Goal: Task Accomplishment & Management: Manage account settings

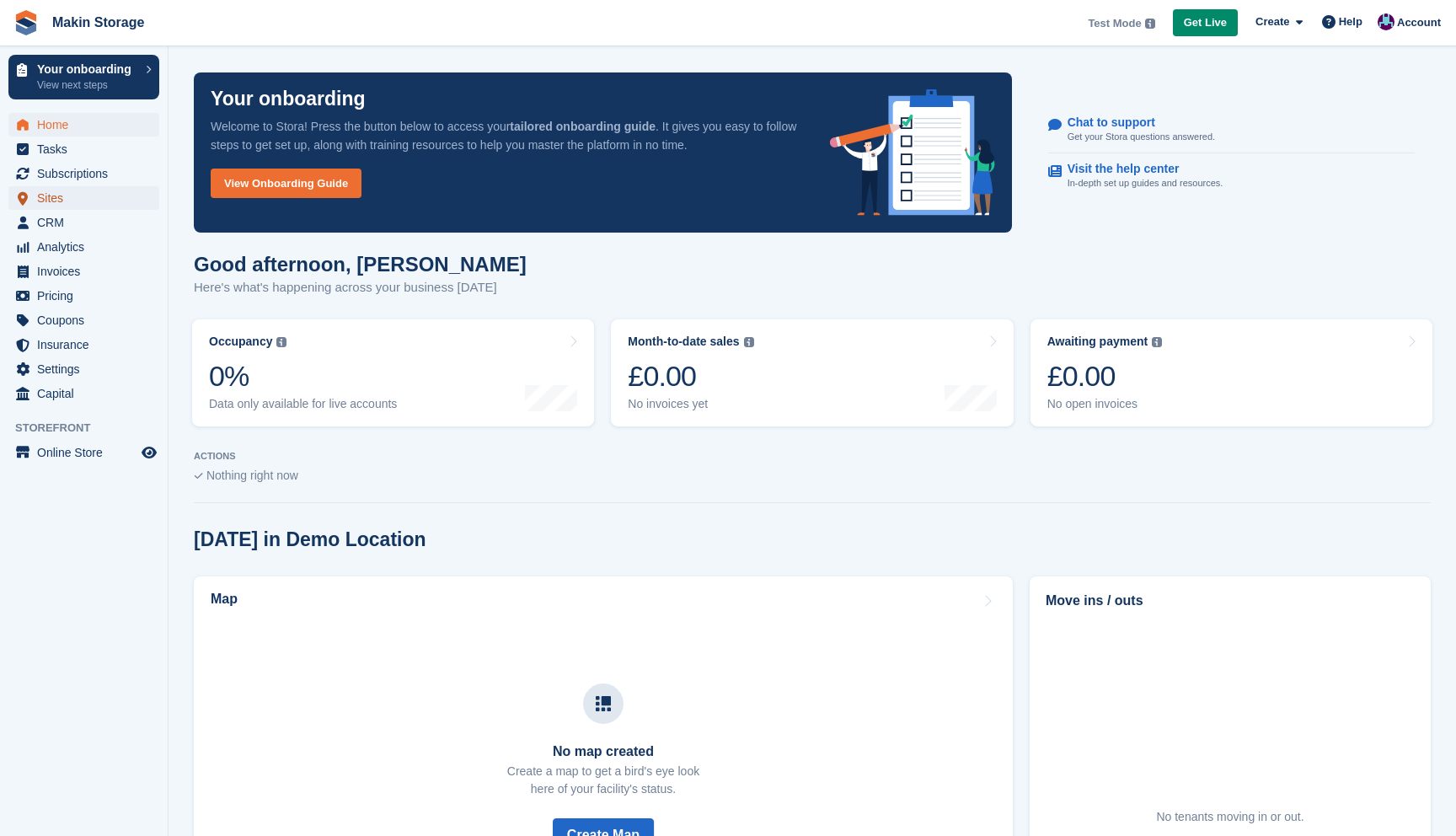
click at [67, 199] on span "Sites" at bounding box center [88, 198] width 101 height 24
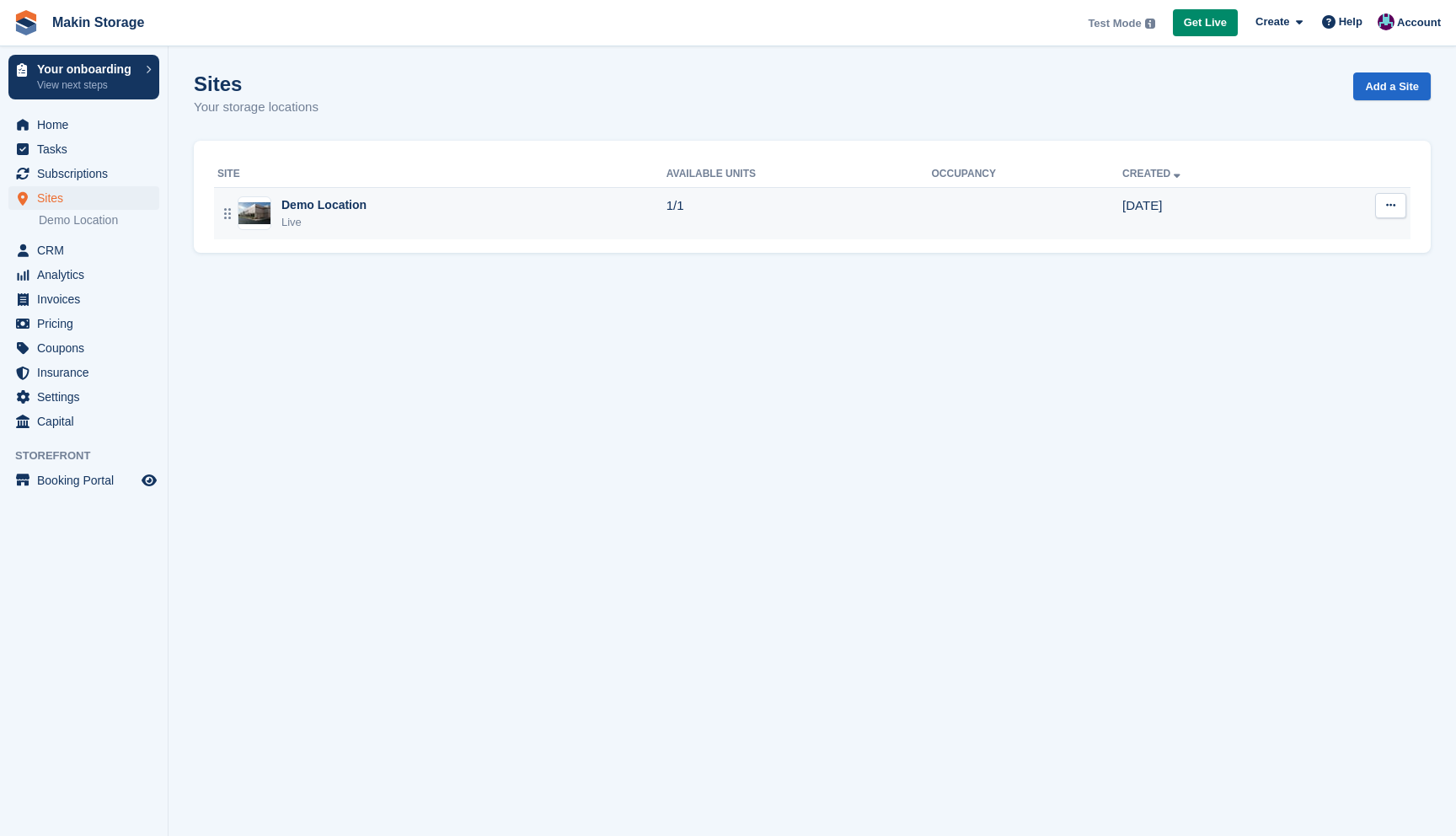
click at [634, 201] on div "Demo Location Live" at bounding box center [442, 213] width 449 height 35
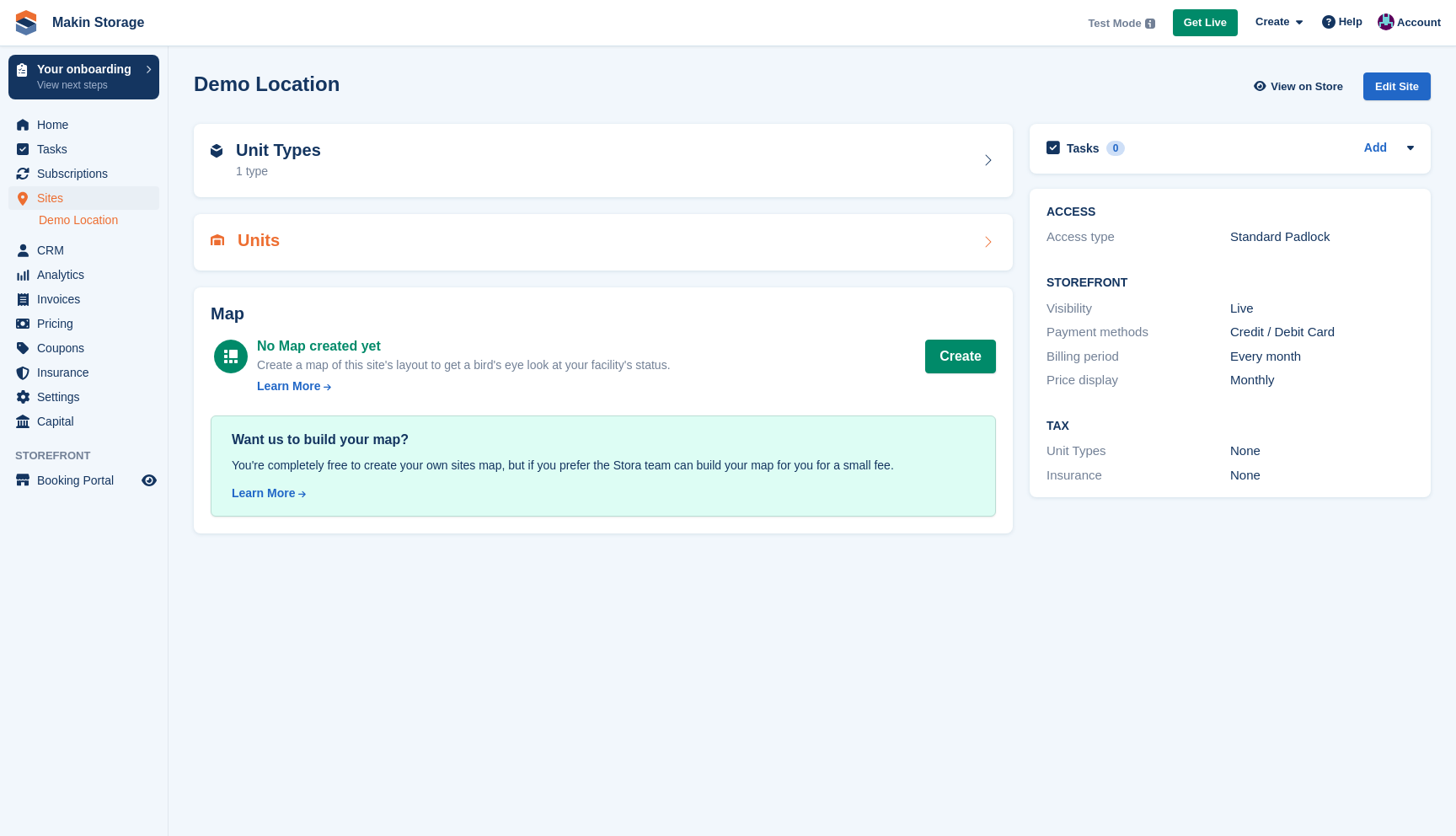
click at [456, 246] on div "Units" at bounding box center [603, 242] width 786 height 23
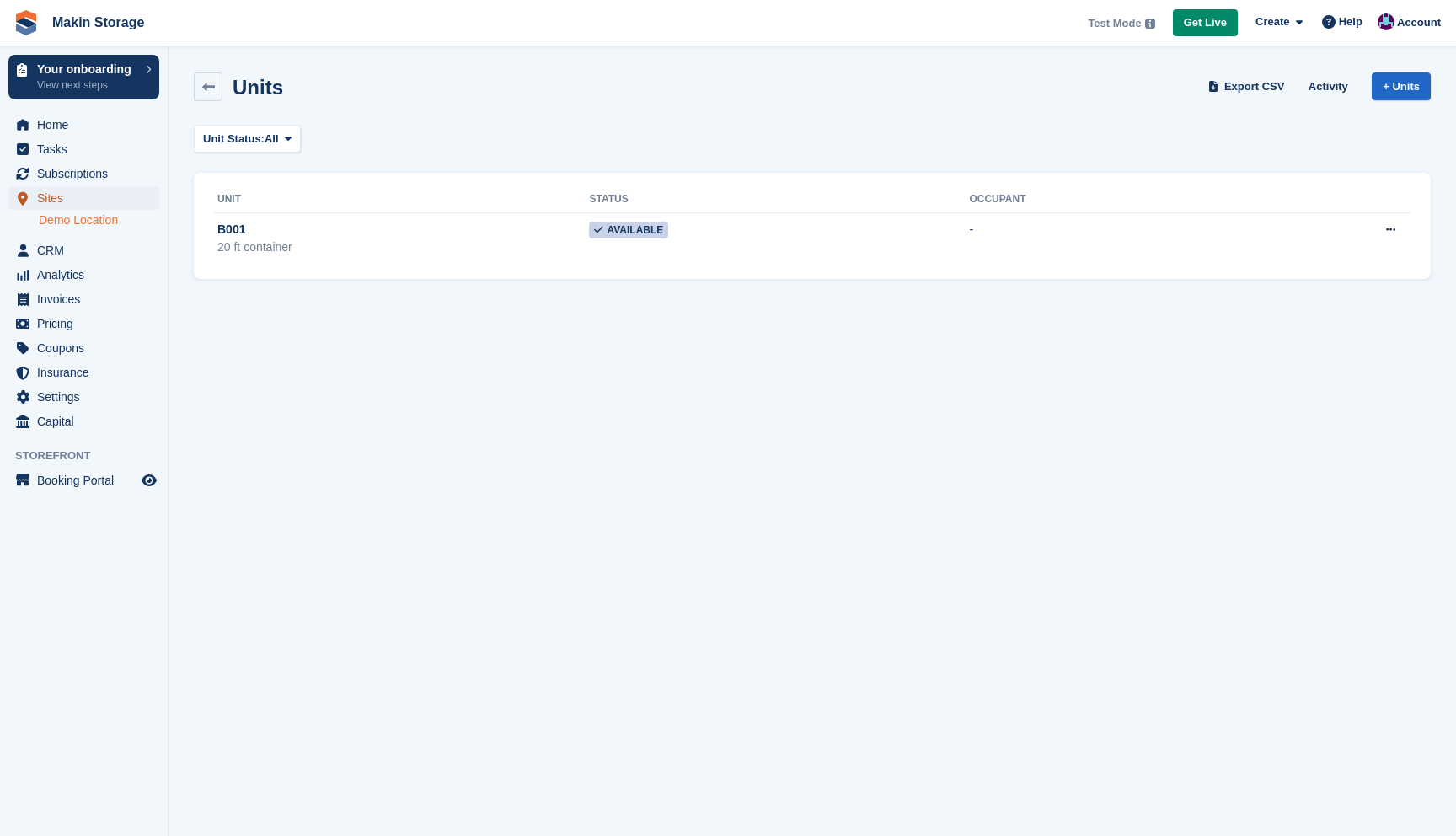
click at [82, 203] on span "Sites" at bounding box center [88, 198] width 101 height 24
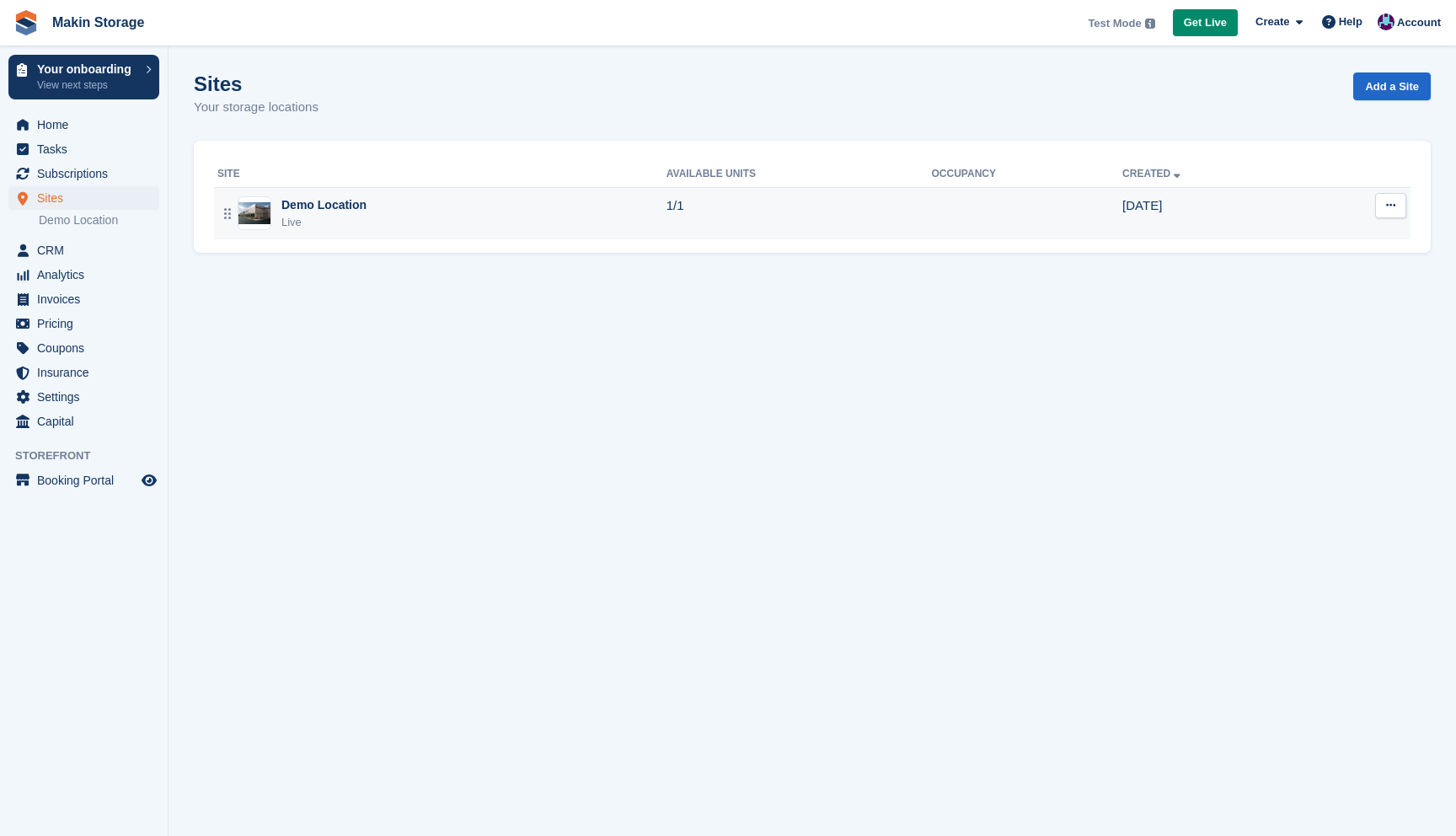
click at [1391, 207] on icon at bounding box center [1391, 205] width 9 height 11
click at [1321, 241] on p "Edit site" at bounding box center [1326, 238] width 146 height 22
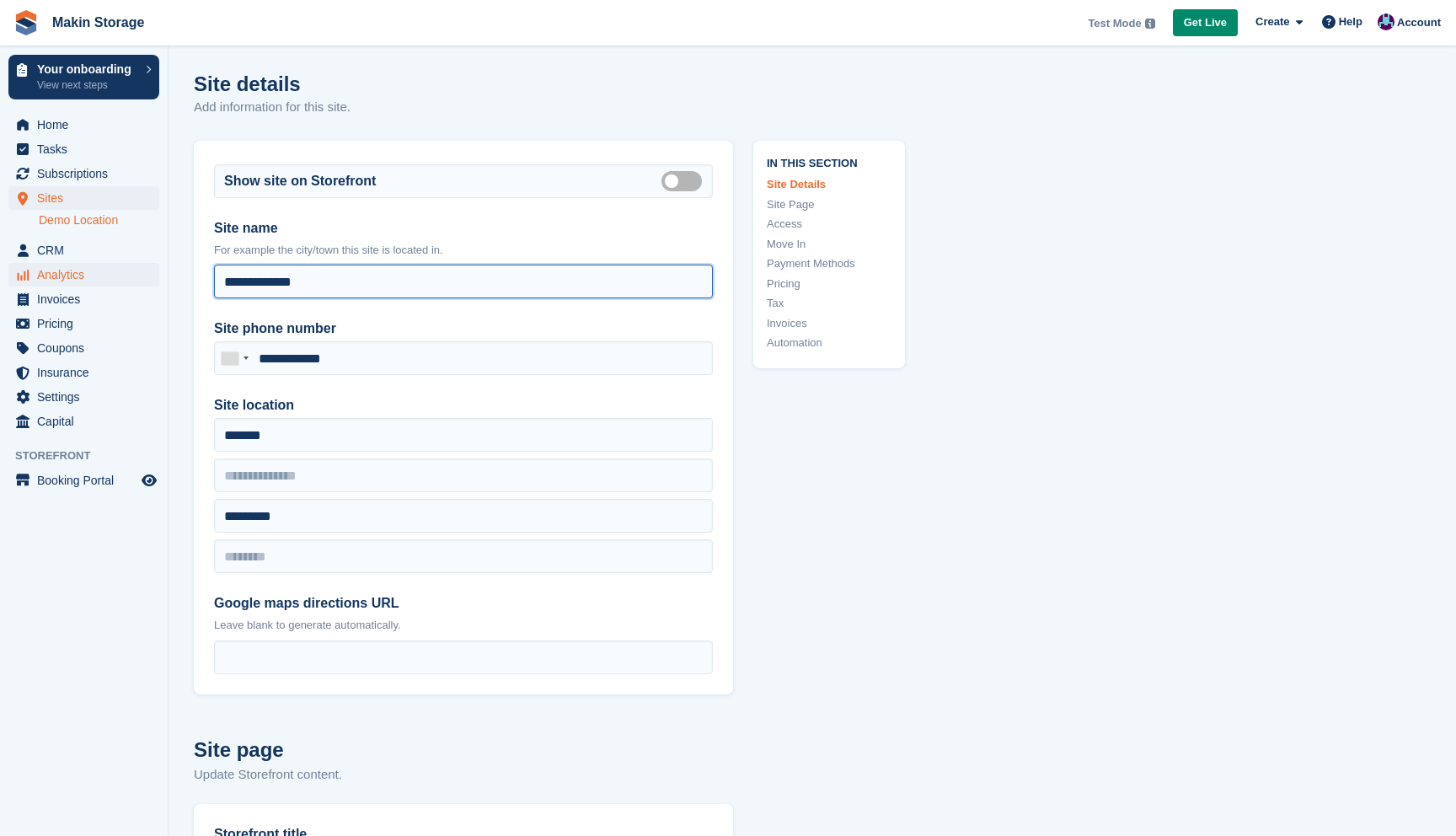
drag, startPoint x: 405, startPoint y: 279, endPoint x: 138, endPoint y: 279, distance: 267.0
type input "**********"
click at [106, 219] on link "Demo Location" at bounding box center [99, 220] width 121 height 16
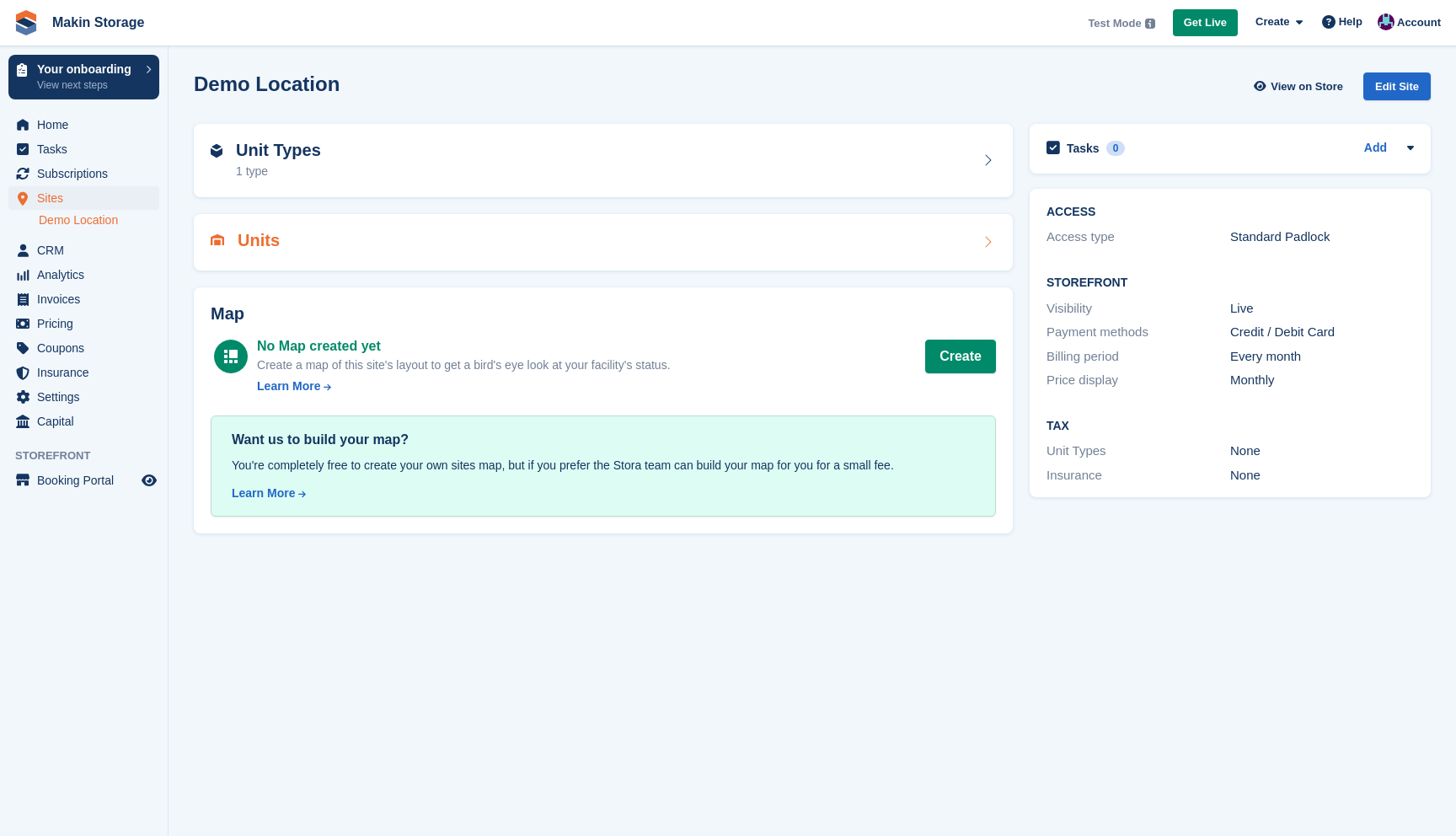
click at [415, 232] on div "Units" at bounding box center [603, 242] width 786 height 23
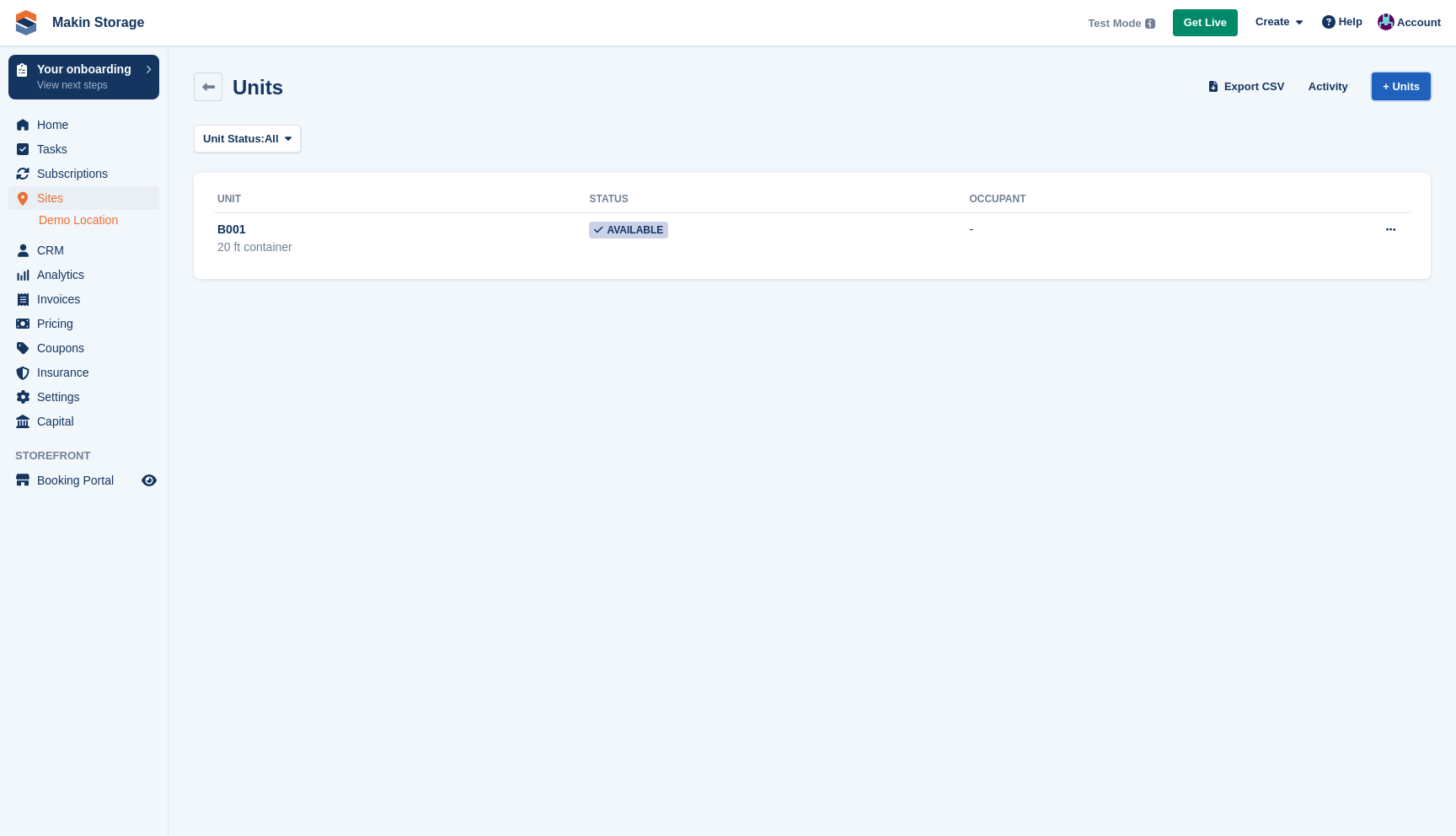
click at [1395, 72] on link "+ Units" at bounding box center [1402, 86] width 59 height 28
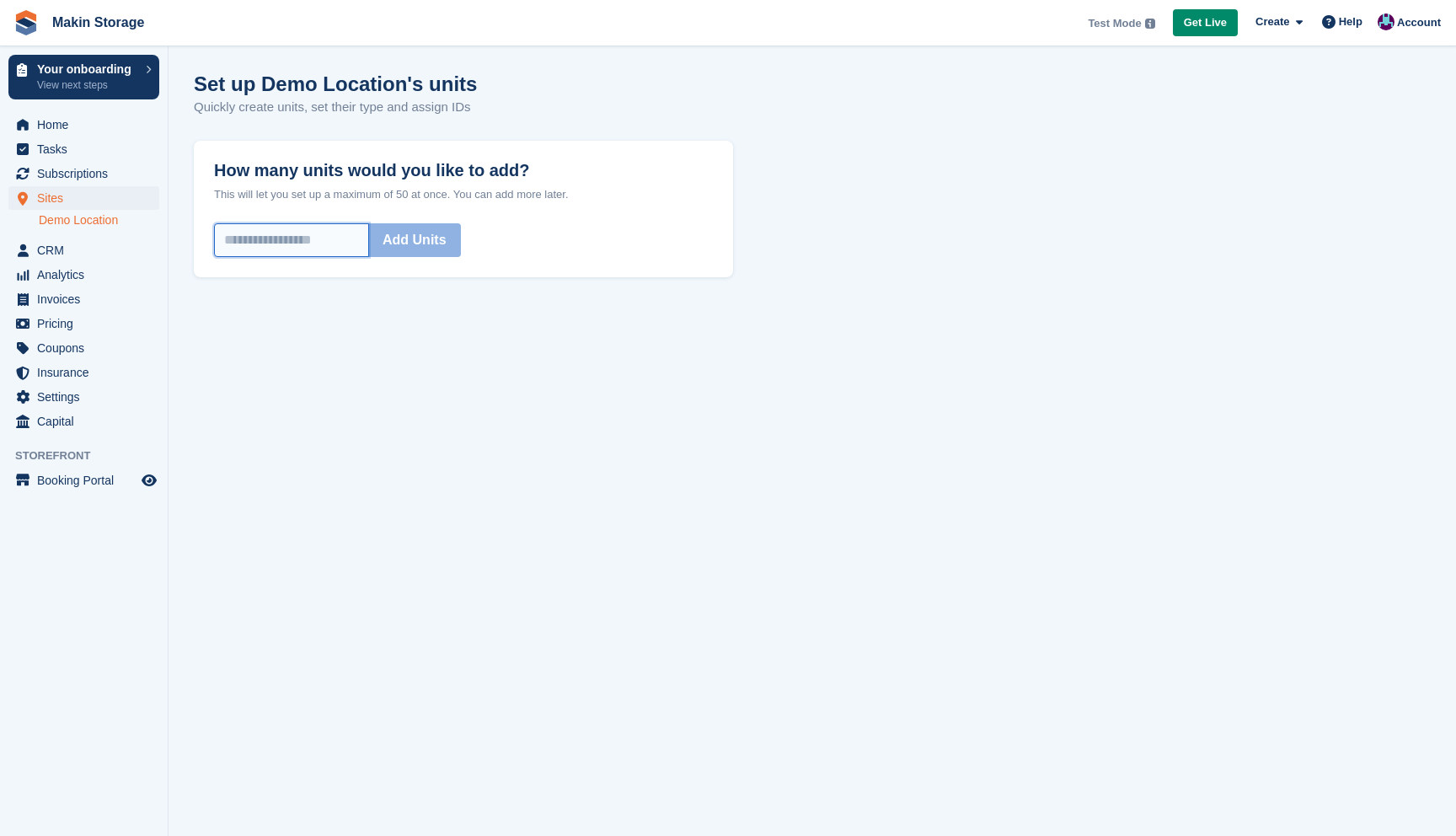
click at [329, 244] on input "How many units would you like to add?" at bounding box center [292, 240] width 155 height 34
type input "**"
click at [423, 237] on button "Add Units" at bounding box center [415, 240] width 93 height 34
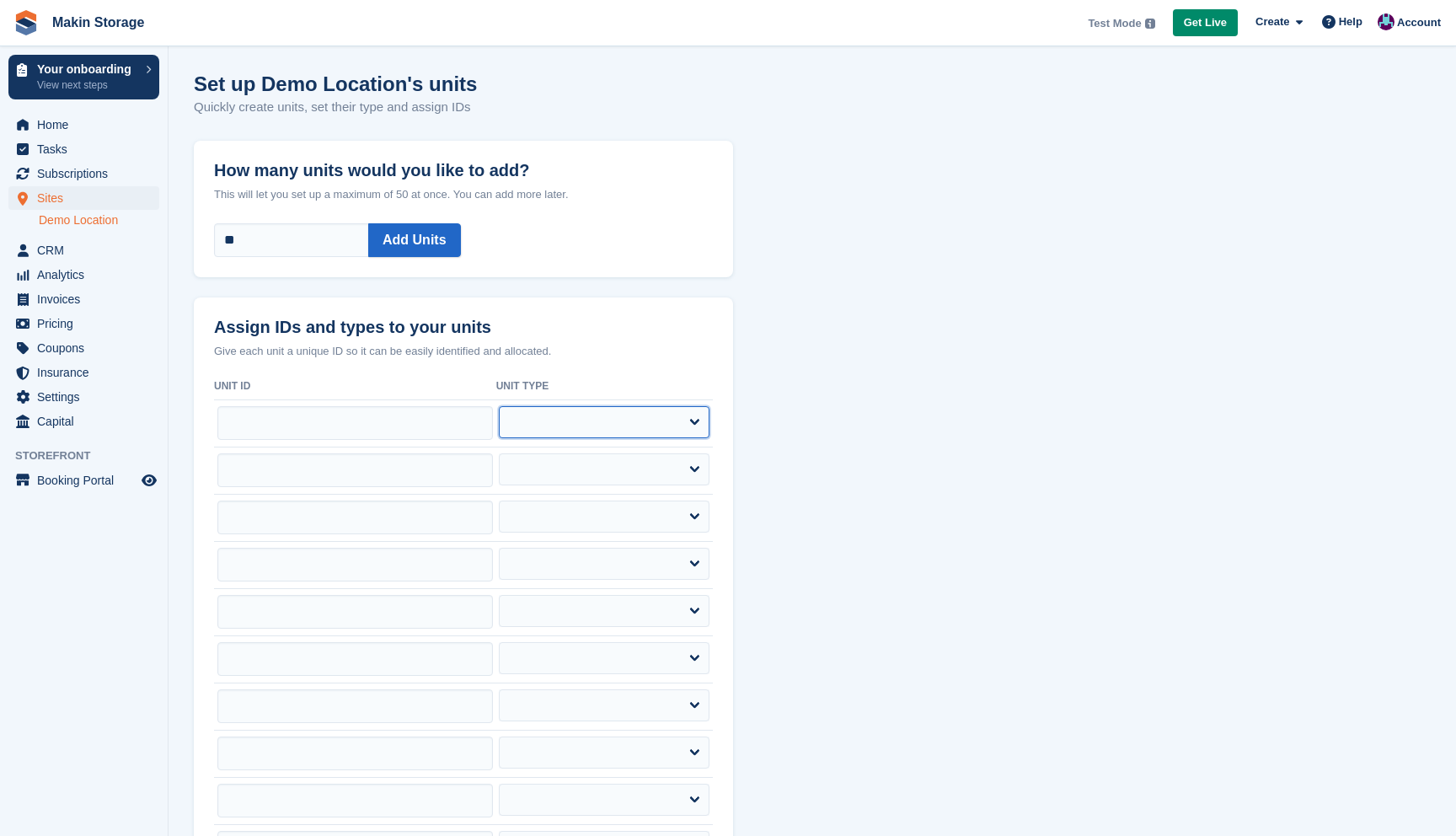
click at [632, 427] on select "**********" at bounding box center [604, 422] width 211 height 32
select select "*****"
click at [638, 466] on select "**********" at bounding box center [604, 469] width 211 height 32
select select "*****"
click at [641, 506] on select "**********" at bounding box center [604, 516] width 211 height 32
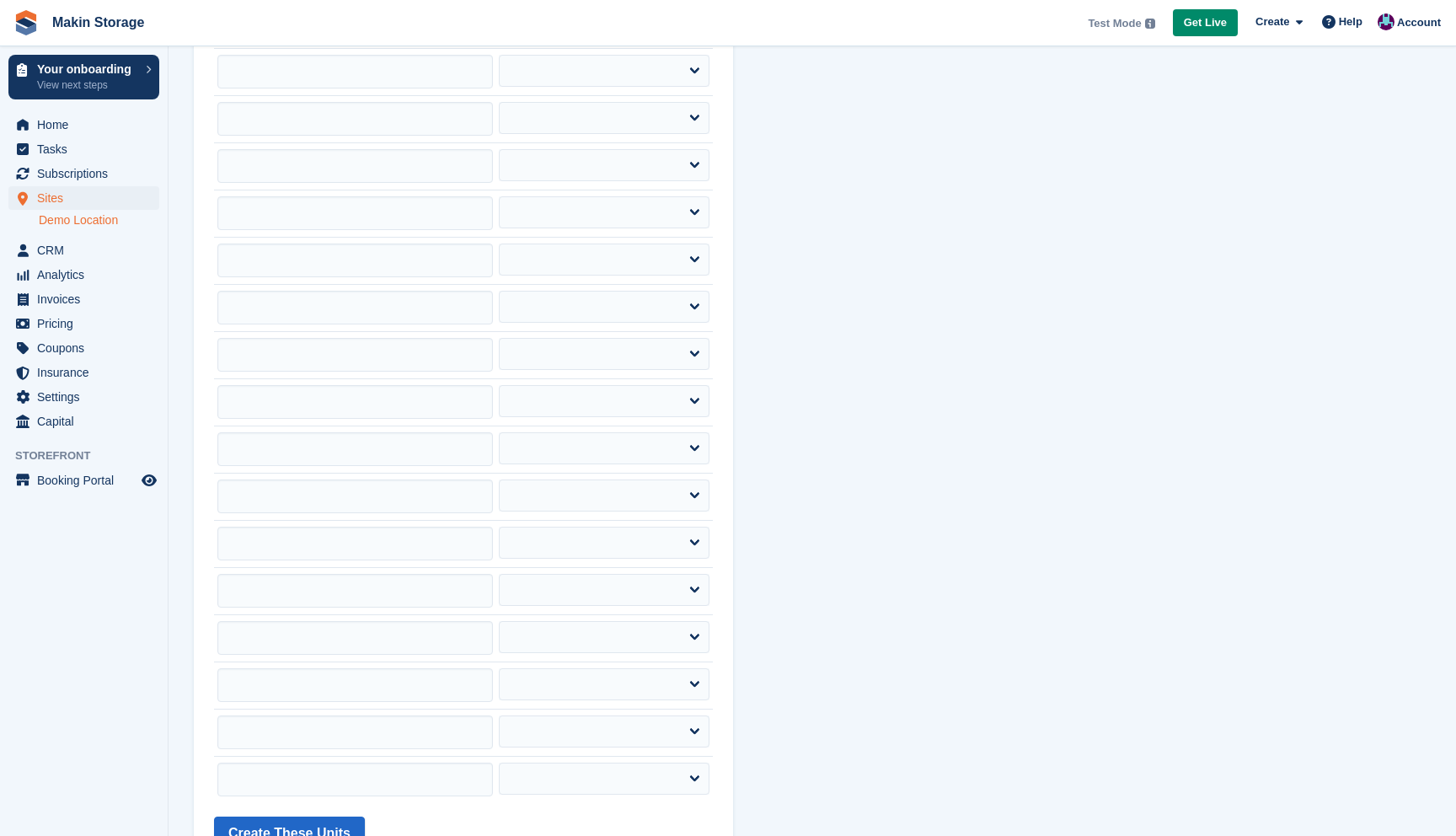
scroll to position [855, 0]
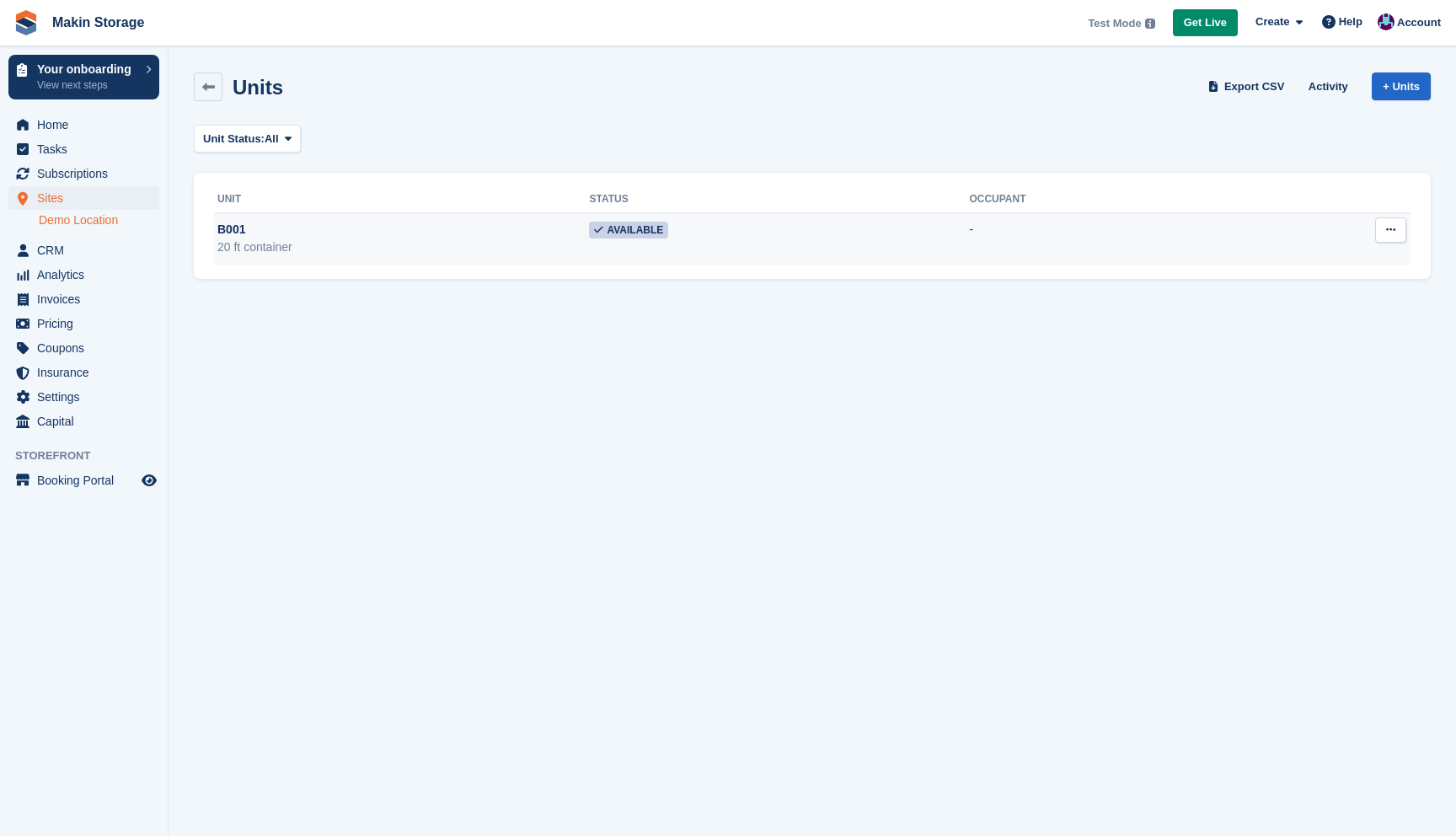
click at [1387, 222] on button at bounding box center [1392, 230] width 32 height 26
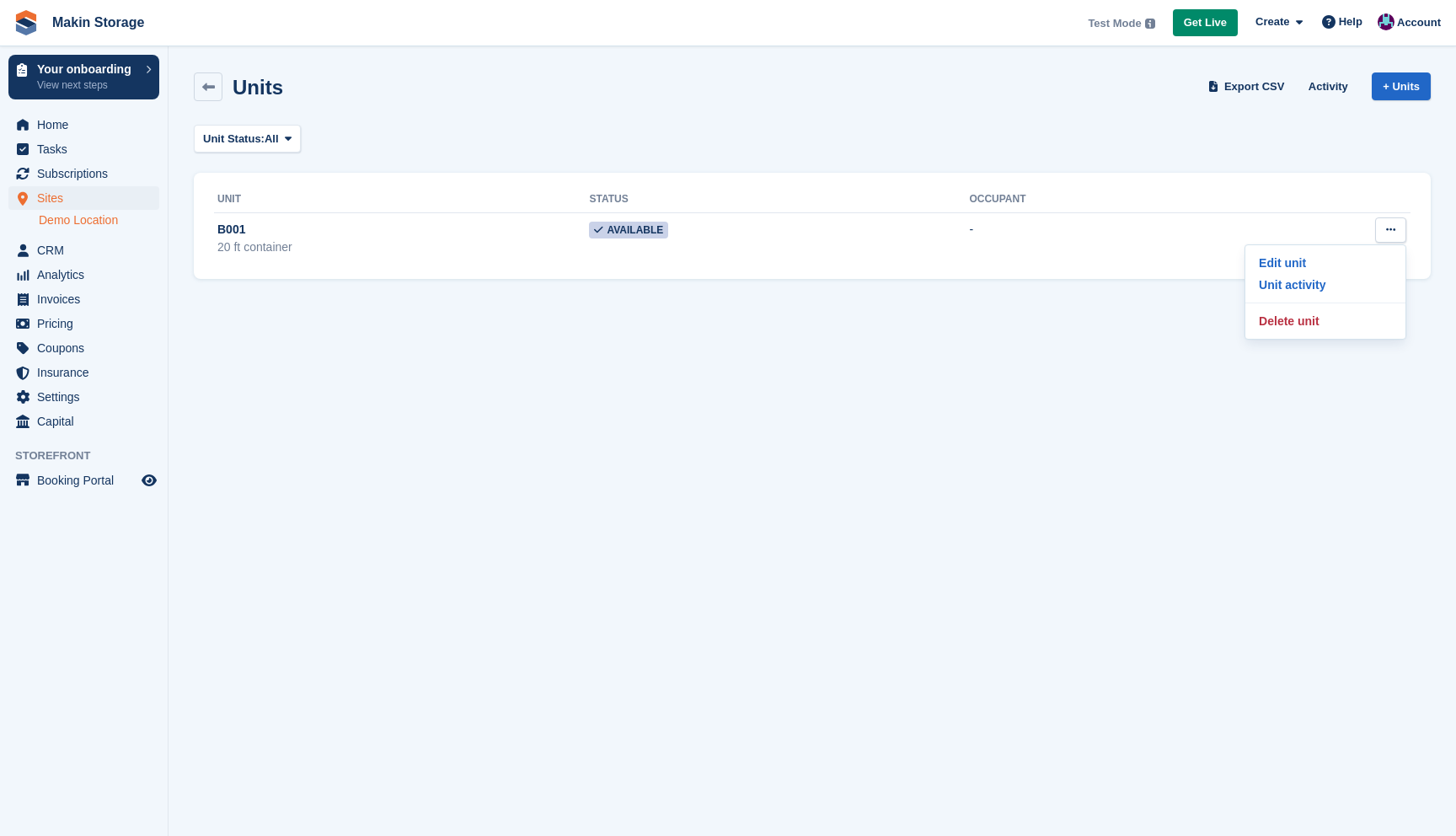
click at [401, 429] on section "Units Export CSV Activity + Units Unit Status: All All Available Reserved Occup…" at bounding box center [813, 418] width 1288 height 836
click at [205, 93] on icon at bounding box center [209, 87] width 13 height 13
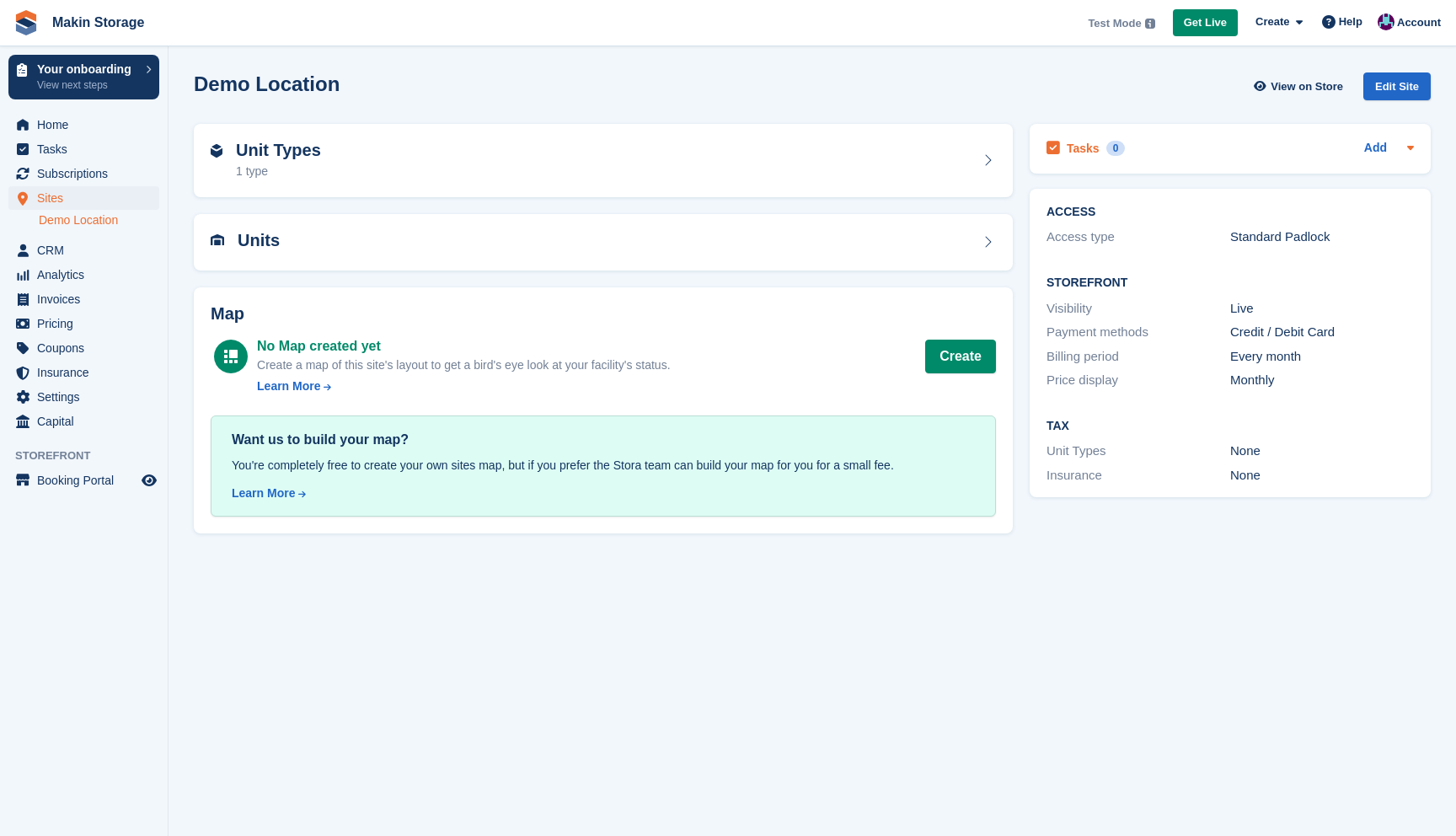
click at [1411, 151] on icon at bounding box center [1412, 147] width 14 height 14
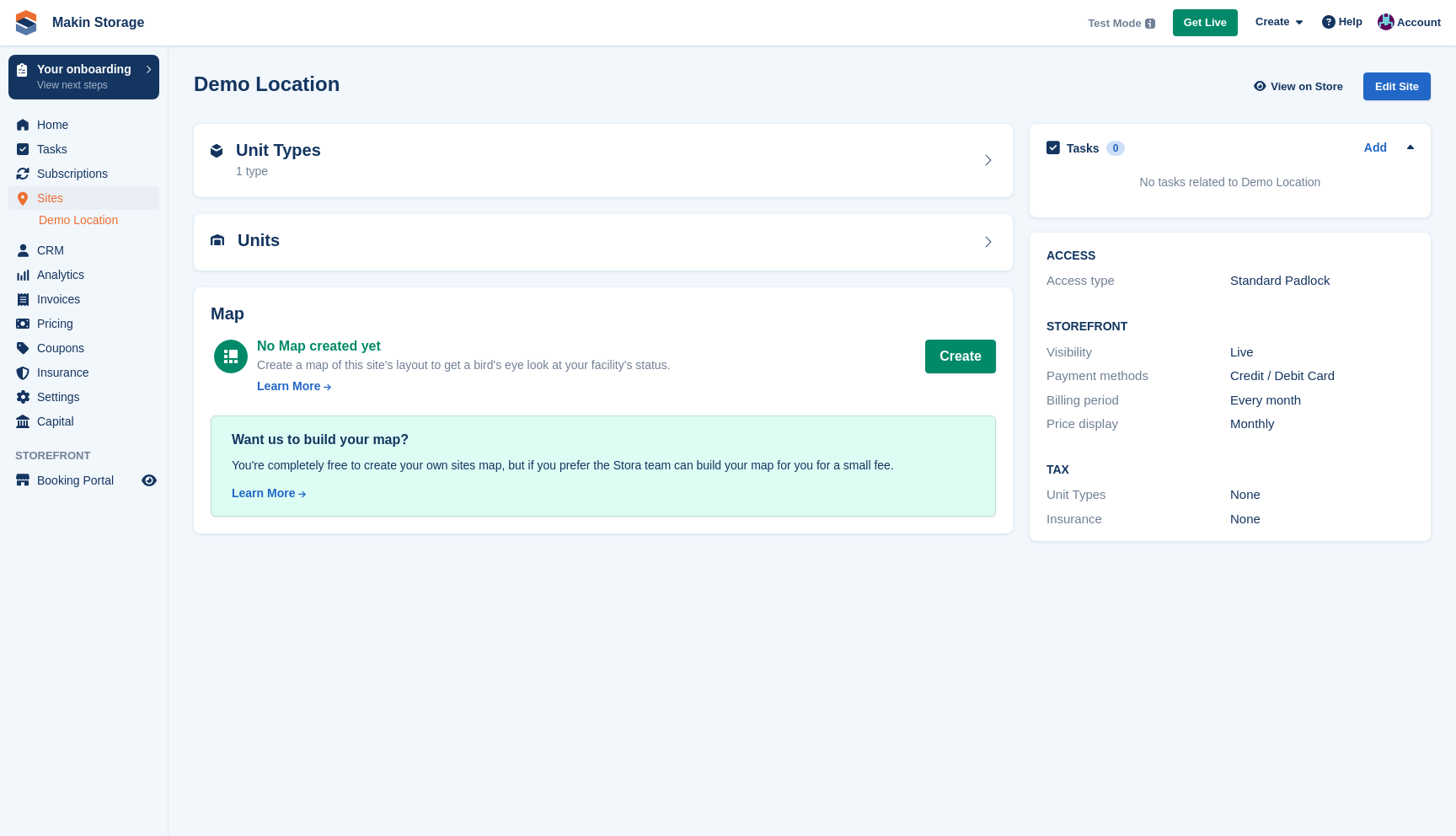
click at [1411, 151] on icon at bounding box center [1412, 147] width 14 height 14
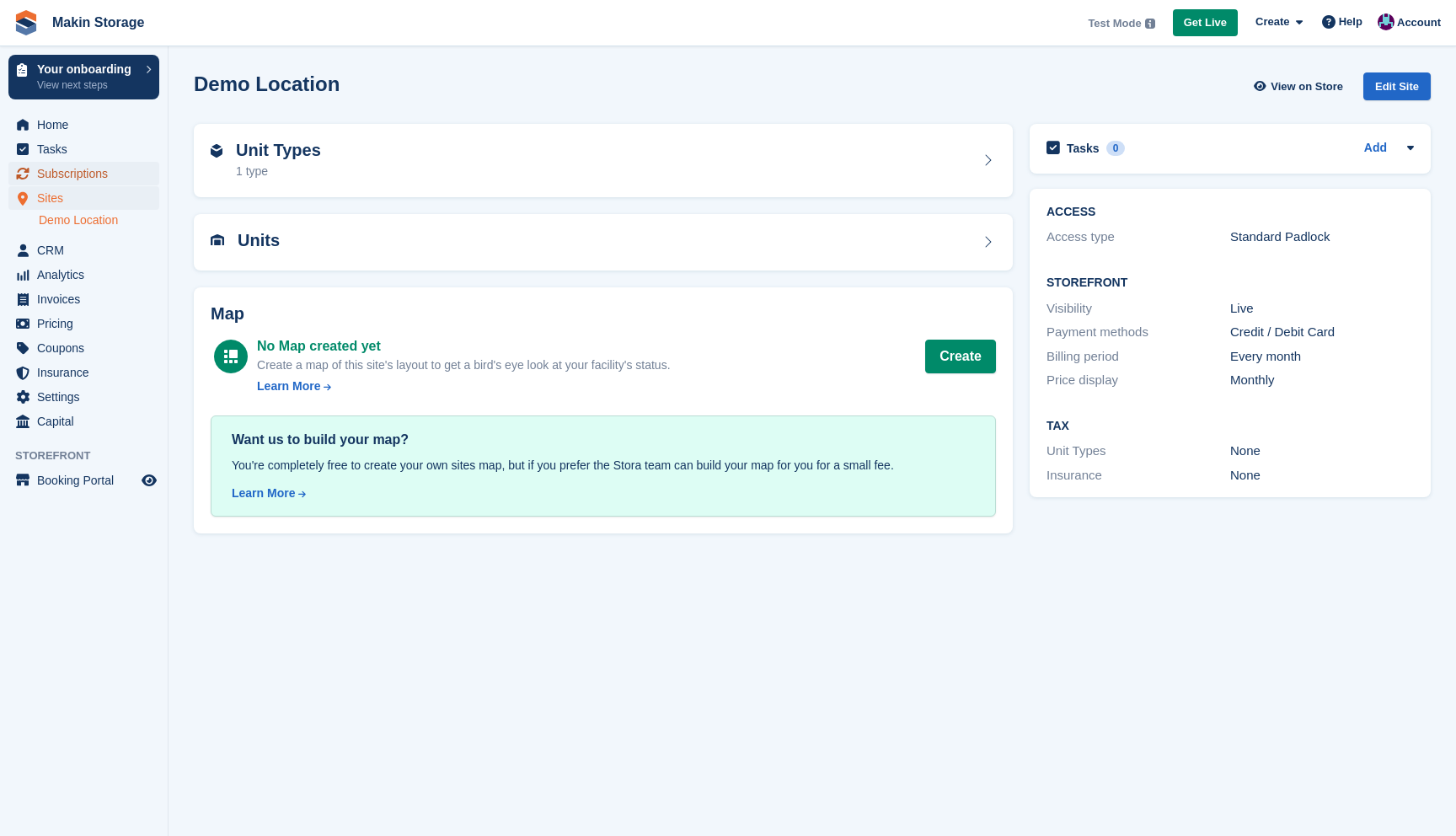
click at [112, 167] on span "Subscriptions" at bounding box center [88, 174] width 101 height 24
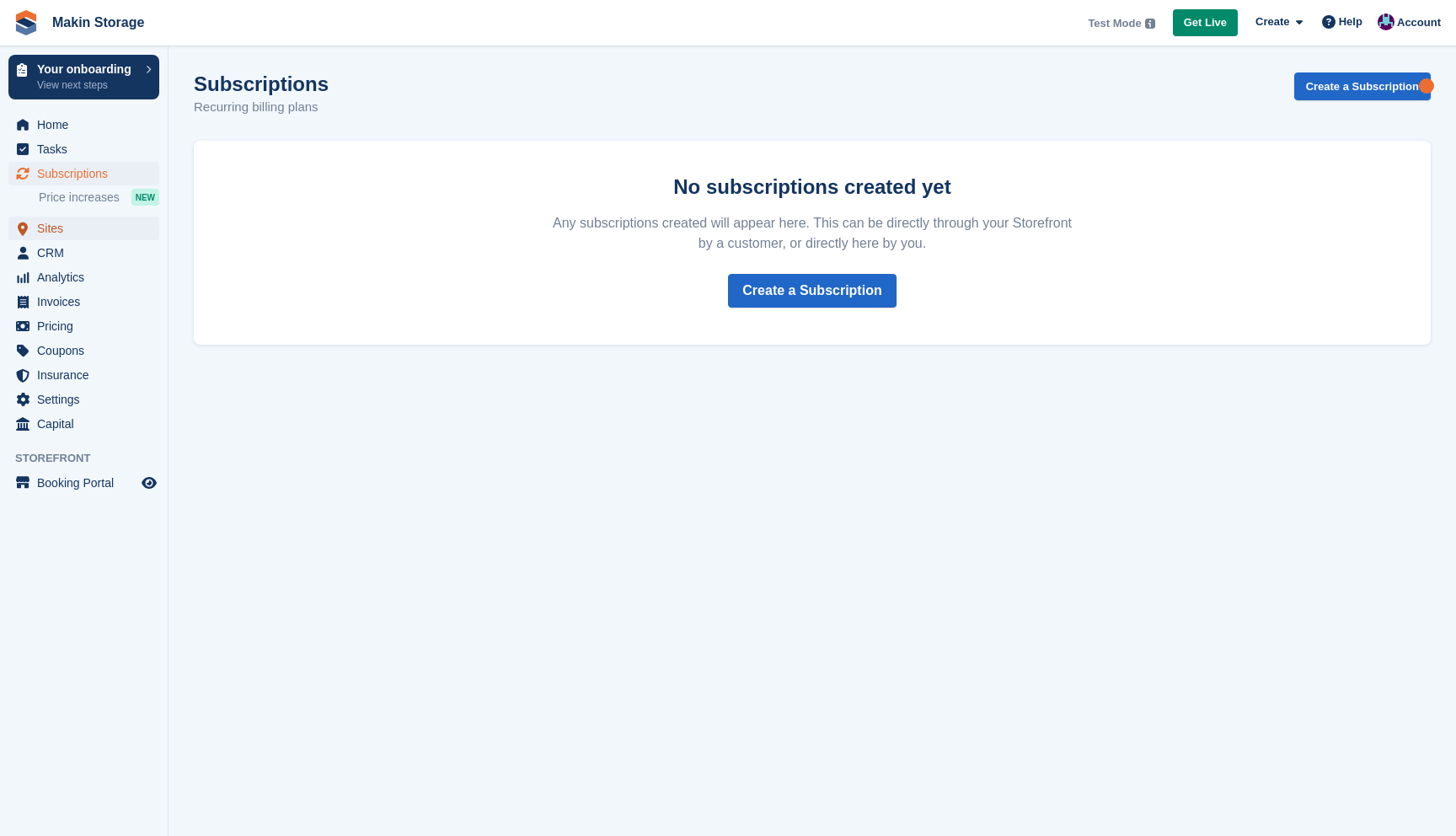
click at [53, 224] on span "Sites" at bounding box center [88, 228] width 101 height 24
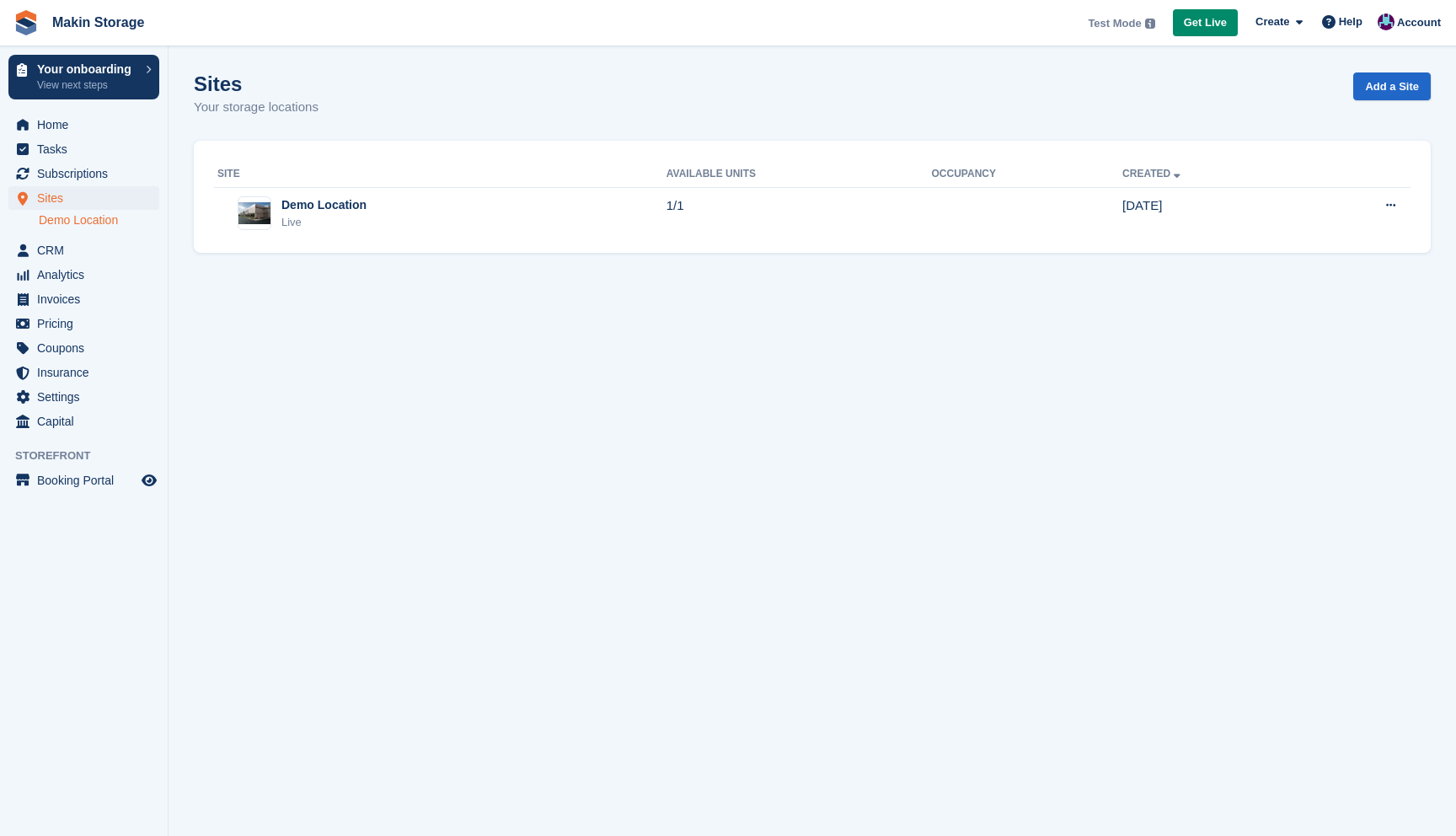
click at [90, 214] on link "Demo Location" at bounding box center [99, 220] width 121 height 16
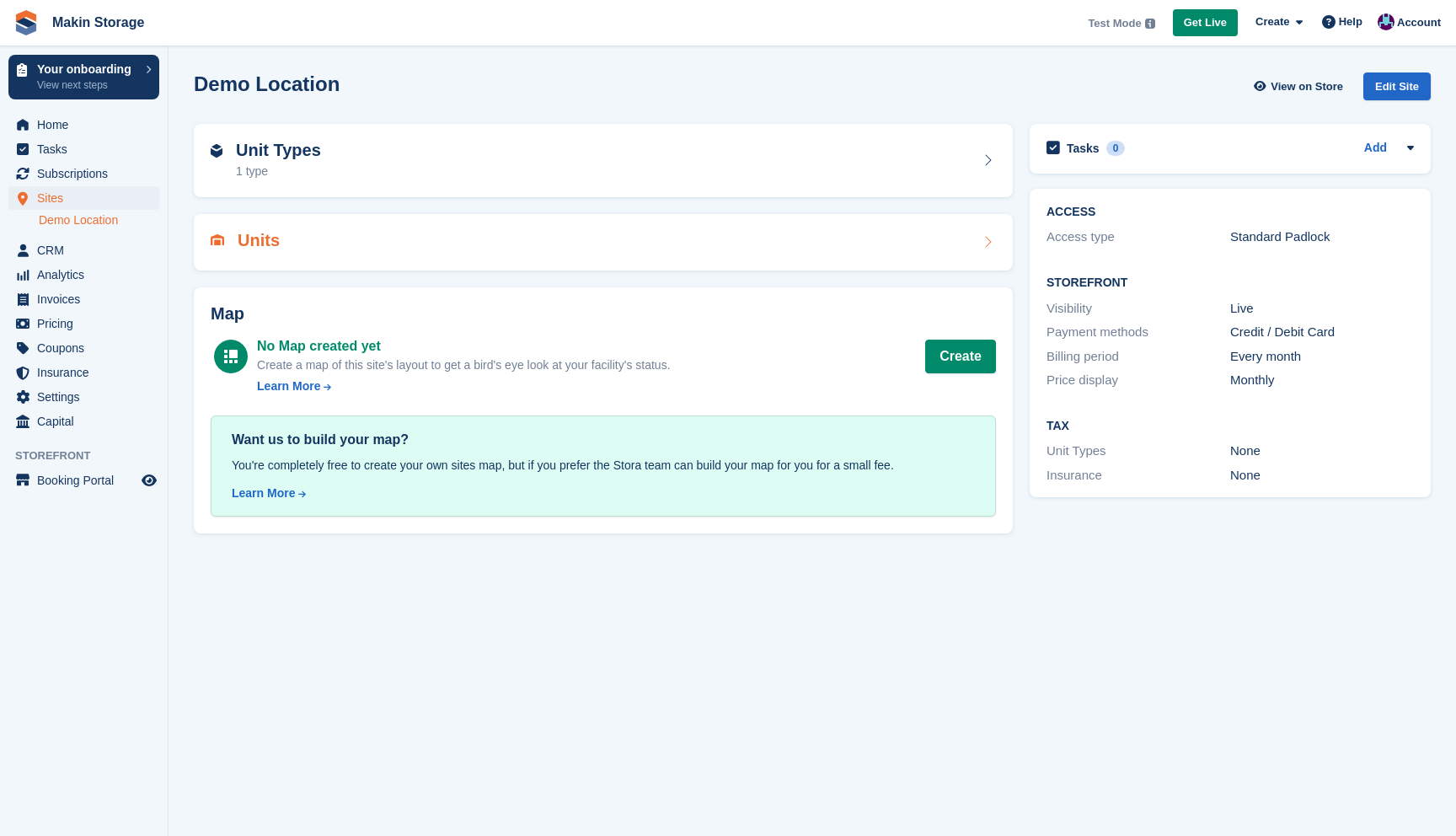
click at [415, 264] on div "Units" at bounding box center [603, 242] width 819 height 56
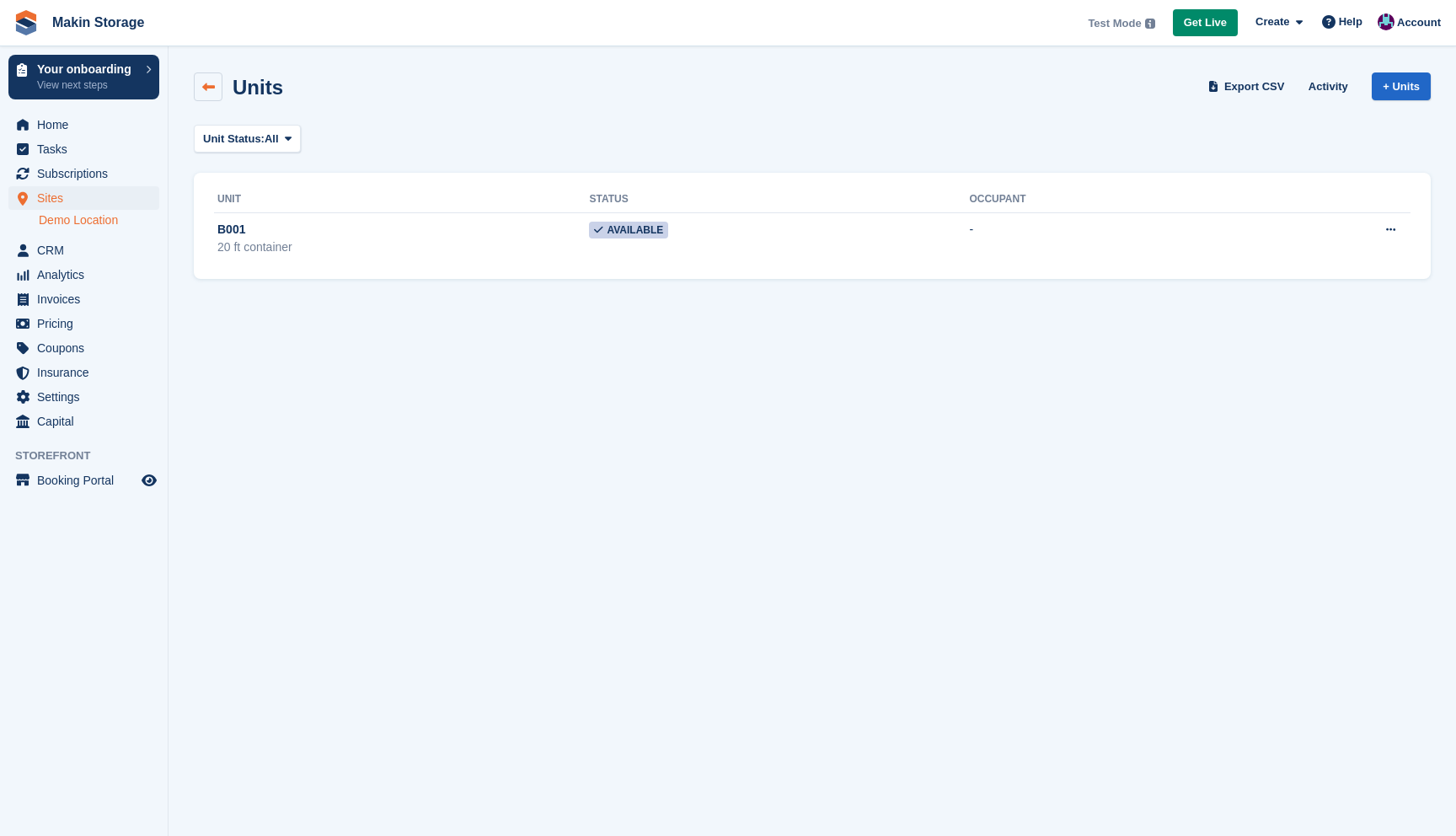
click at [214, 100] on link at bounding box center [208, 86] width 29 height 29
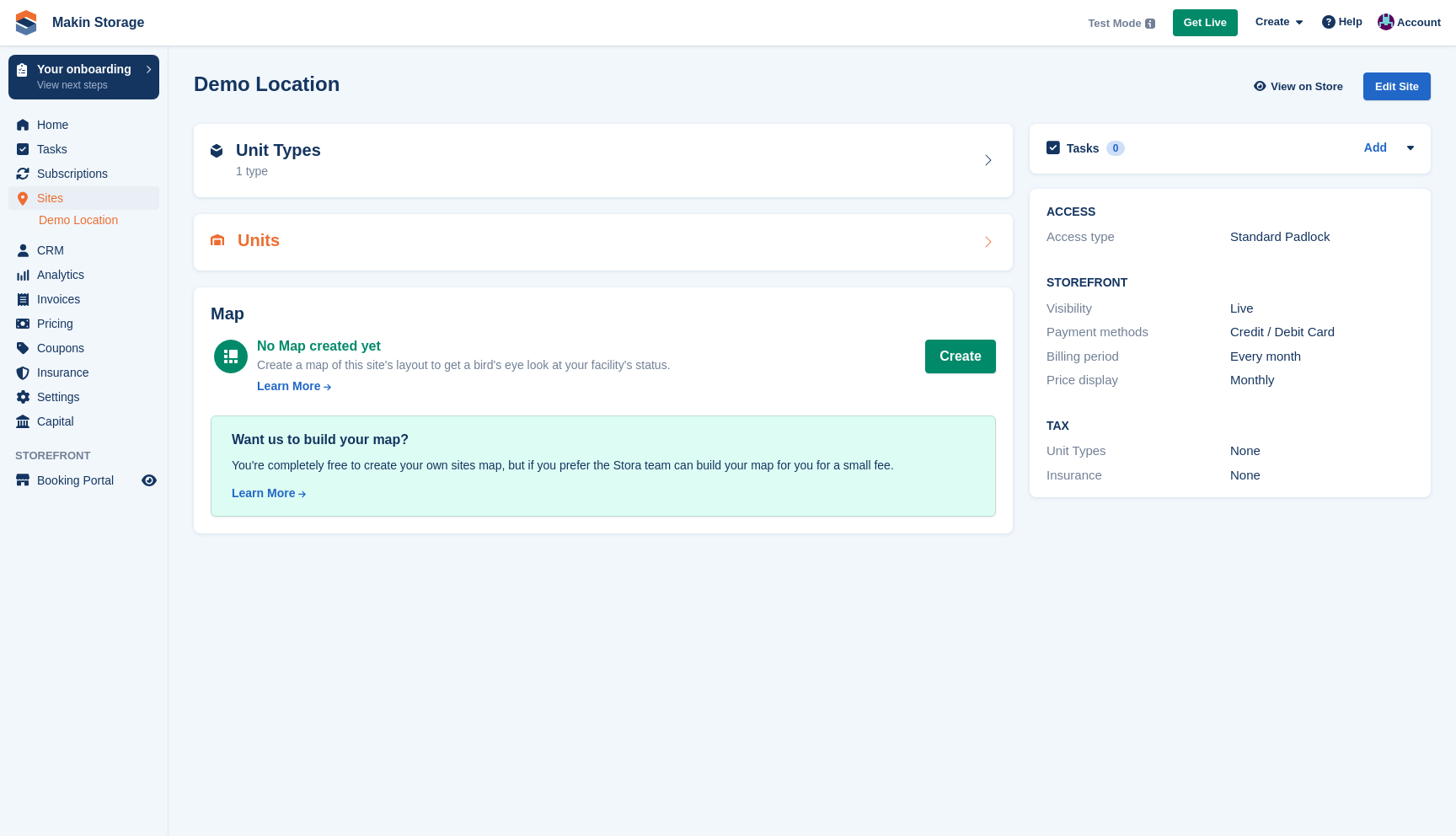
click at [351, 236] on div "Units" at bounding box center [603, 242] width 786 height 23
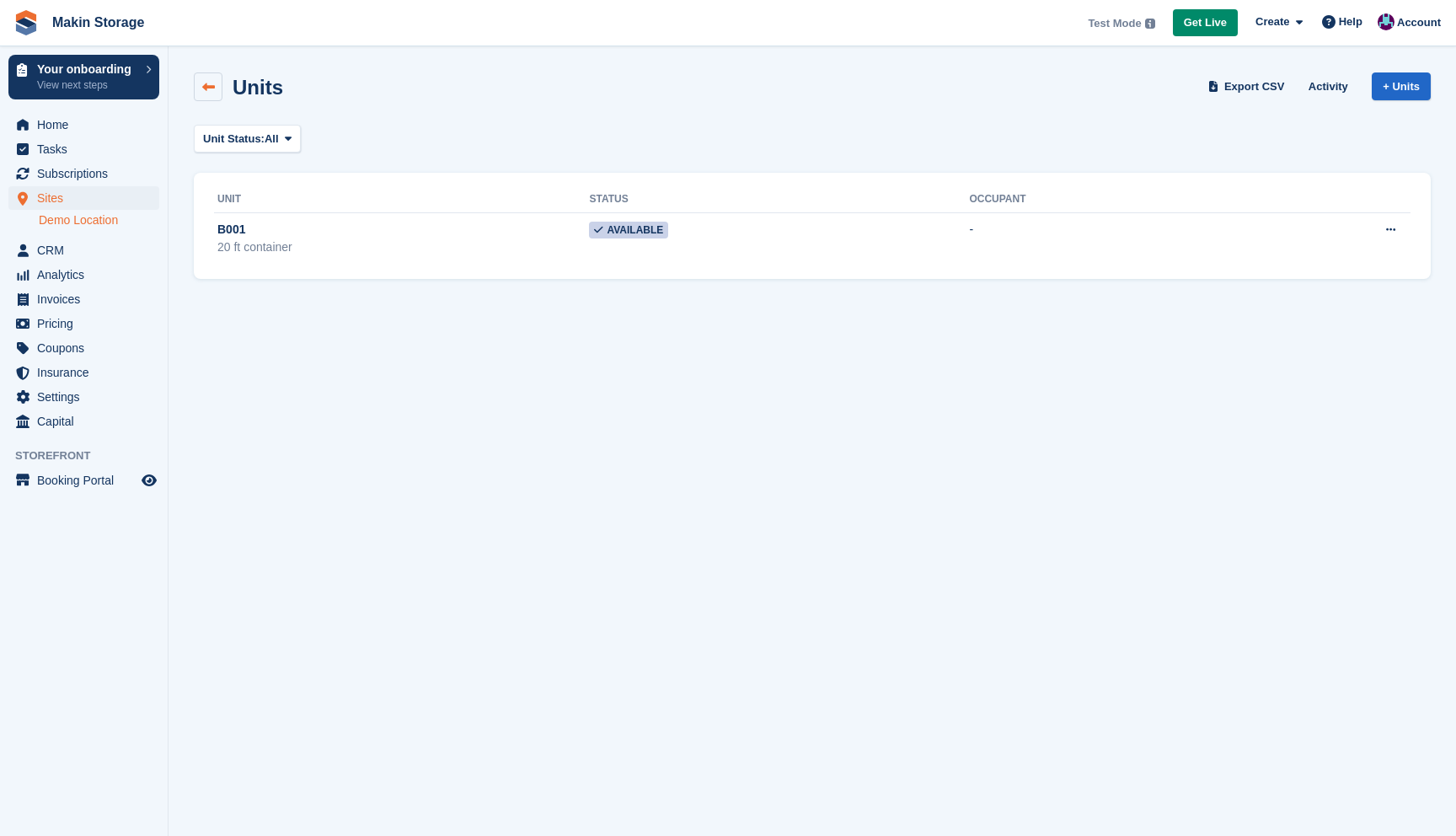
click at [211, 89] on icon at bounding box center [209, 87] width 13 height 13
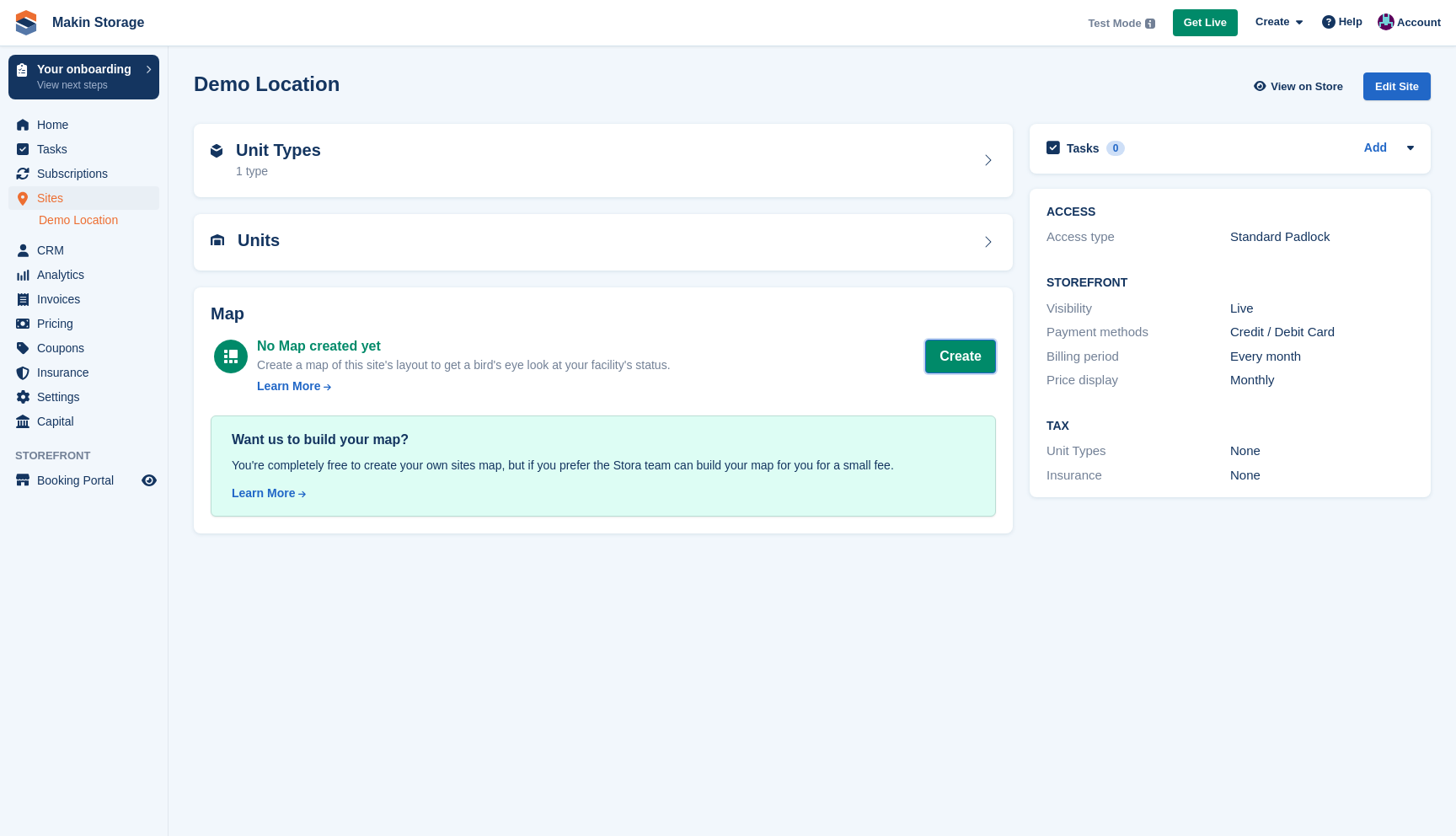
click at [952, 365] on button "Create" at bounding box center [961, 357] width 71 height 34
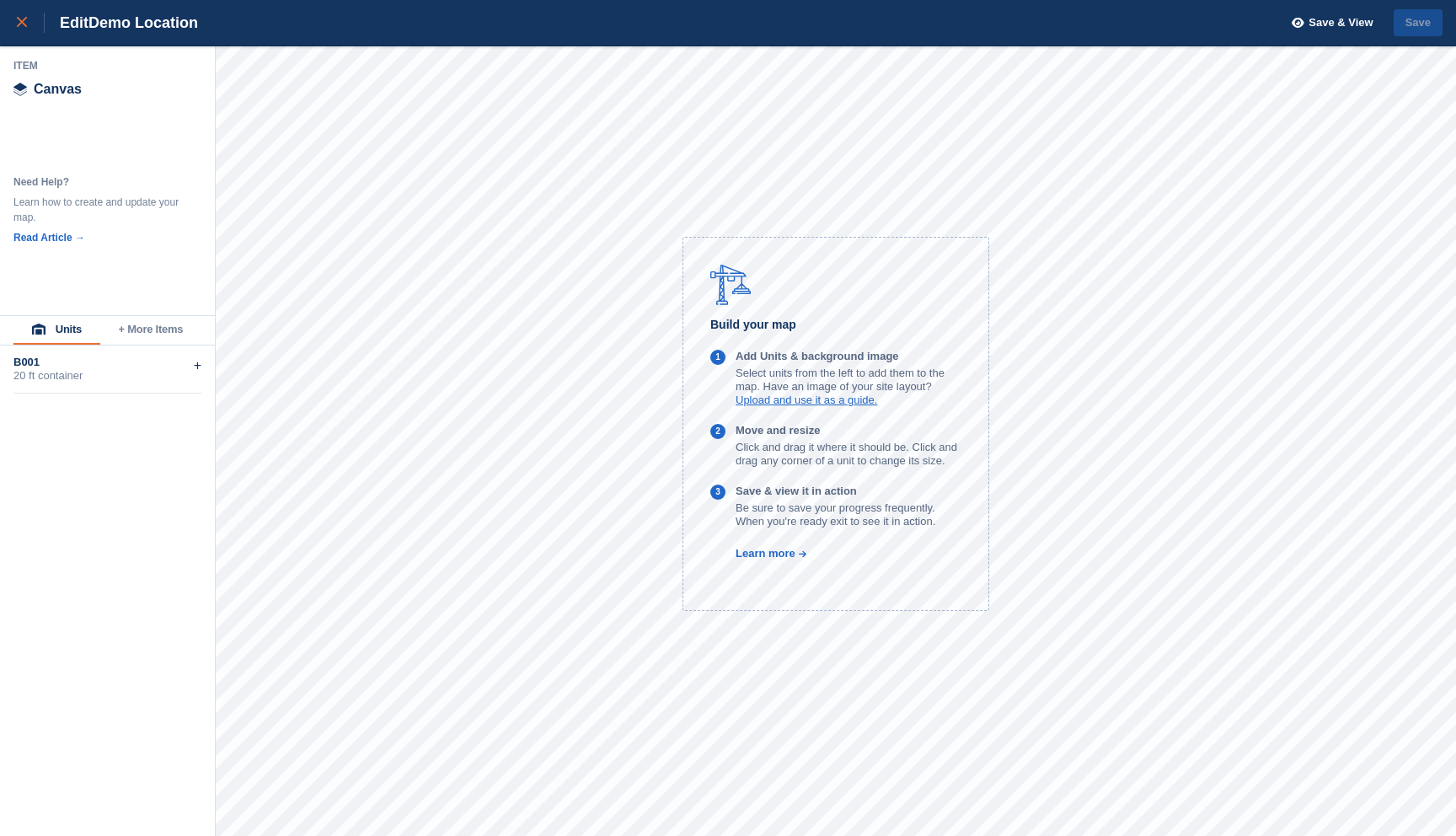
click at [24, 28] on div at bounding box center [31, 23] width 28 height 20
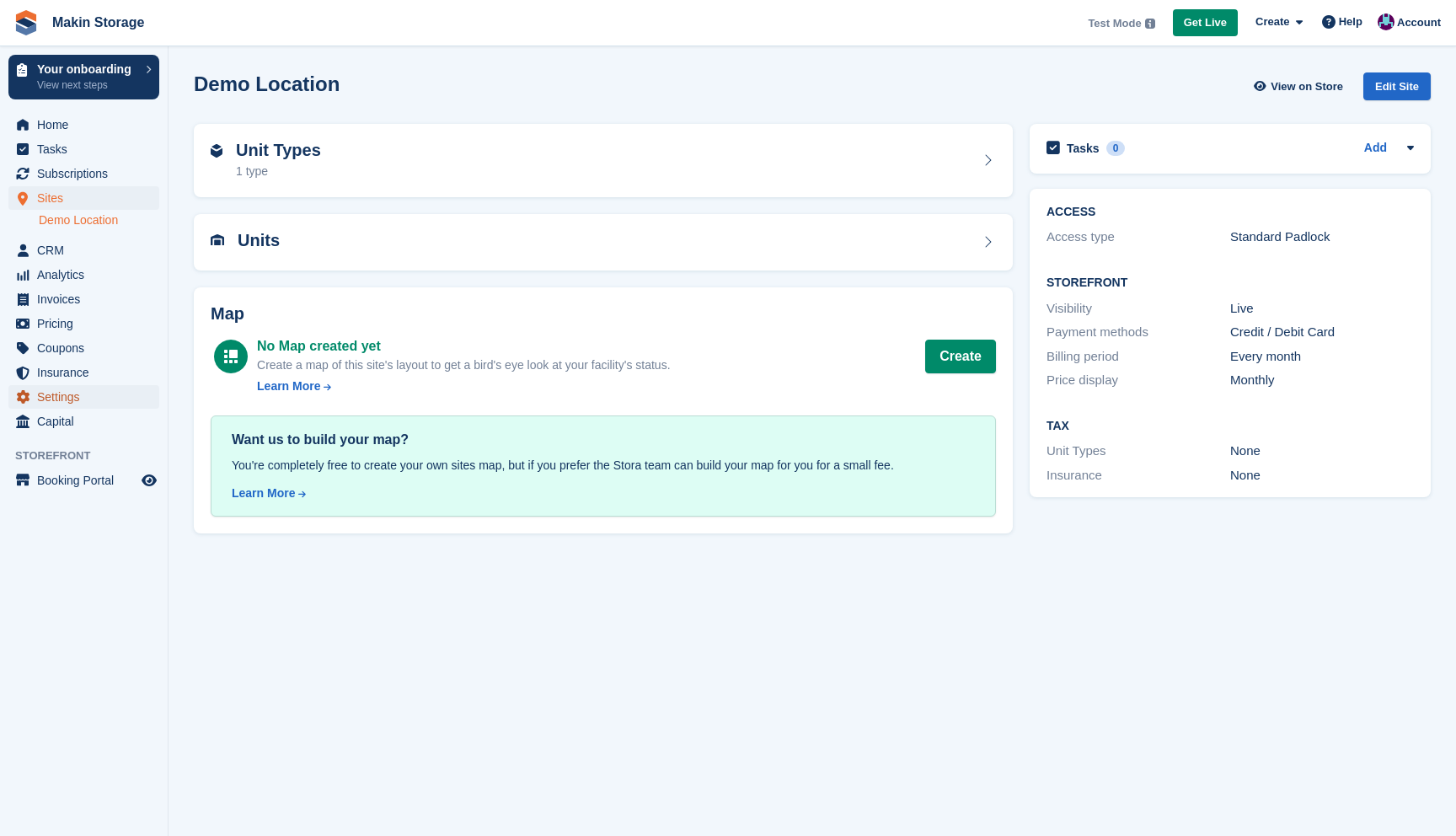
click at [68, 406] on span "Settings" at bounding box center [88, 397] width 101 height 24
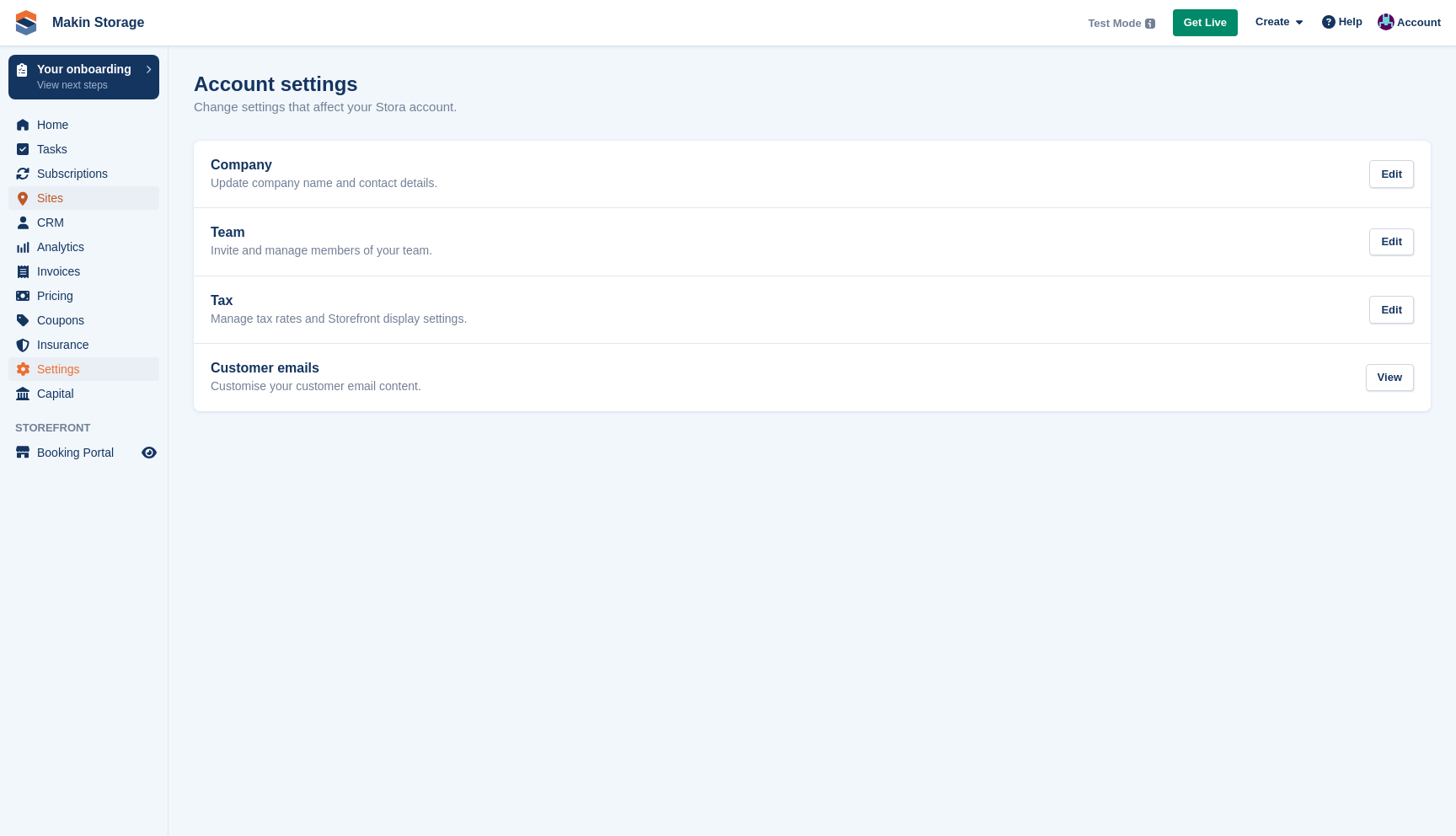
click at [79, 200] on span "Sites" at bounding box center [88, 198] width 101 height 24
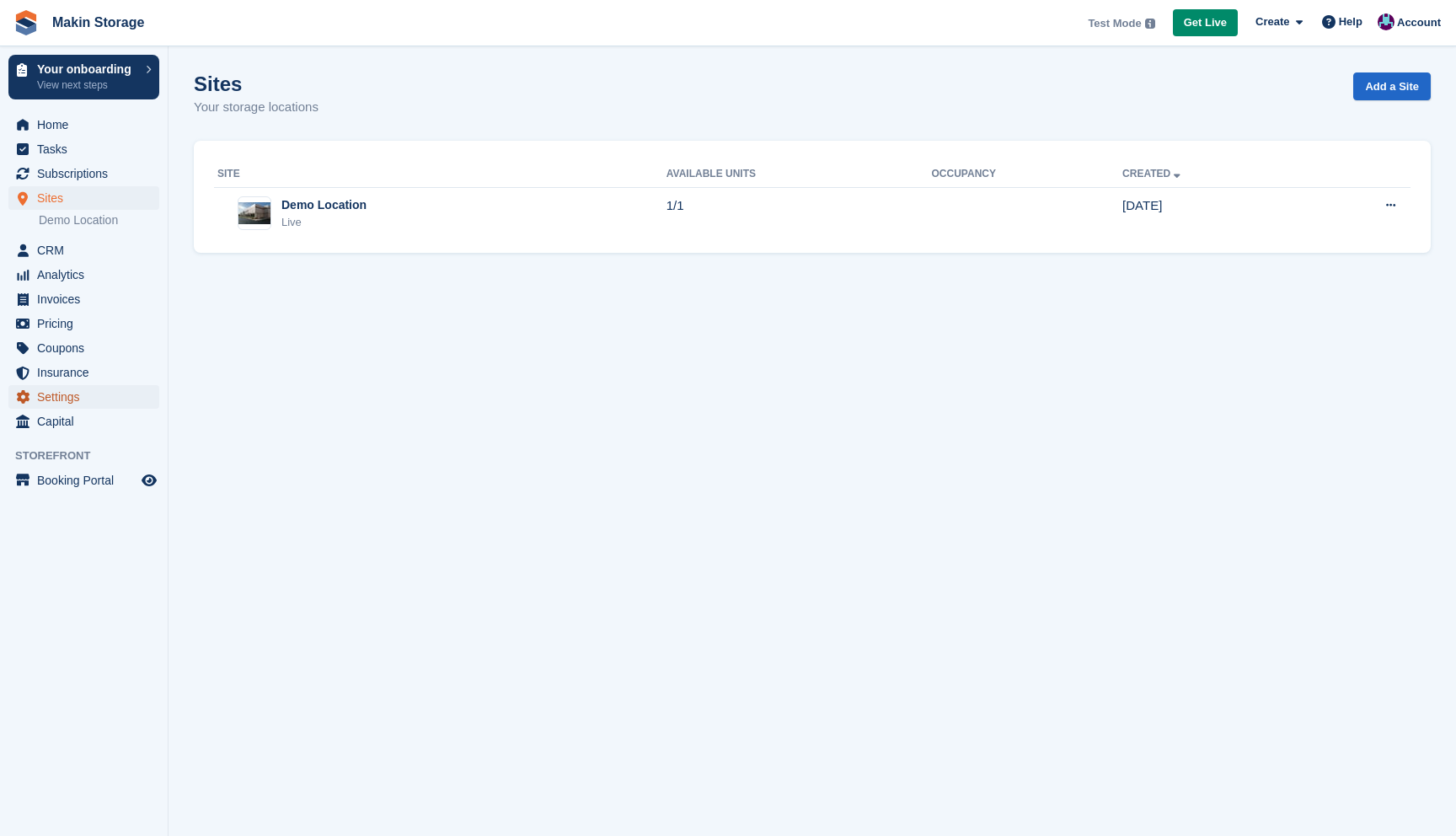
click at [82, 399] on span "Settings" at bounding box center [88, 397] width 101 height 24
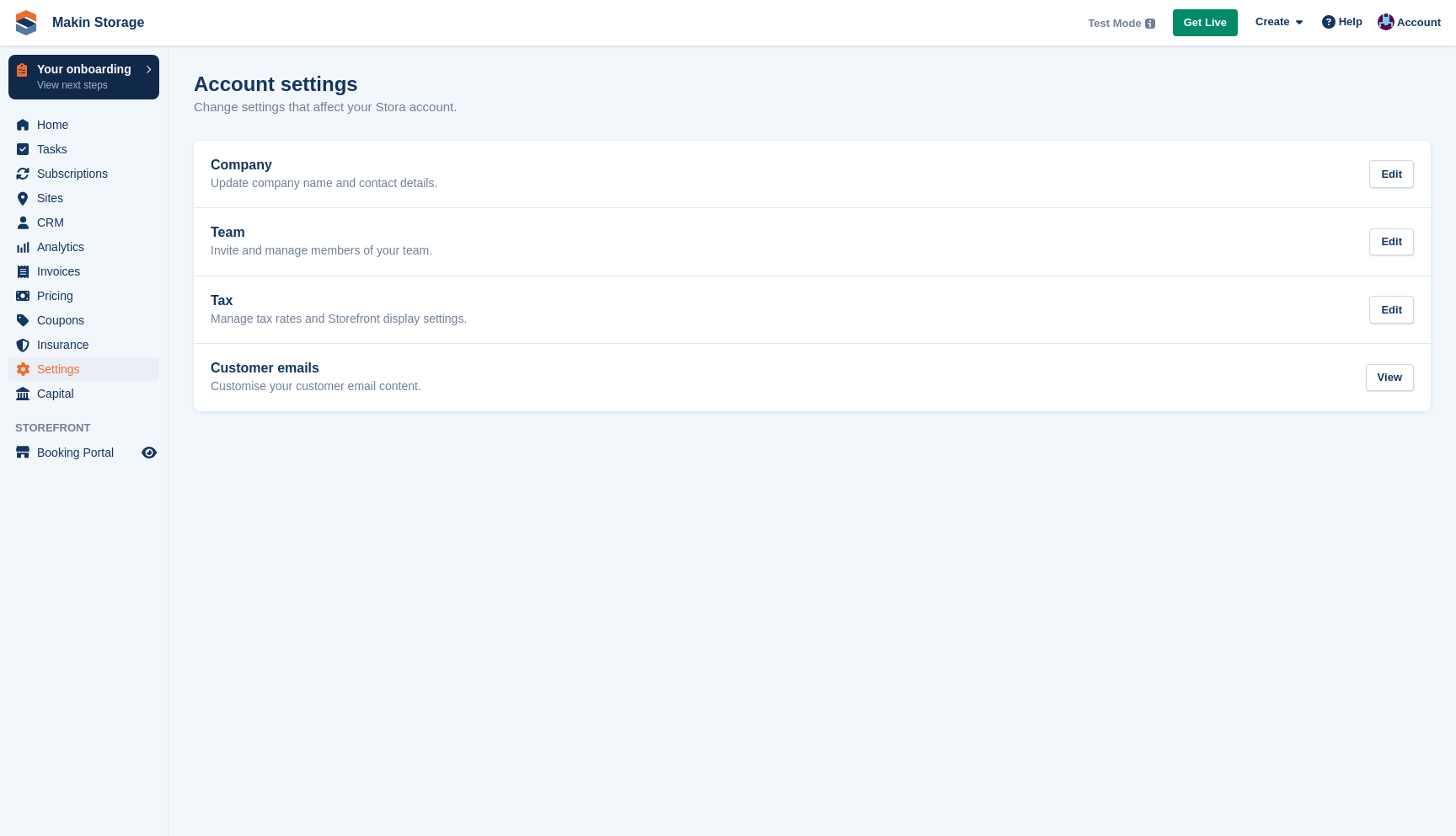
click at [124, 81] on p "View next steps" at bounding box center [87, 84] width 100 height 15
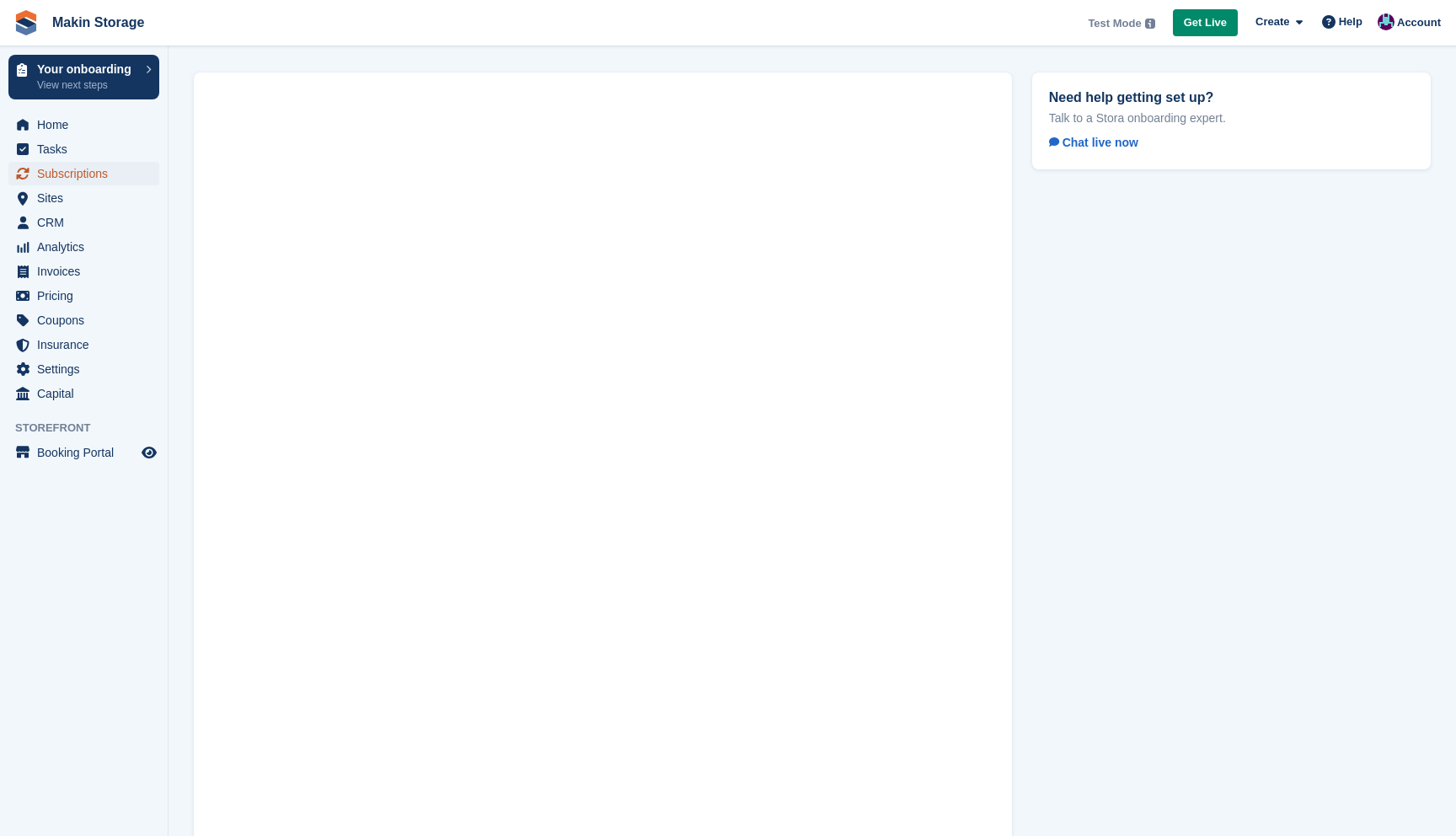
click at [117, 174] on span "Subscriptions" at bounding box center [88, 174] width 101 height 24
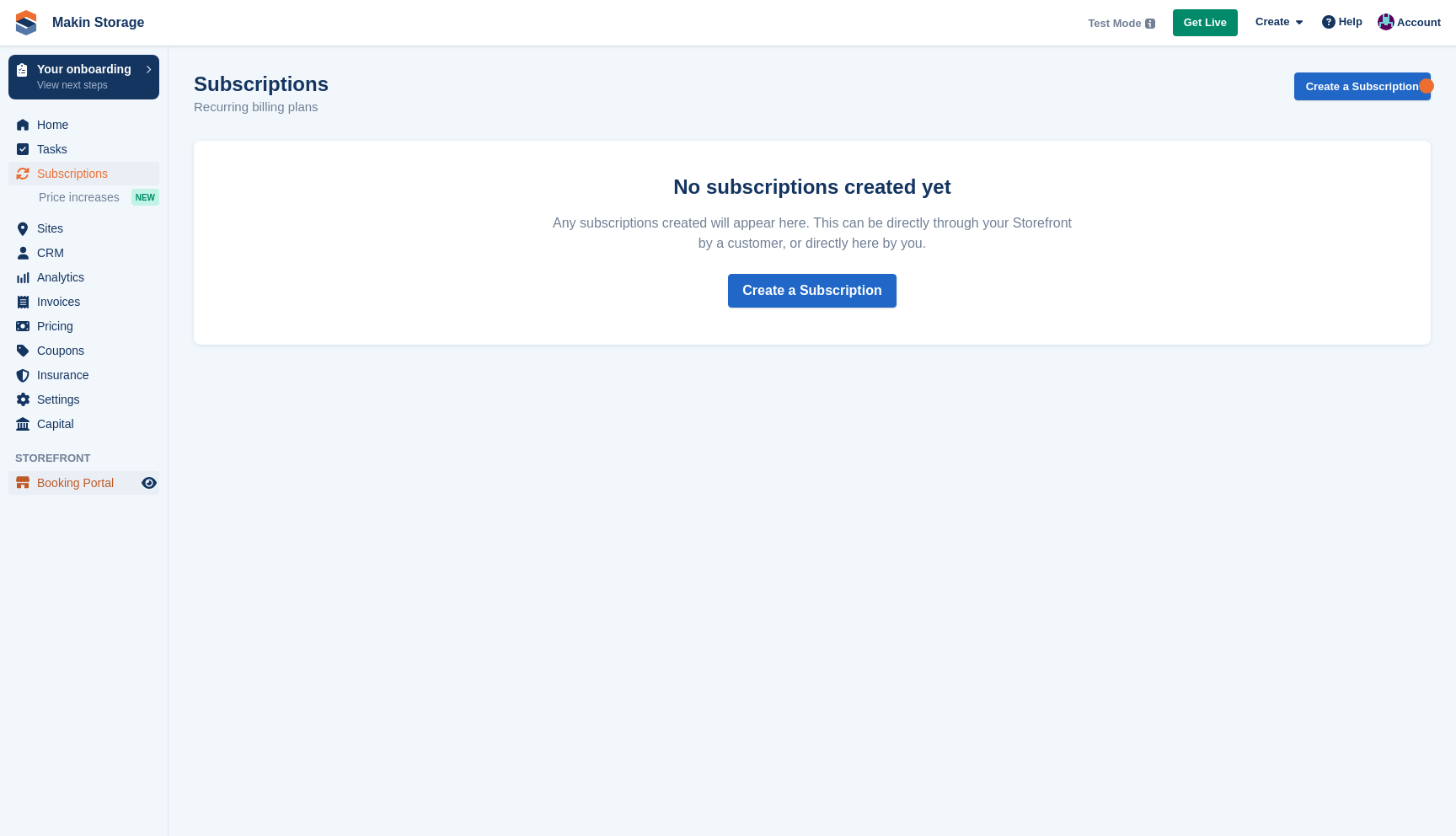
click at [63, 487] on span "Booking Portal" at bounding box center [88, 483] width 101 height 24
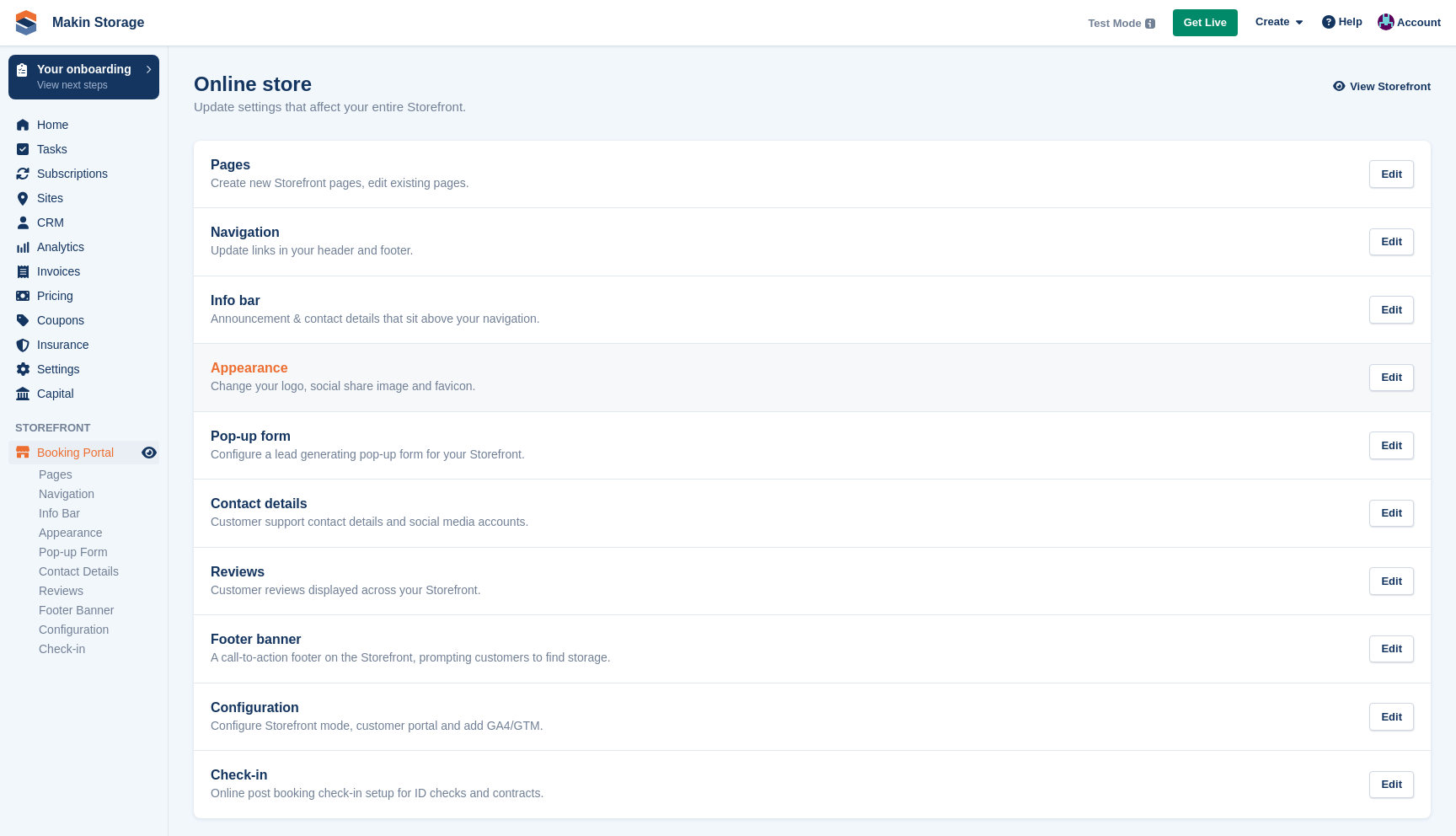
click at [278, 379] on p "Change your logo, social share image and favicon." at bounding box center [343, 386] width 265 height 15
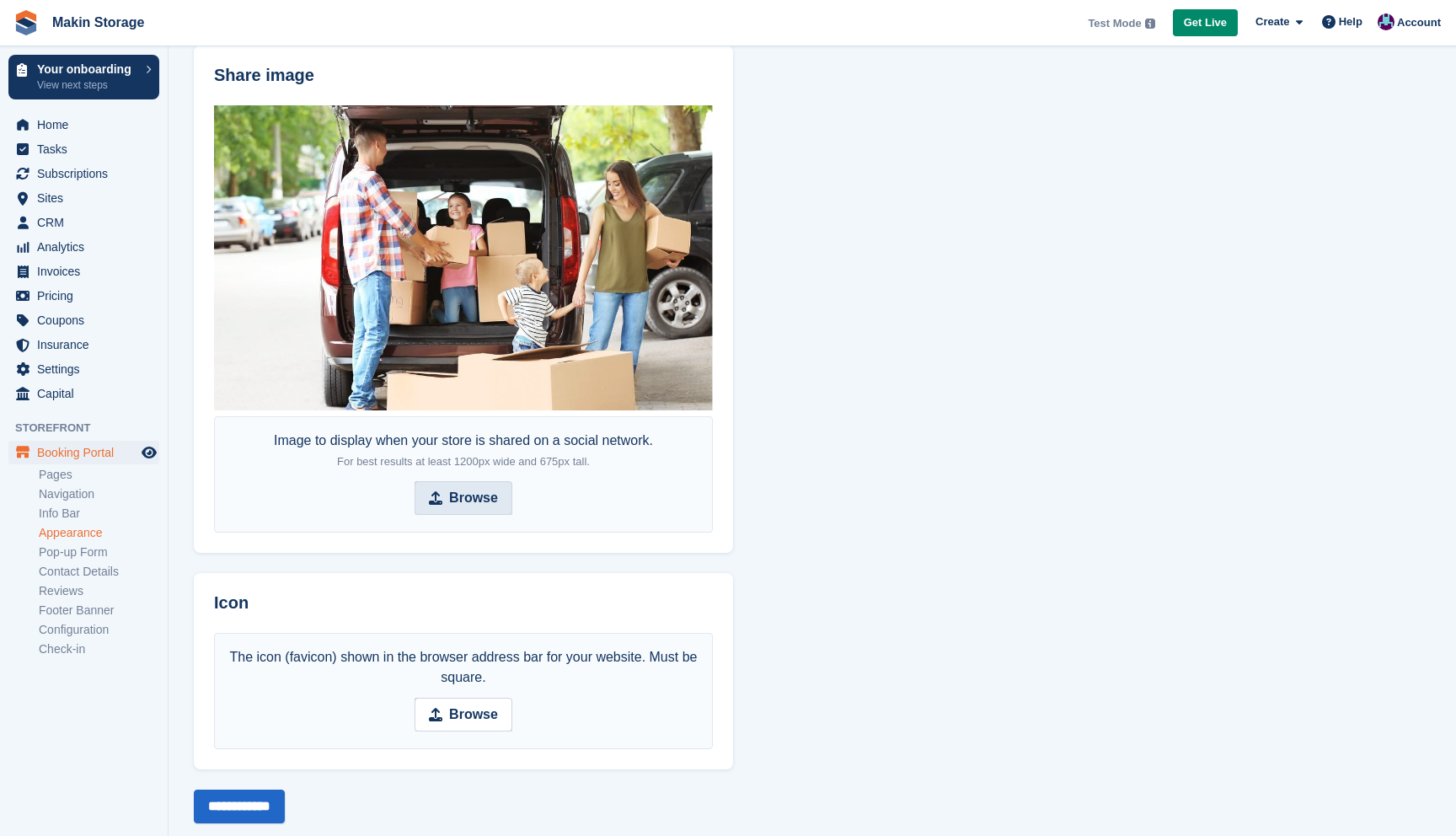
scroll to position [878, 0]
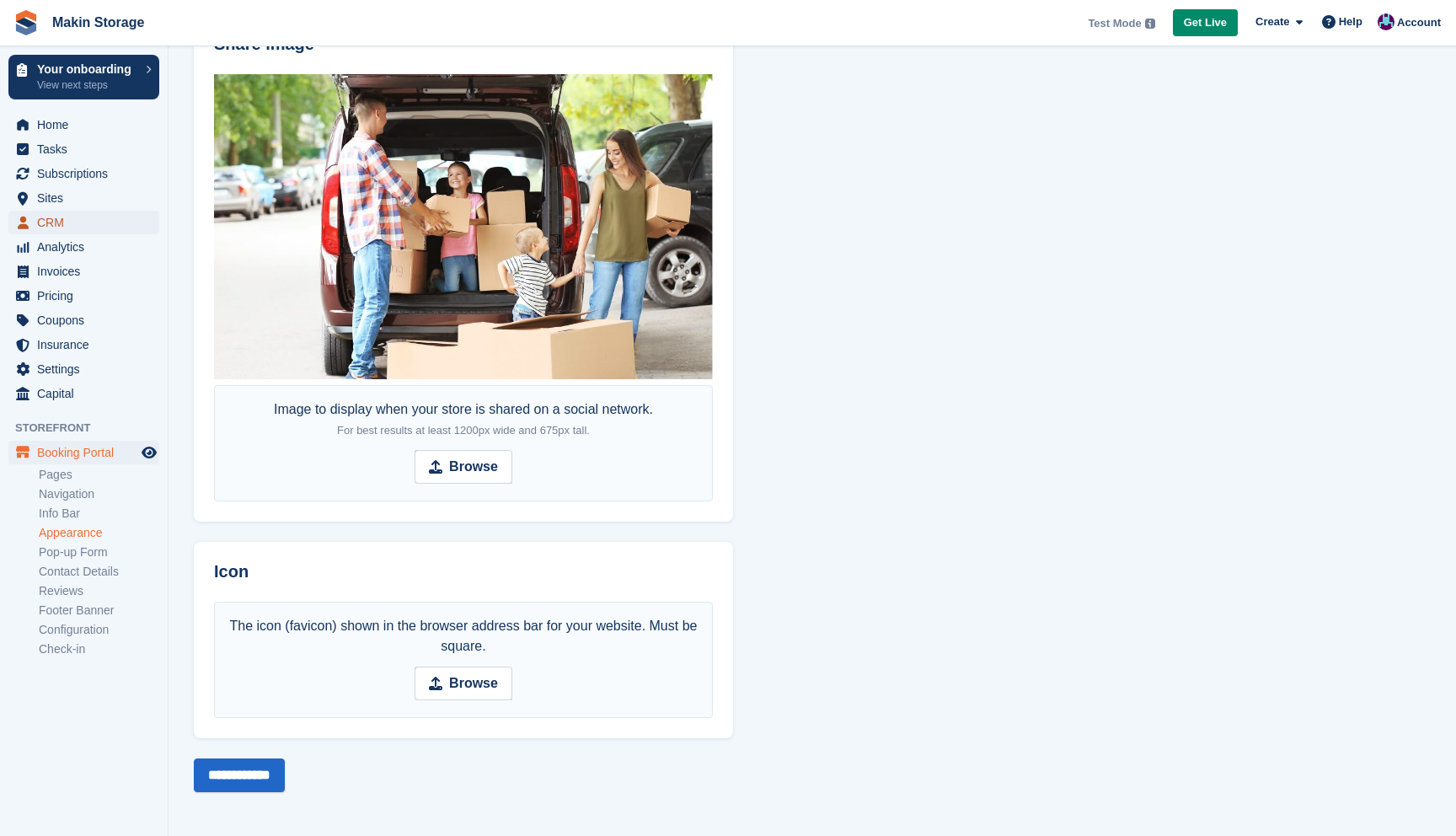
click at [66, 221] on span "CRM" at bounding box center [88, 222] width 101 height 24
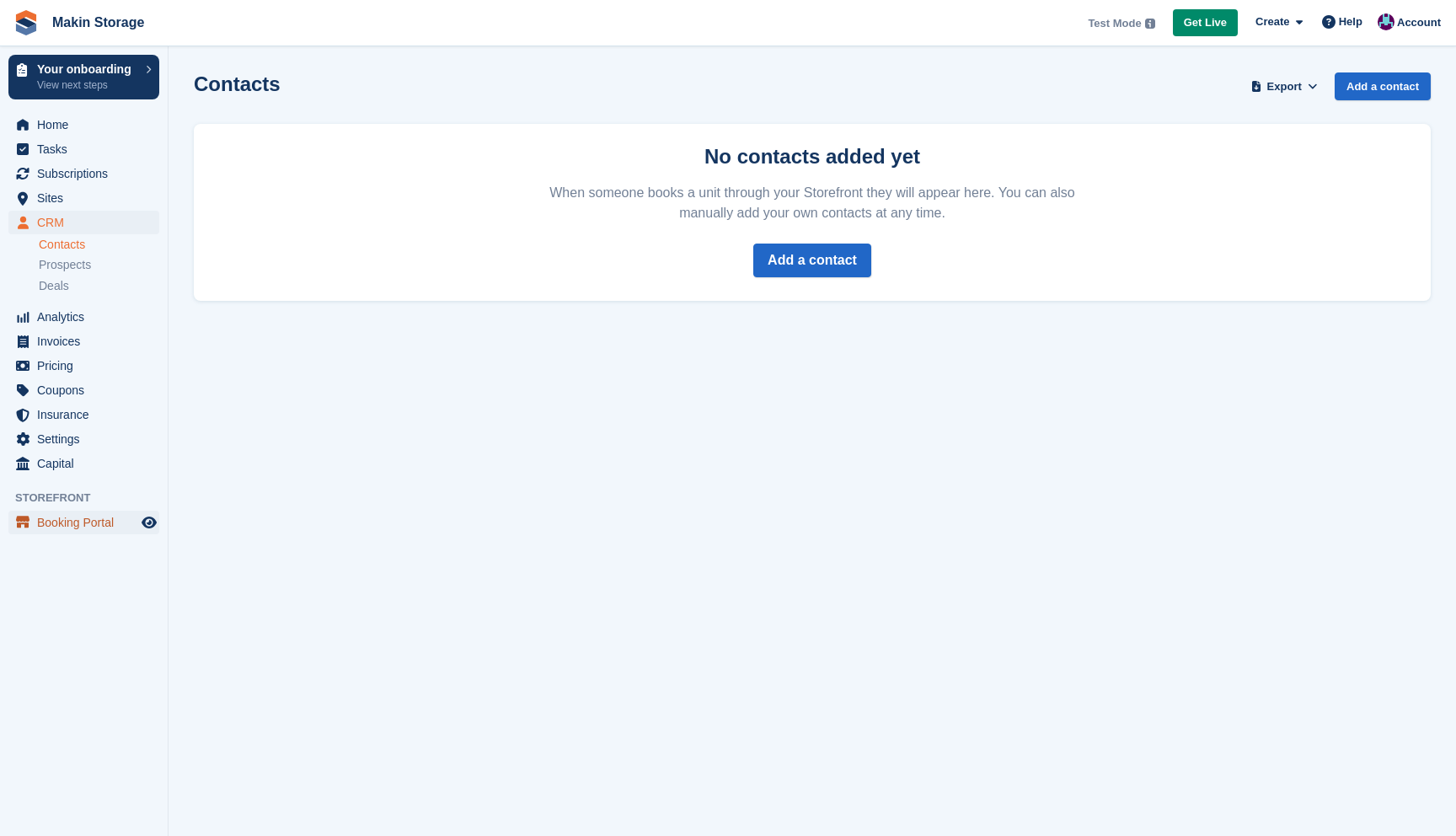
click at [71, 517] on span "Booking Portal" at bounding box center [88, 523] width 101 height 24
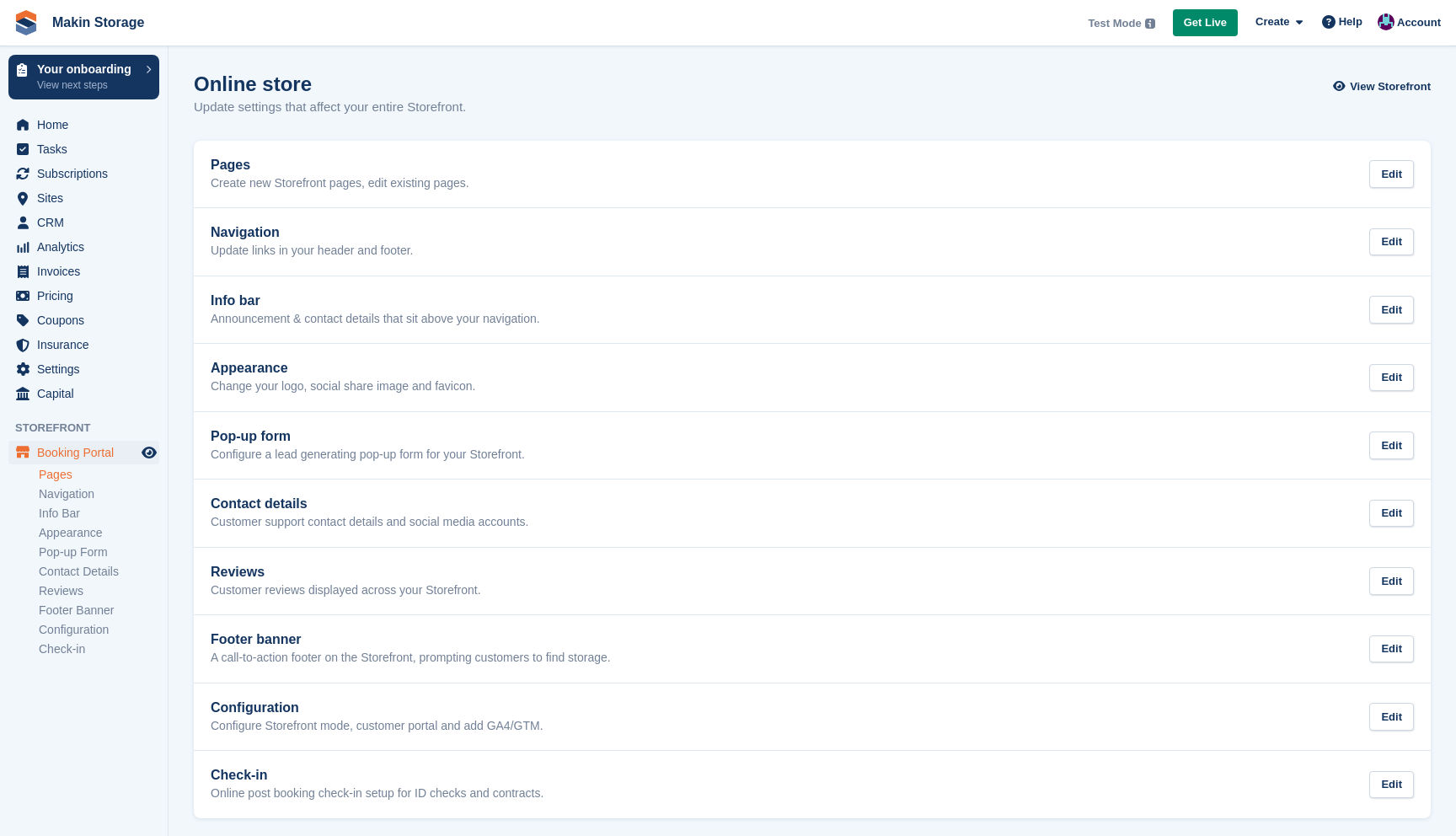
click at [60, 477] on link "Pages" at bounding box center [99, 474] width 121 height 16
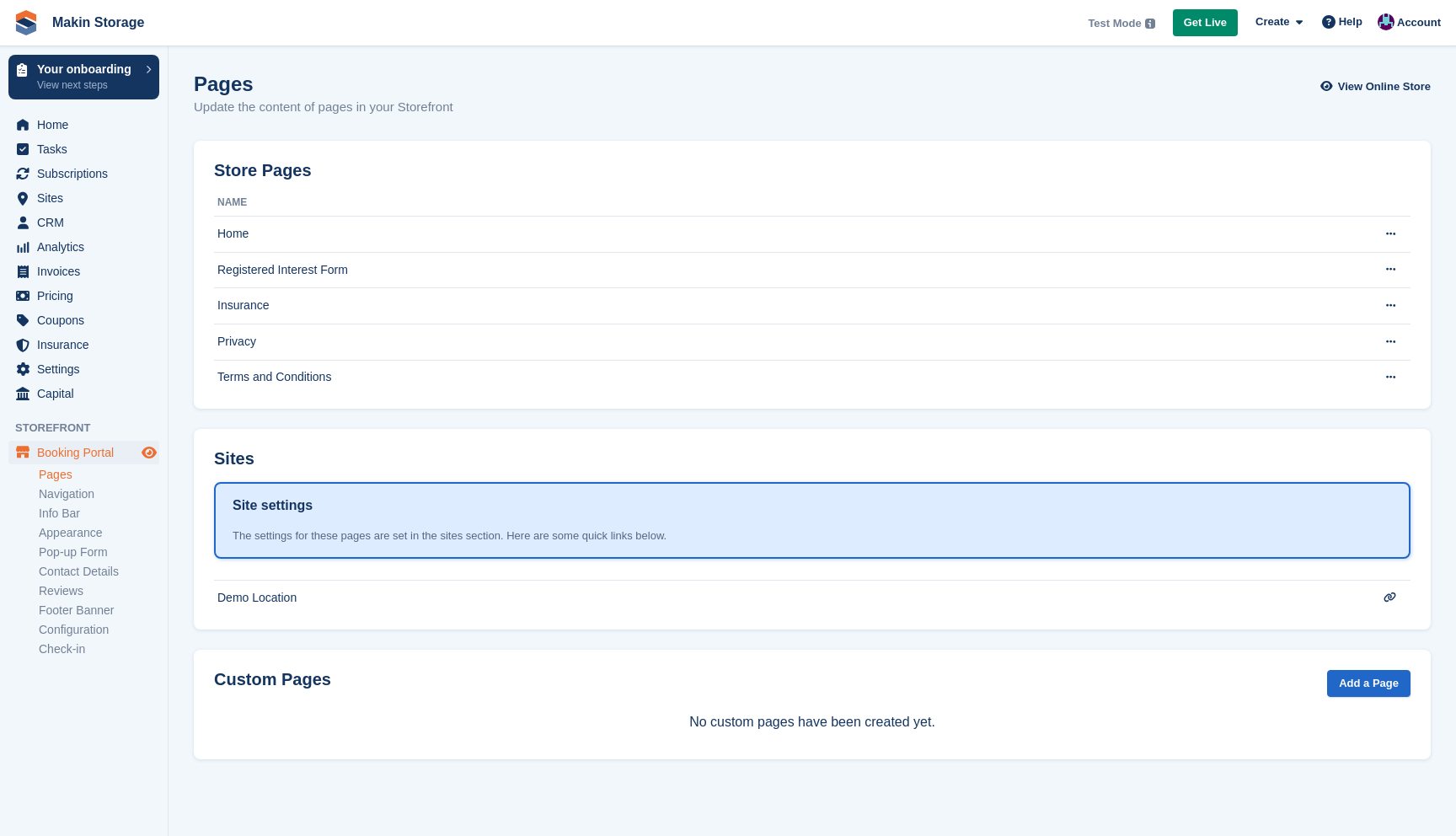
click at [151, 452] on icon "Preview store" at bounding box center [148, 453] width 15 height 14
click at [85, 531] on link "Appearance" at bounding box center [99, 533] width 121 height 16
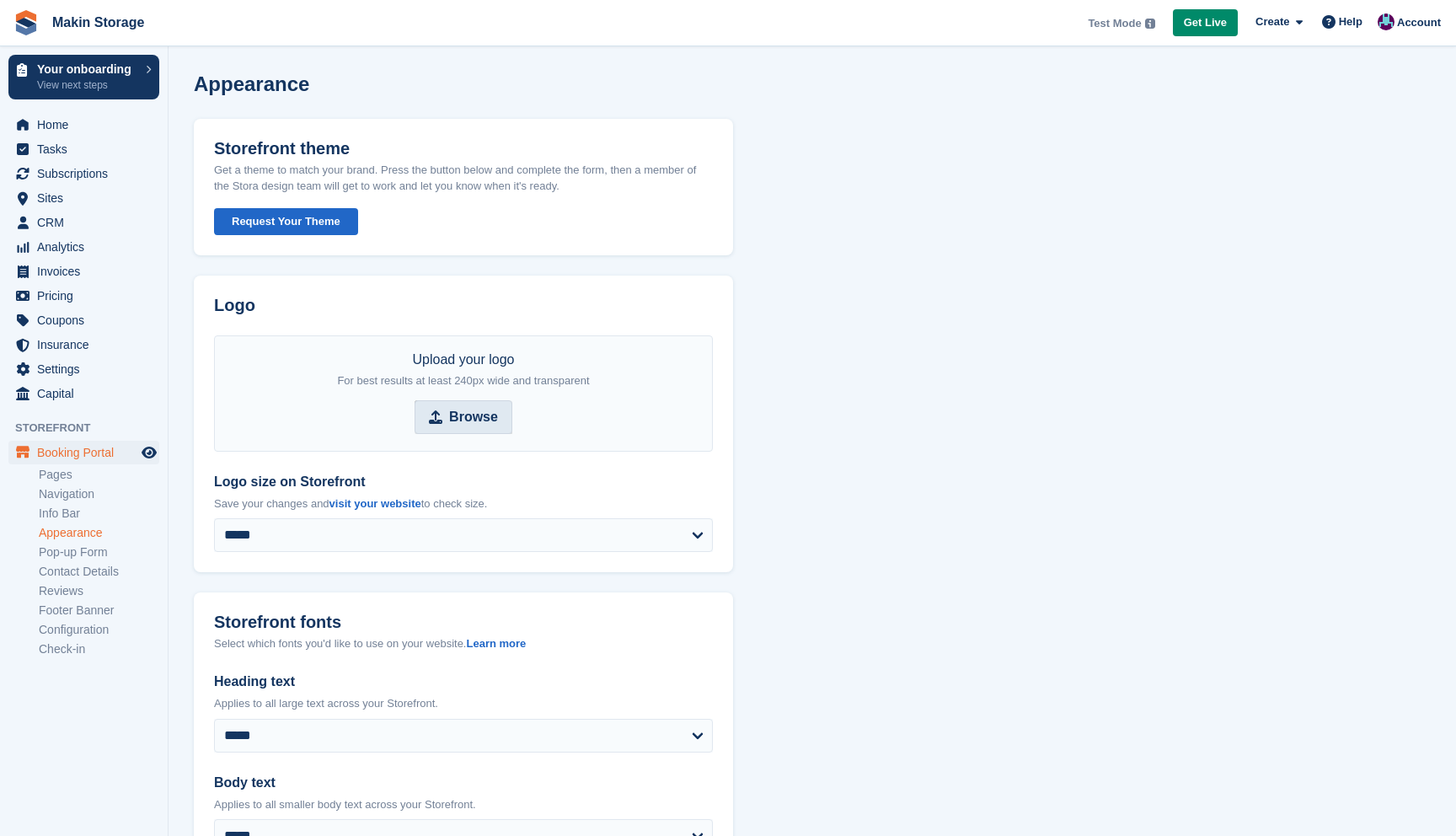
click at [470, 420] on strong "Browse" at bounding box center [472, 417] width 48 height 20
click at [470, 420] on input "Browse" at bounding box center [464, 417] width 98 height 34
type input "**********"
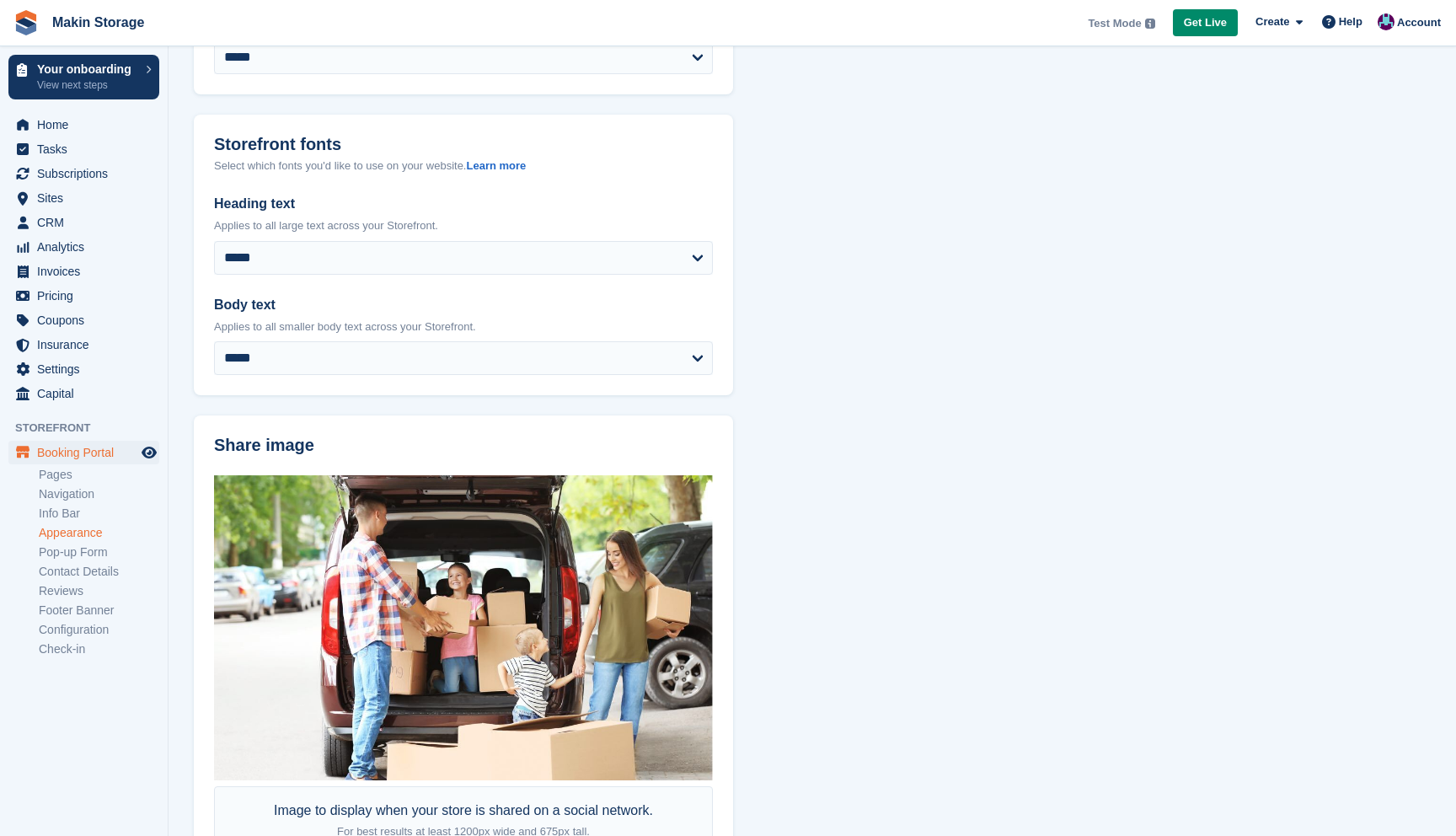
scroll to position [878, 0]
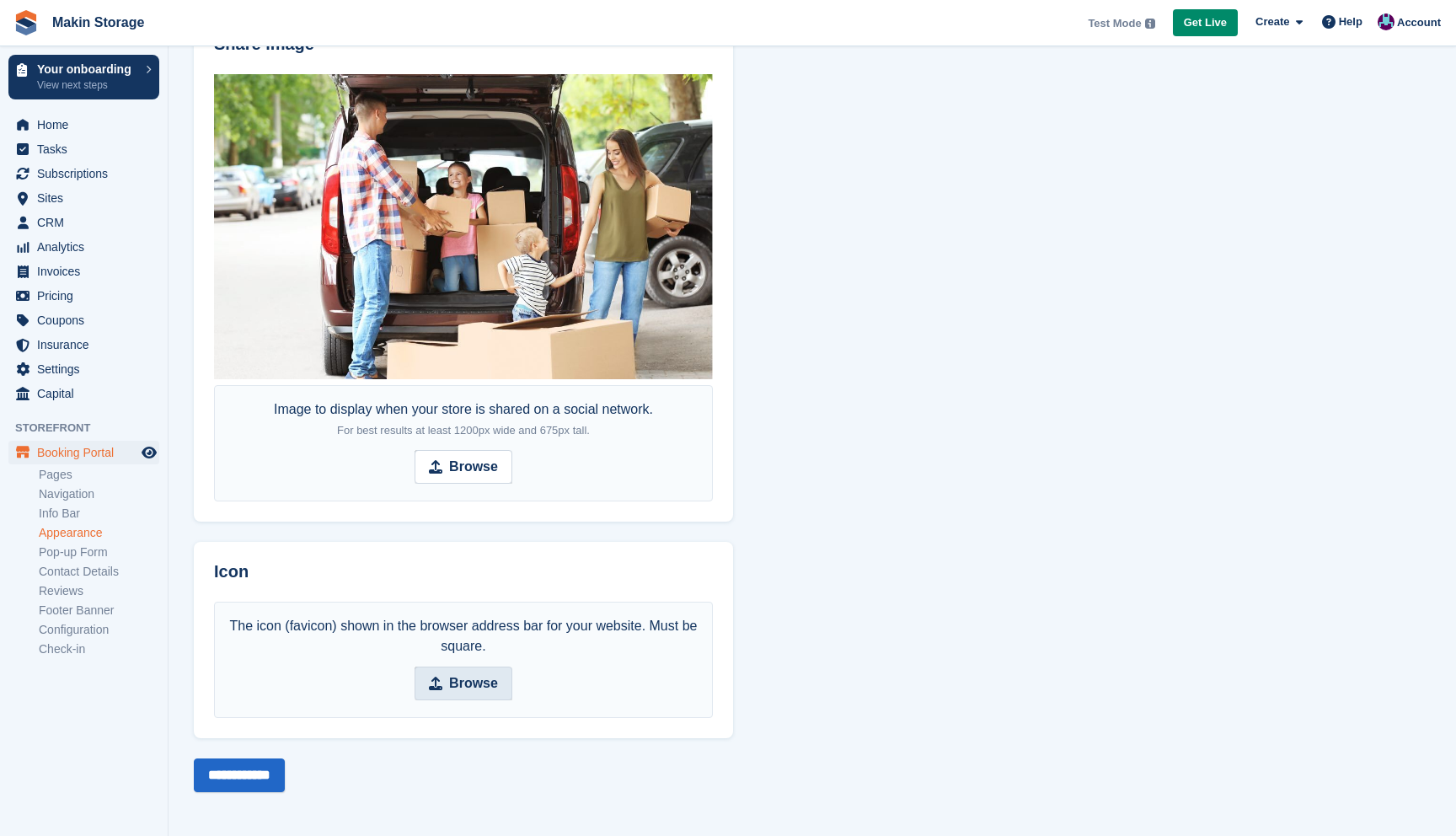
click at [471, 677] on strong "Browse" at bounding box center [472, 683] width 48 height 20
click at [471, 677] on input "Browse" at bounding box center [464, 683] width 98 height 34
type input "**********"
click at [266, 769] on input "**********" at bounding box center [239, 775] width 91 height 34
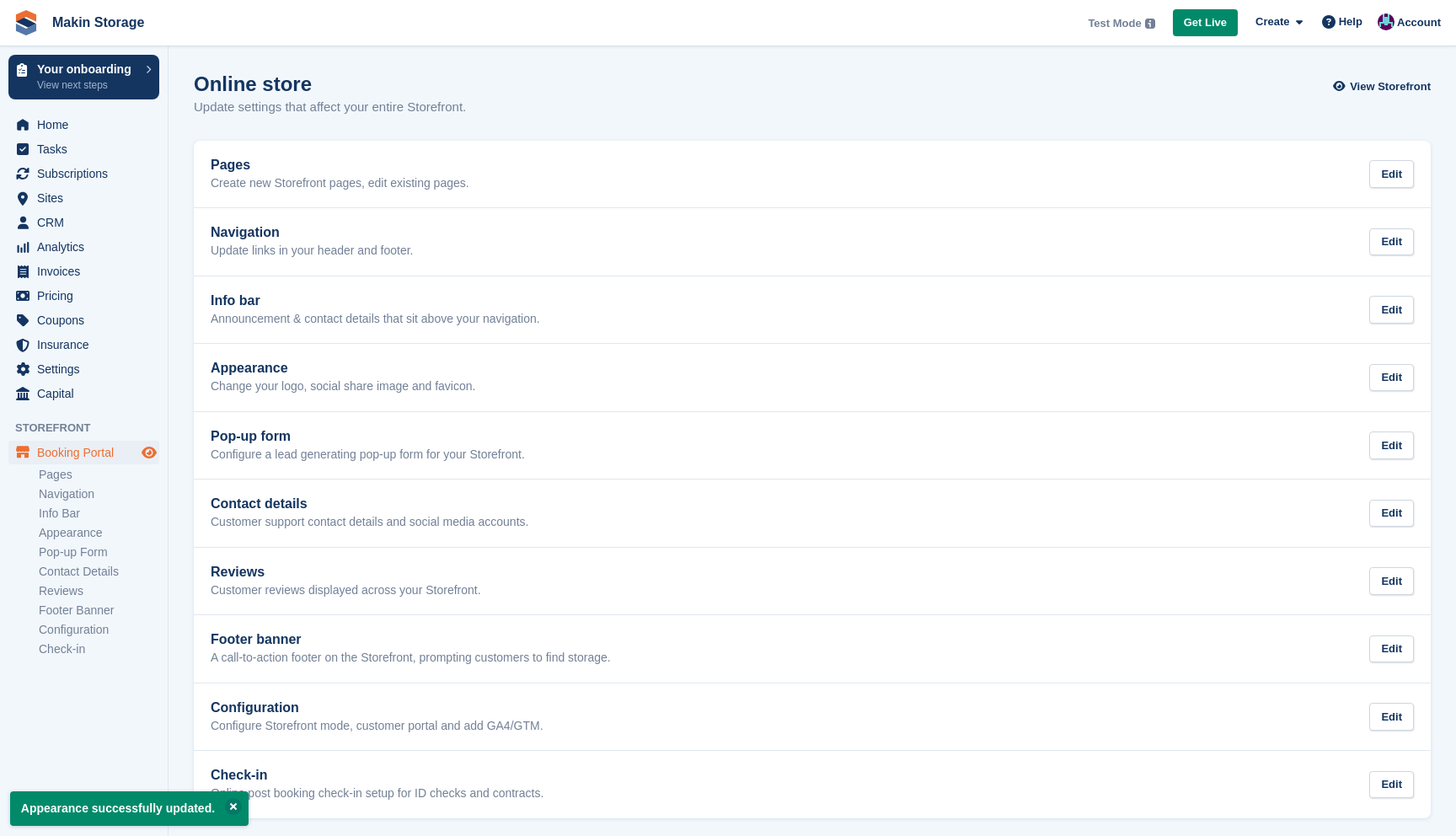
click at [151, 452] on icon "Preview store" at bounding box center [148, 453] width 15 height 14
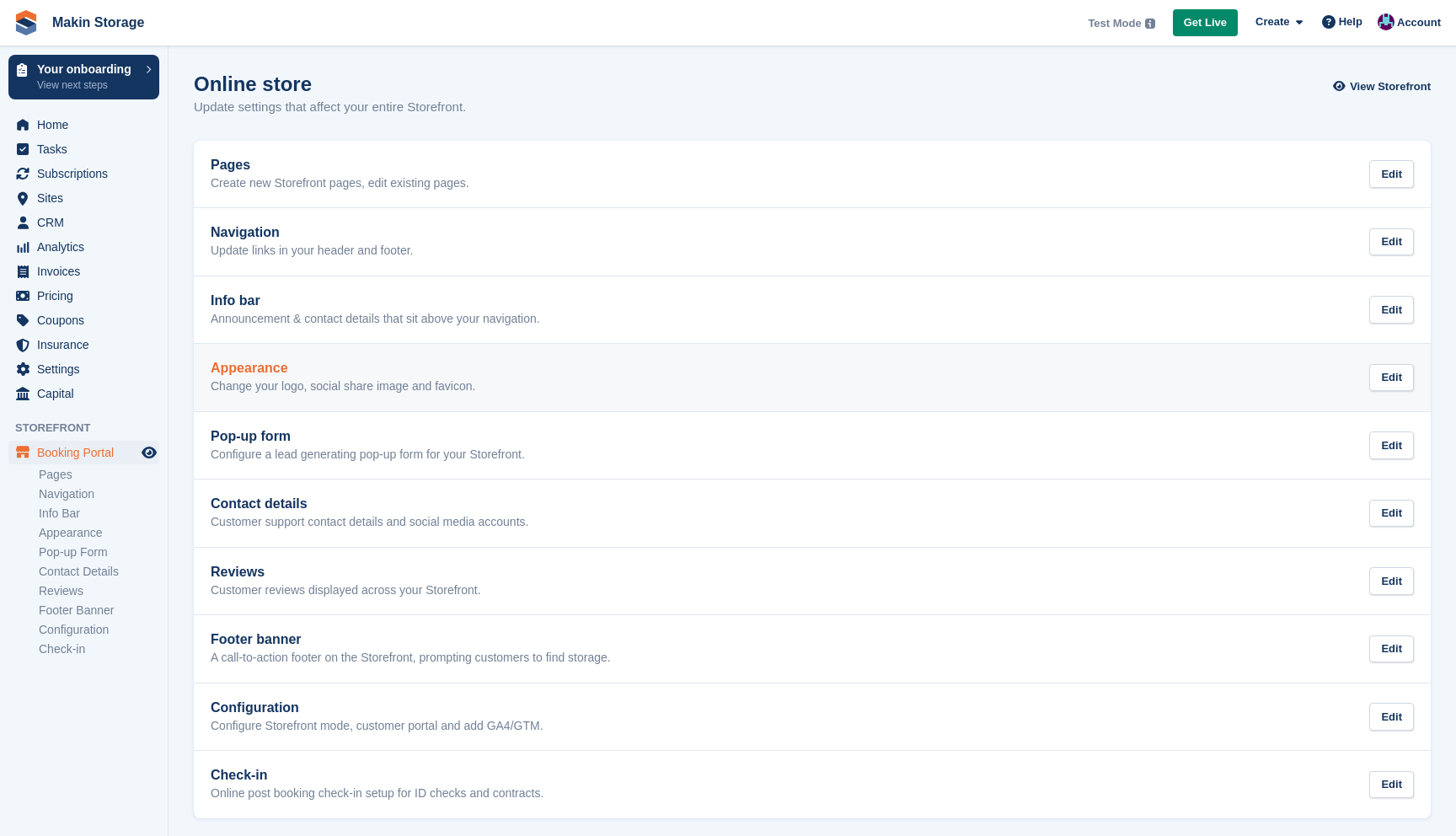
click at [297, 389] on p "Change your logo, social share image and favicon." at bounding box center [343, 386] width 265 height 15
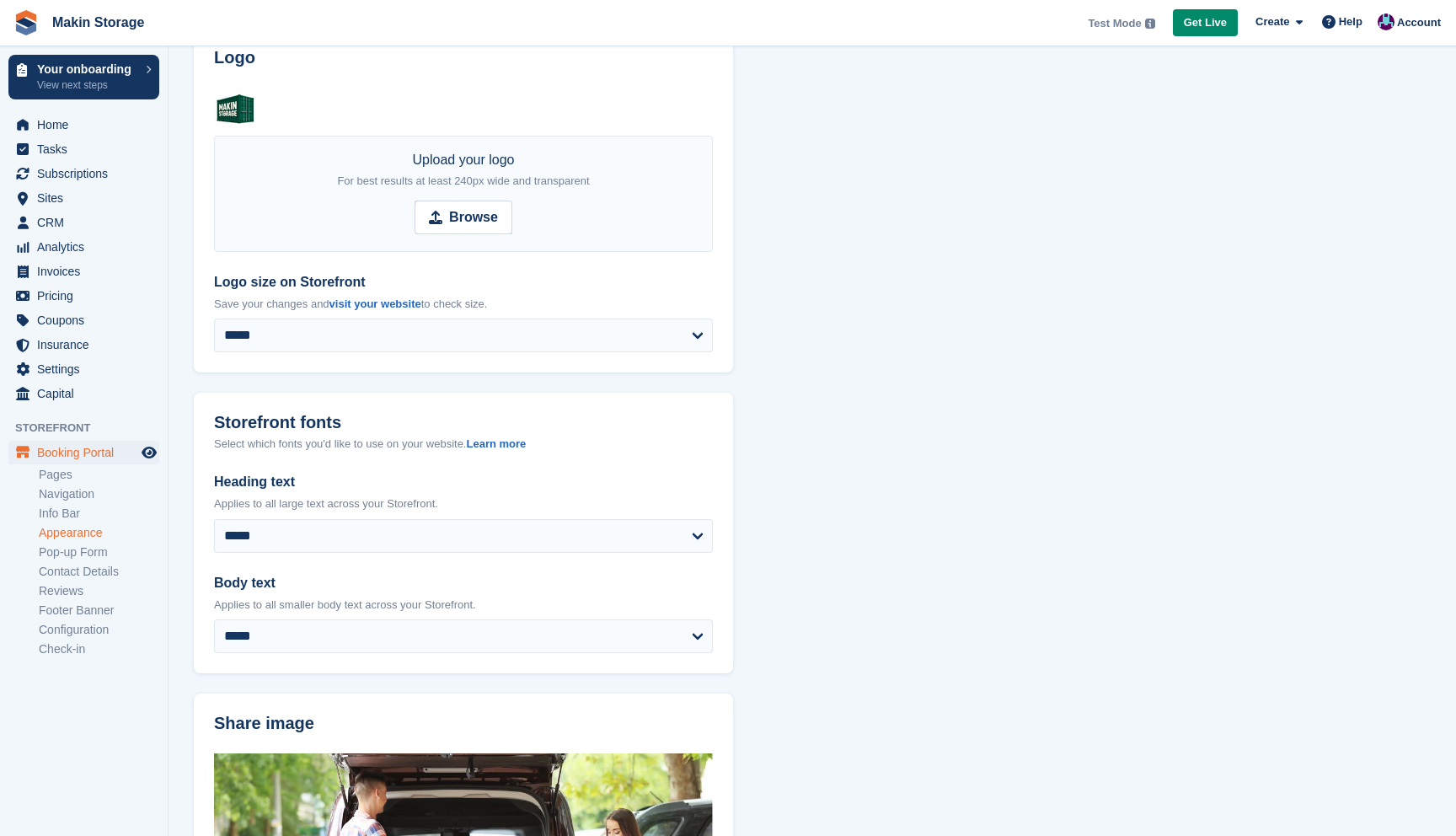
scroll to position [289, 0]
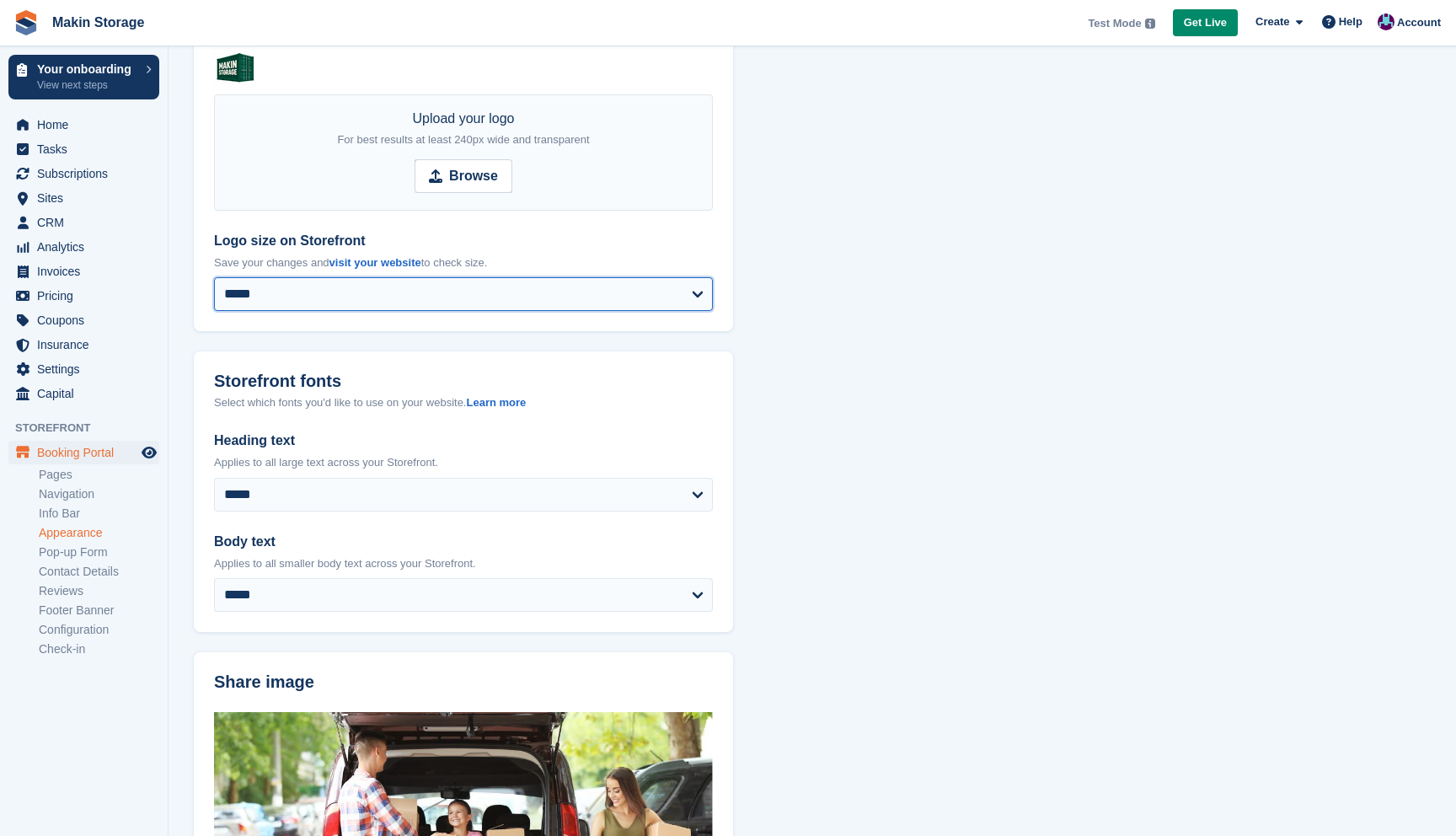
click at [283, 295] on select "**********" at bounding box center [464, 294] width 499 height 34
select select "******"
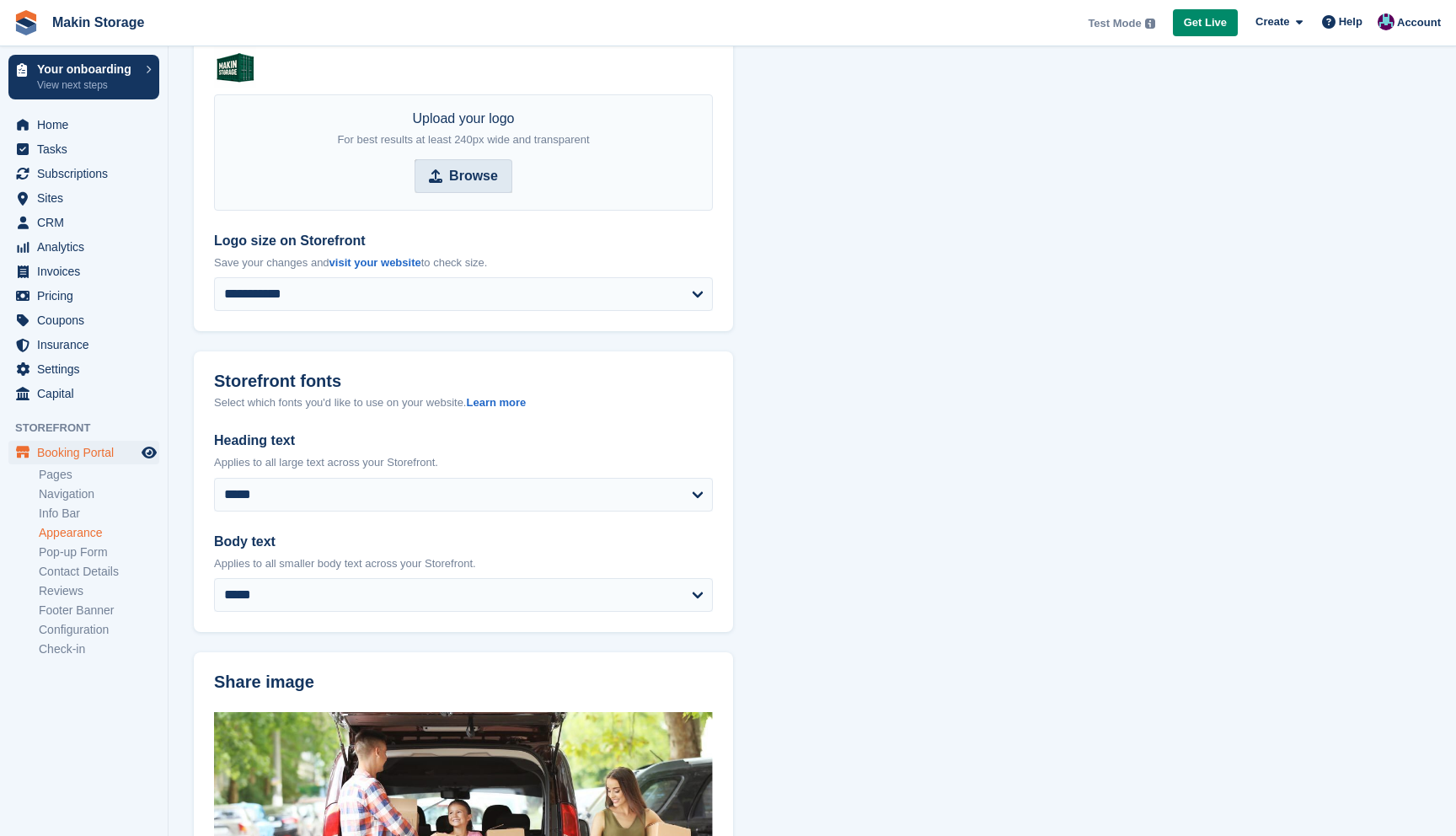
click at [461, 181] on strong "Browse" at bounding box center [472, 176] width 48 height 20
click at [461, 181] on input "Browse" at bounding box center [464, 176] width 98 height 34
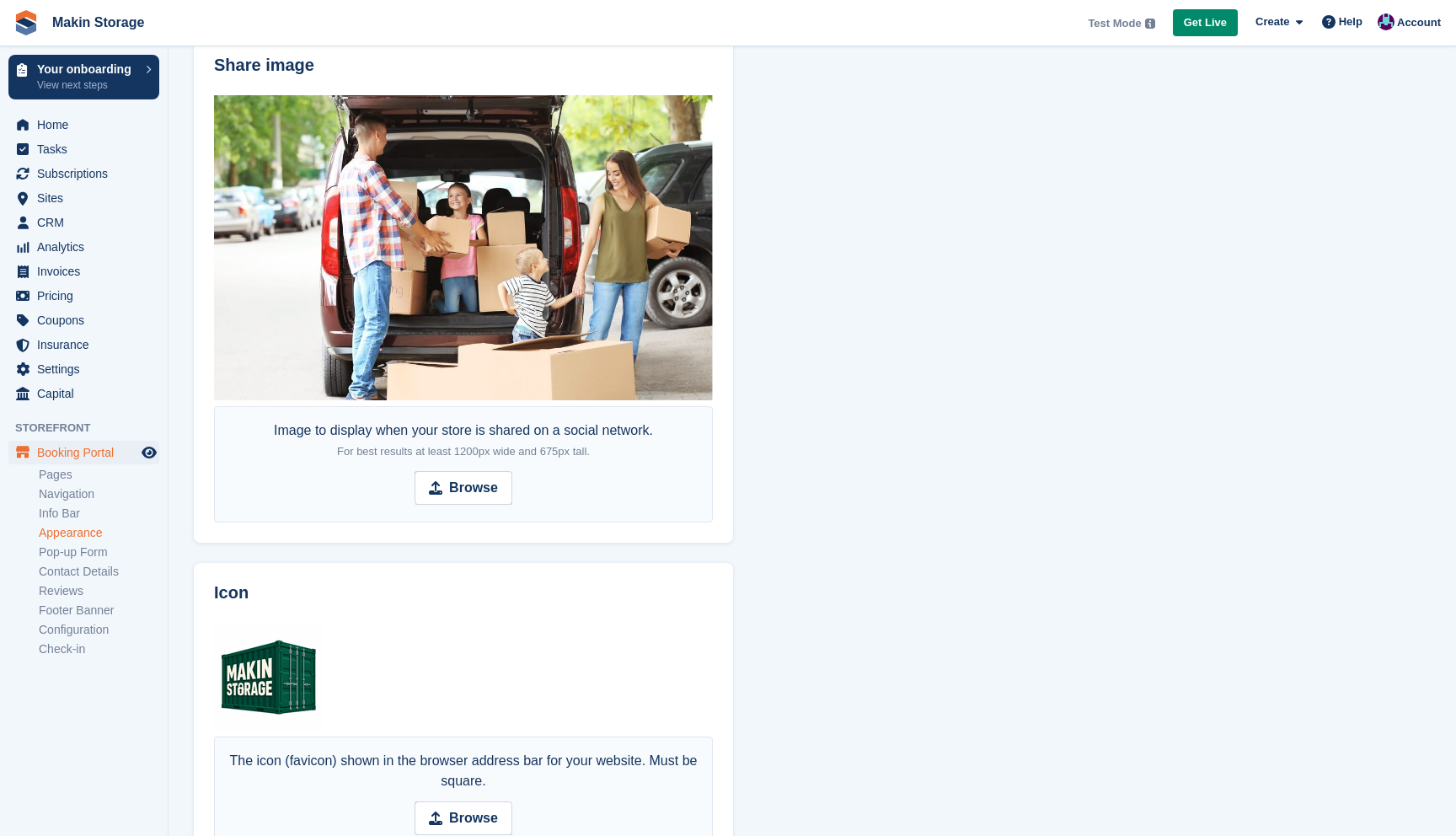
scroll to position [1039, 0]
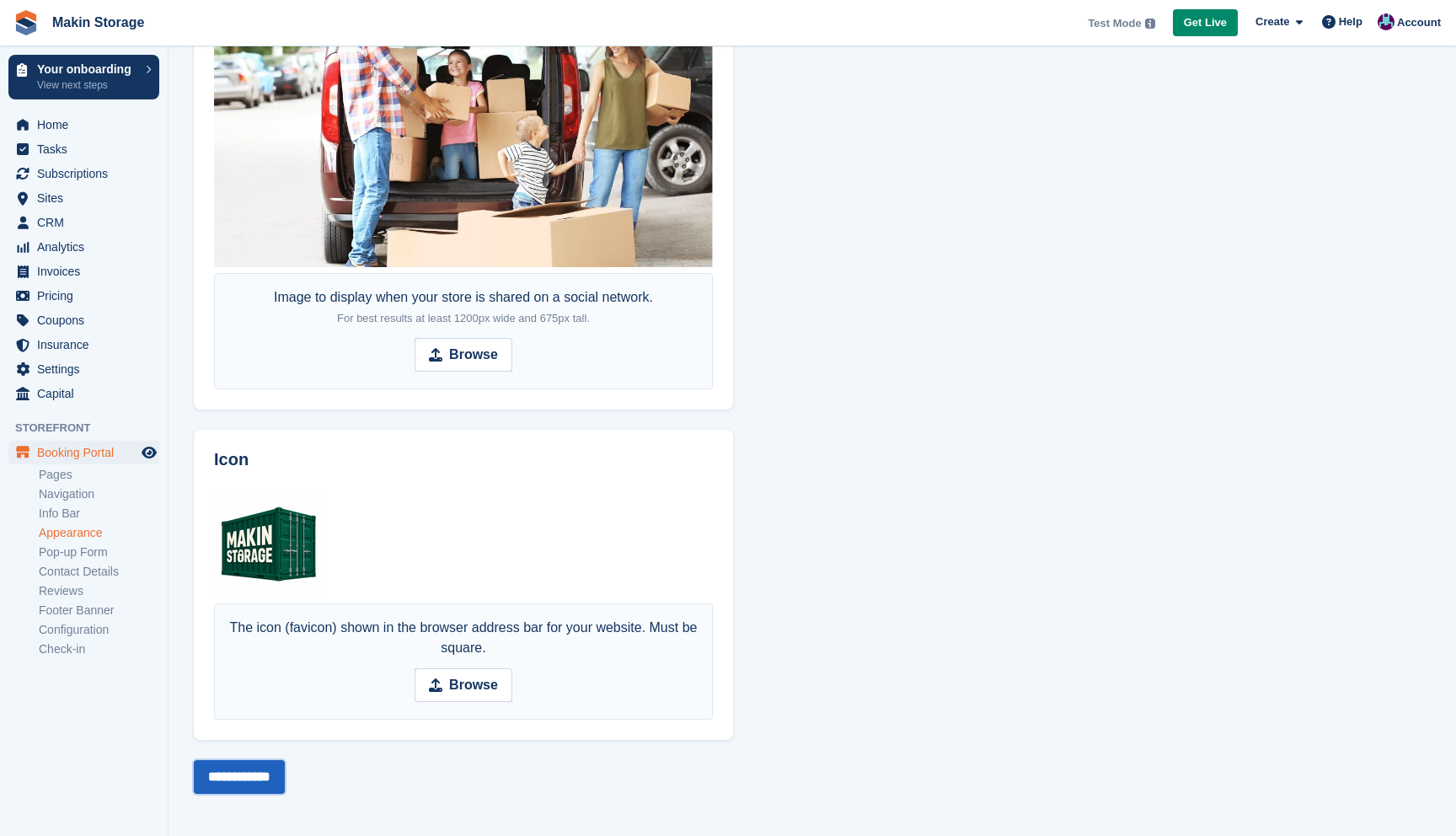
click at [246, 771] on input "**********" at bounding box center [239, 777] width 91 height 34
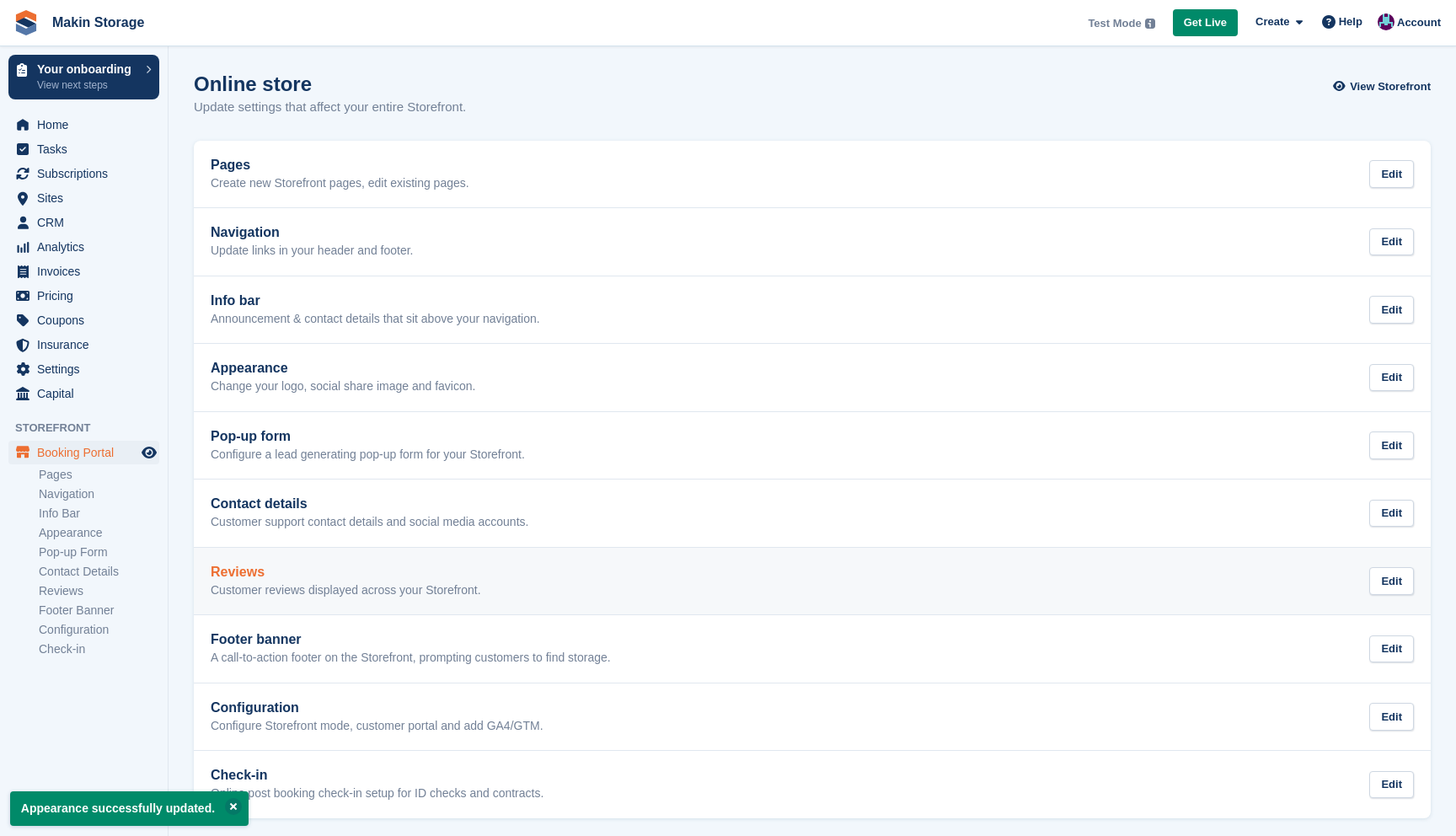
scroll to position [7, 0]
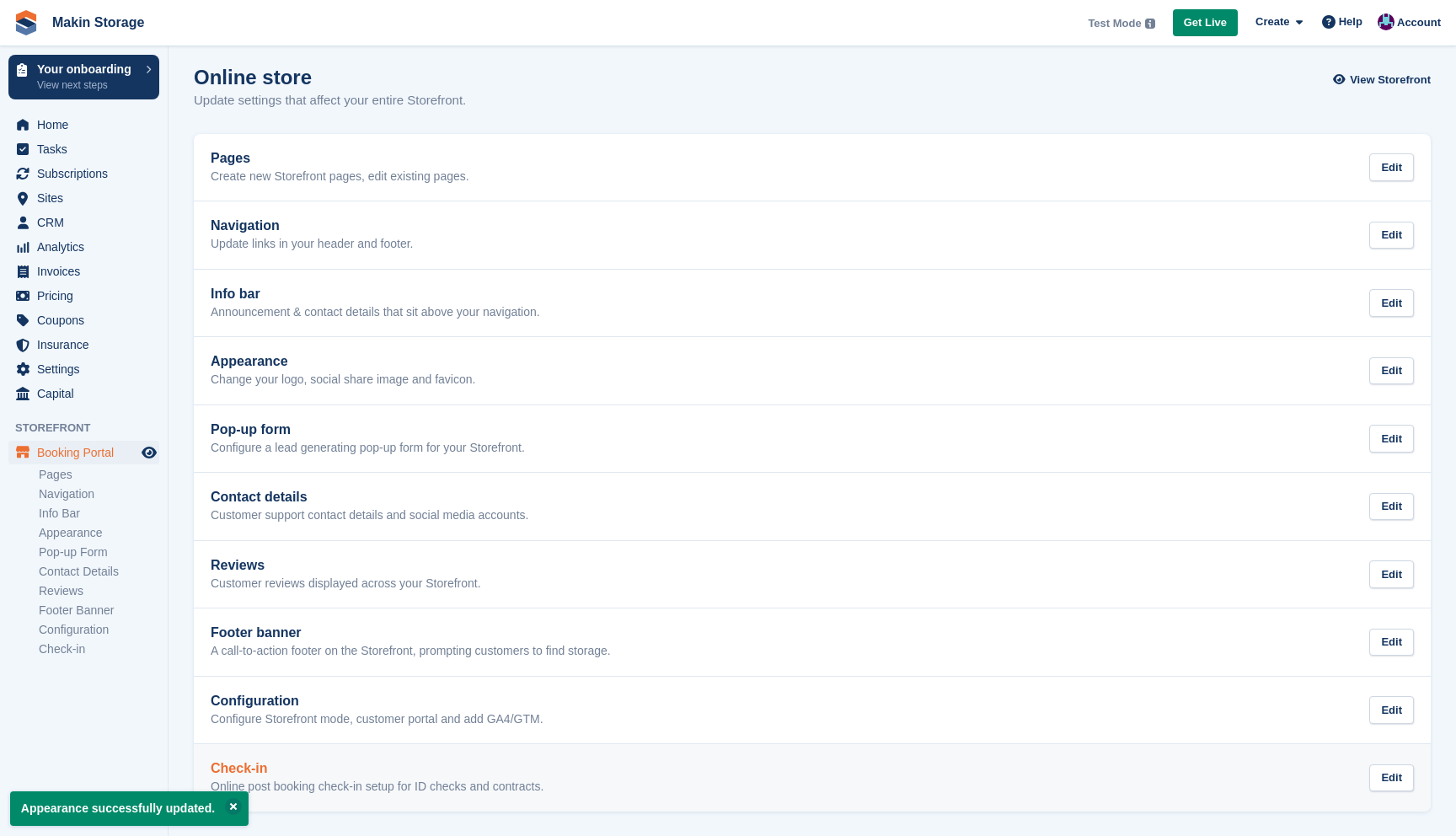
click at [358, 771] on h2 "Check-in" at bounding box center [377, 768] width 333 height 15
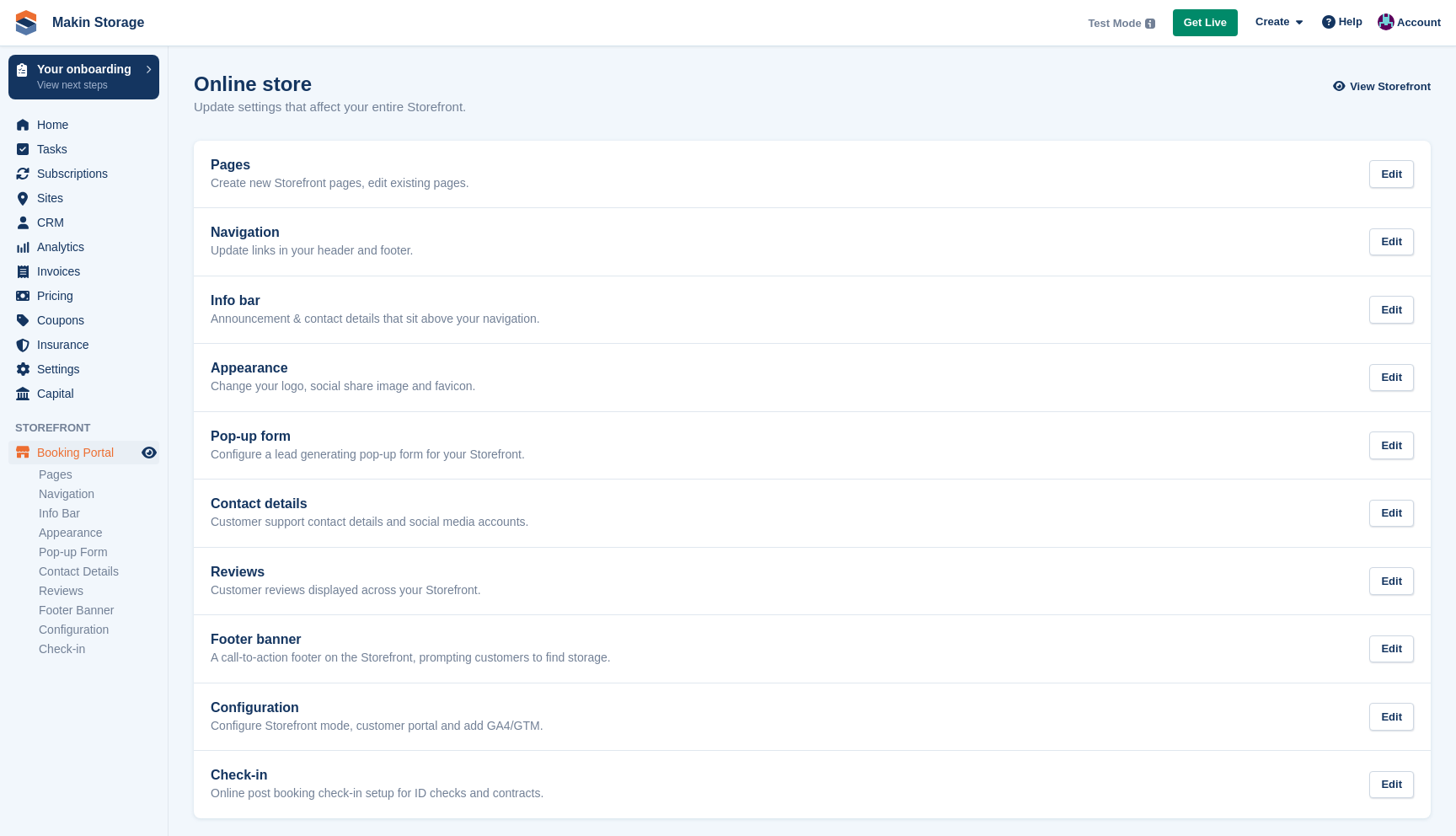
scroll to position [7, 0]
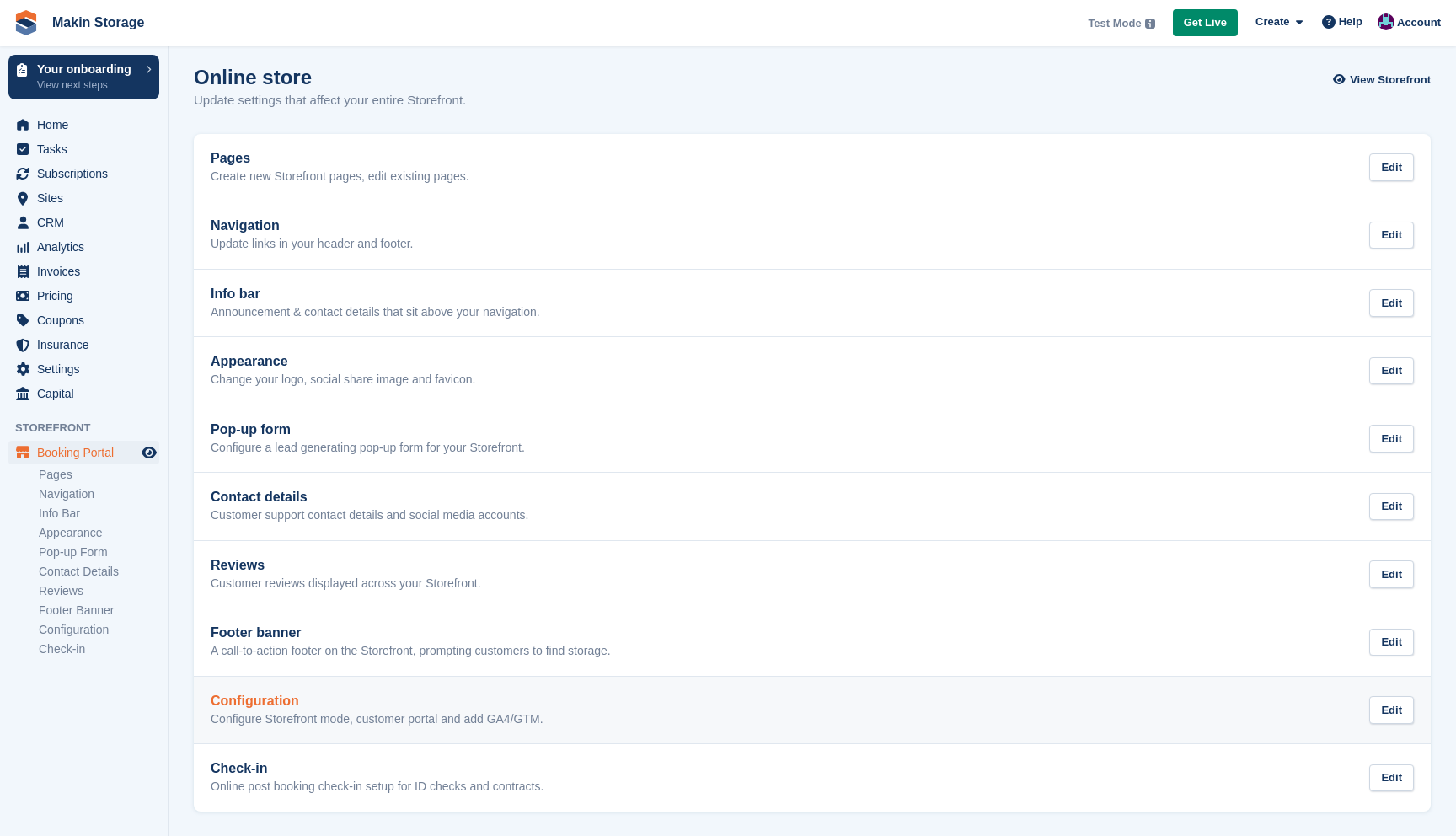
click at [393, 705] on h2 "Configuration" at bounding box center [377, 701] width 333 height 15
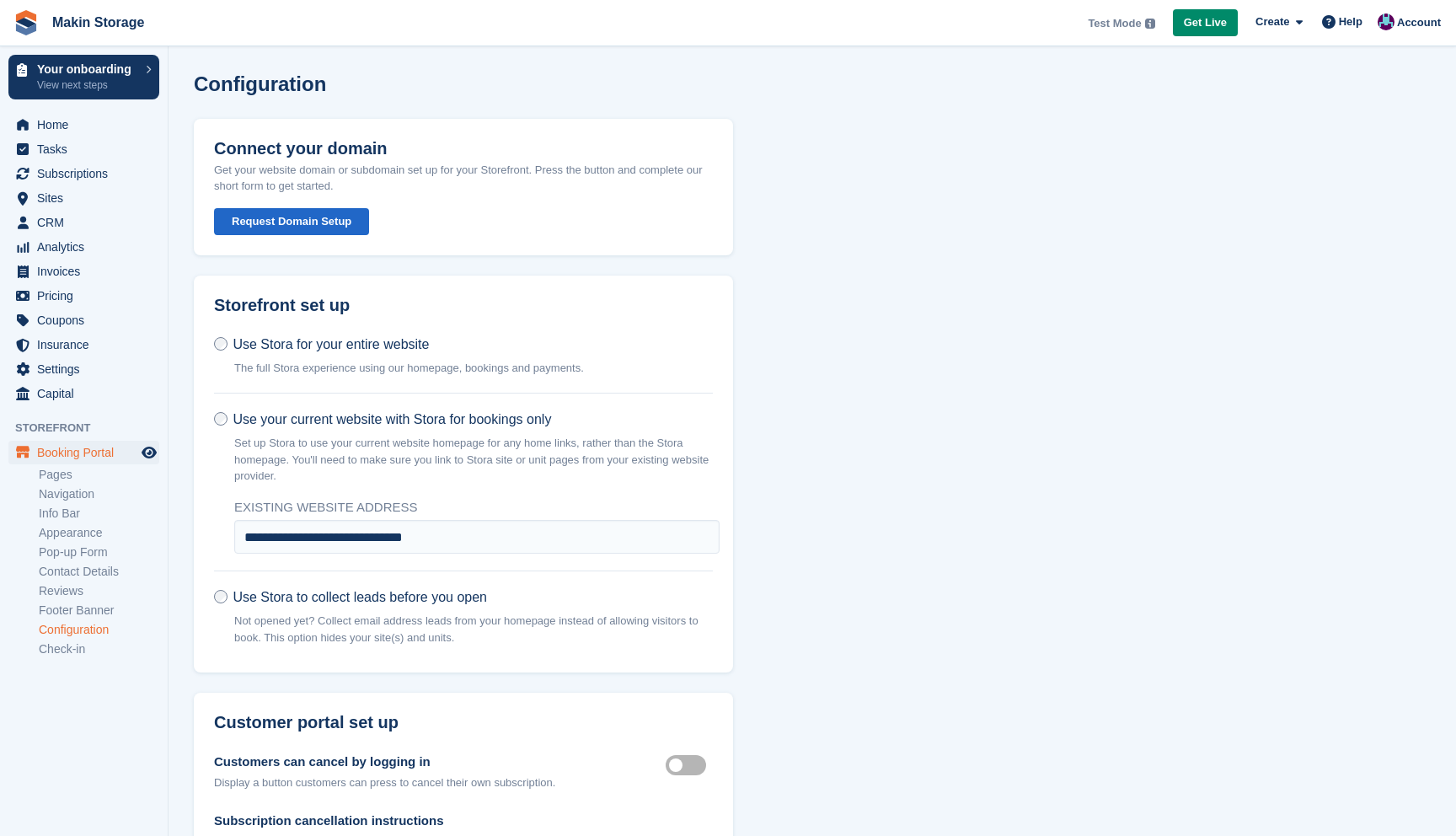
scroll to position [7, 0]
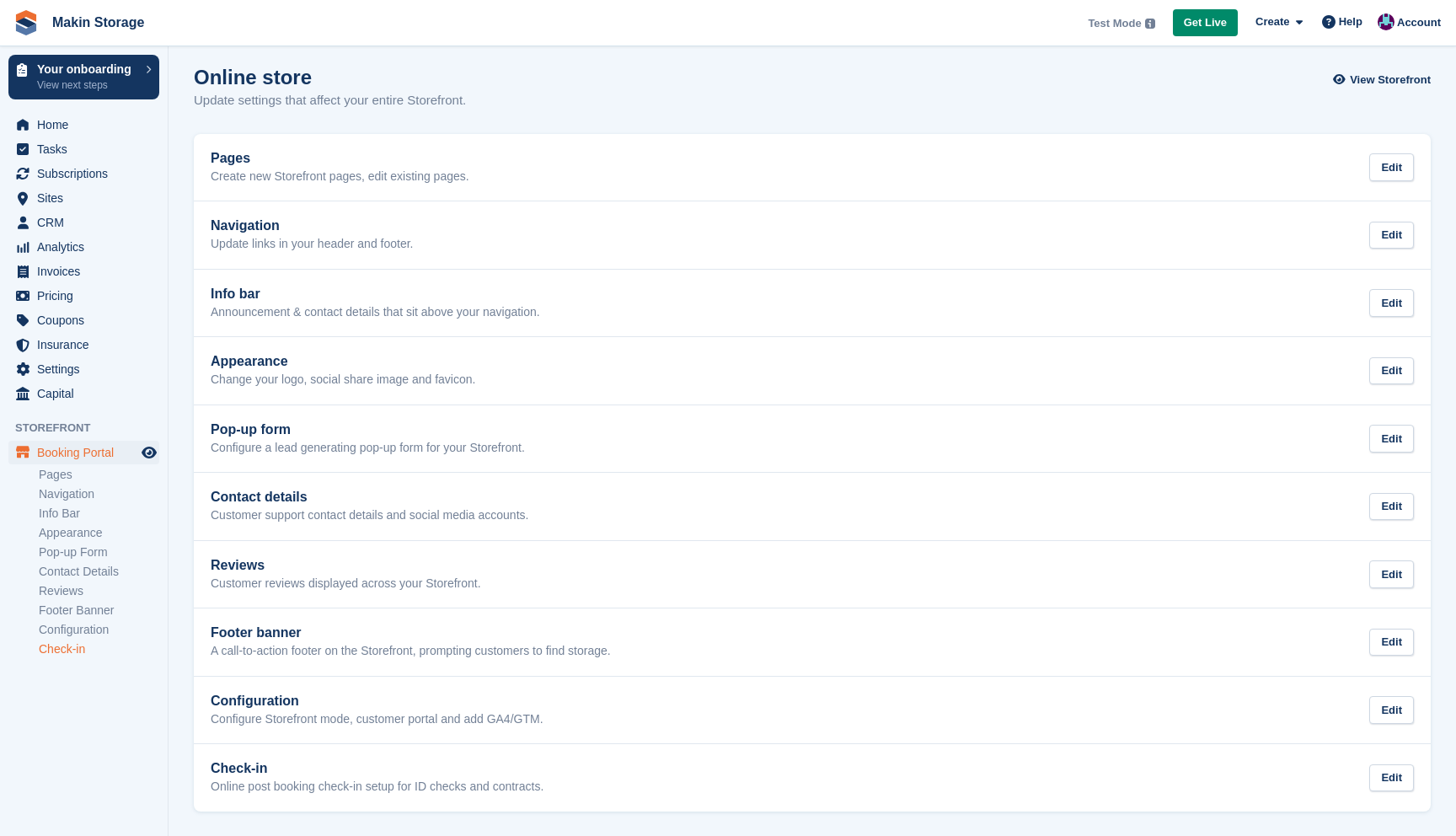
click at [68, 649] on link "Check-in" at bounding box center [99, 649] width 121 height 16
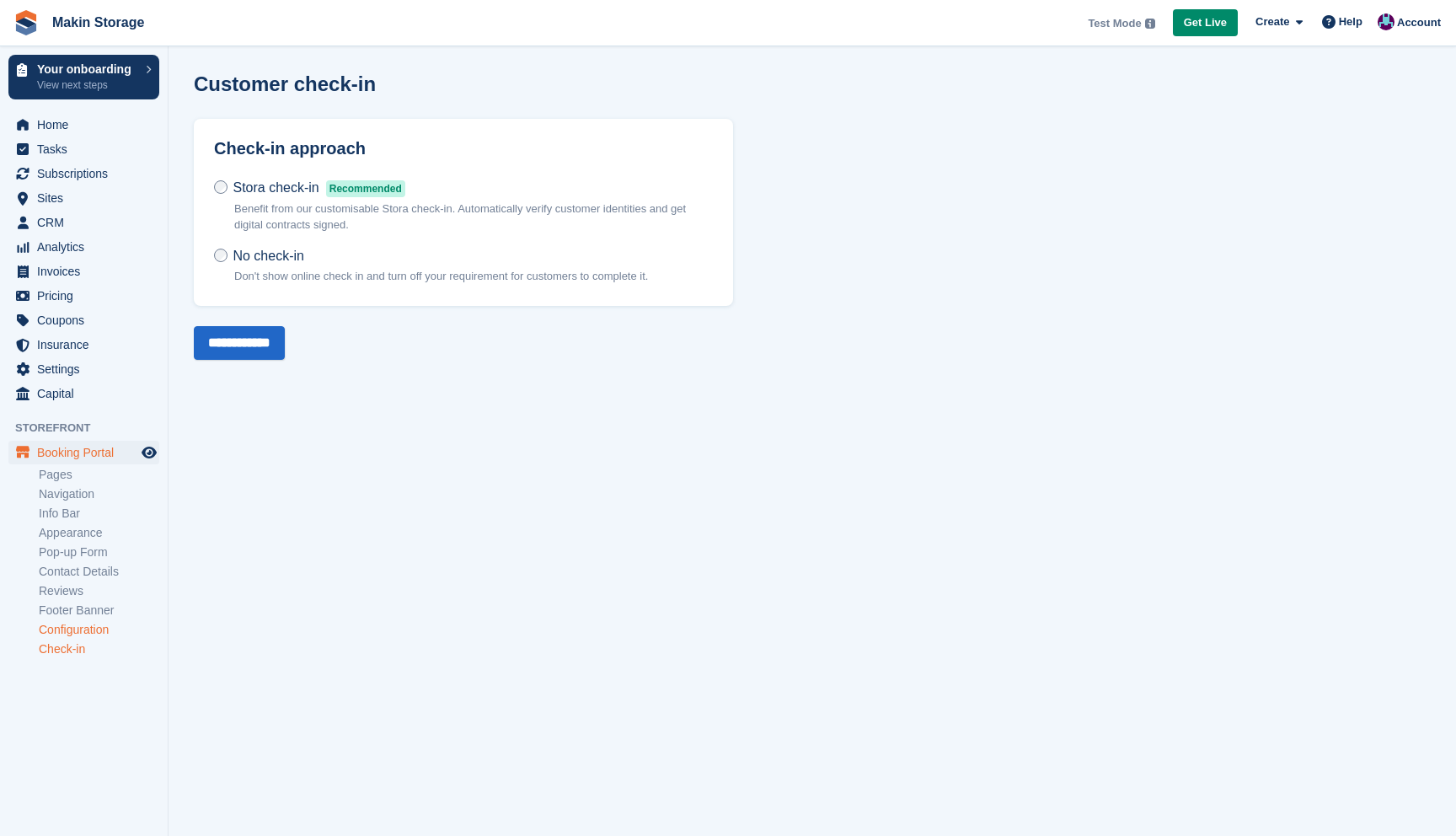
click at [77, 627] on link "Configuration" at bounding box center [99, 629] width 121 height 16
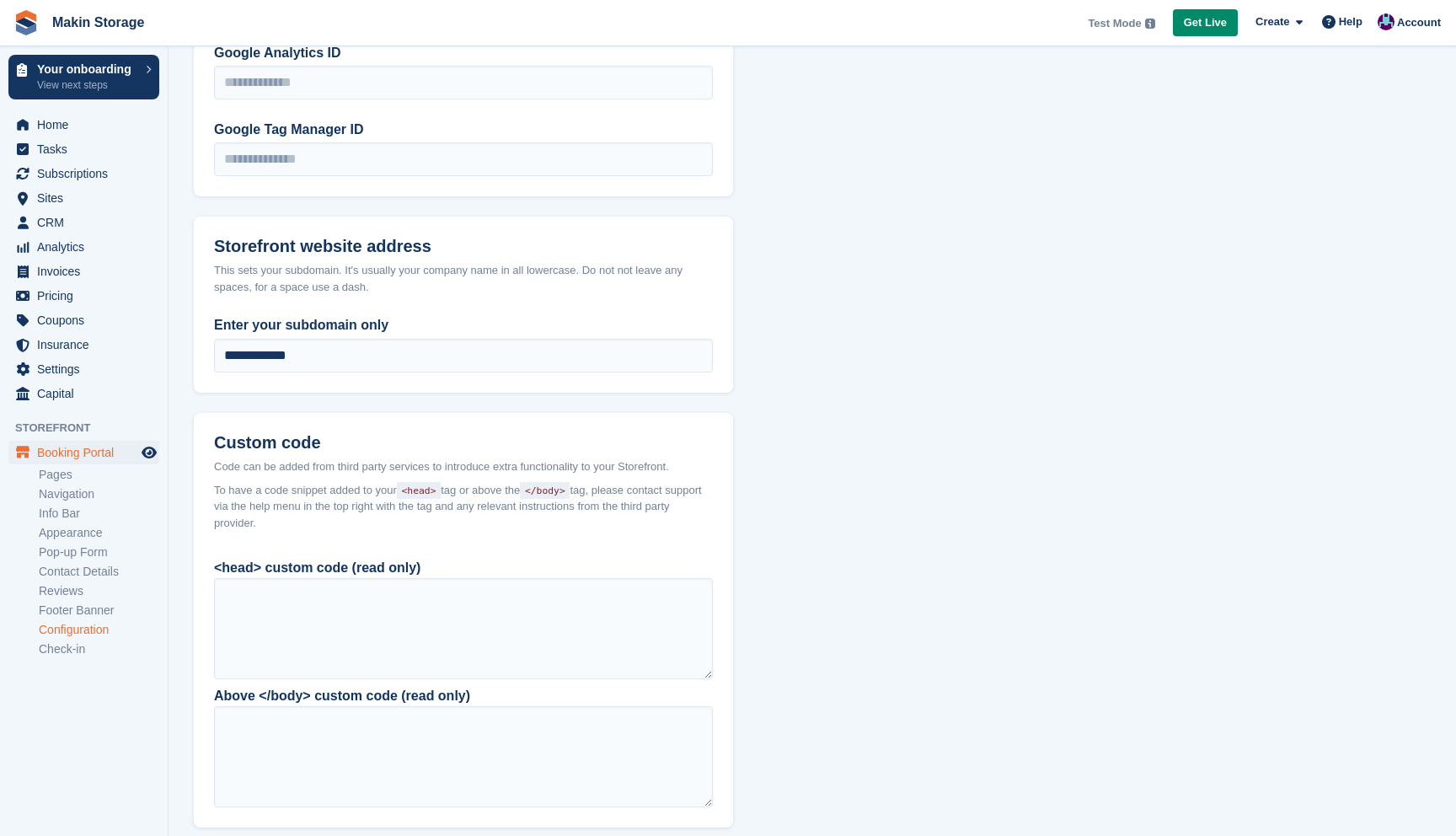
scroll to position [1243, 0]
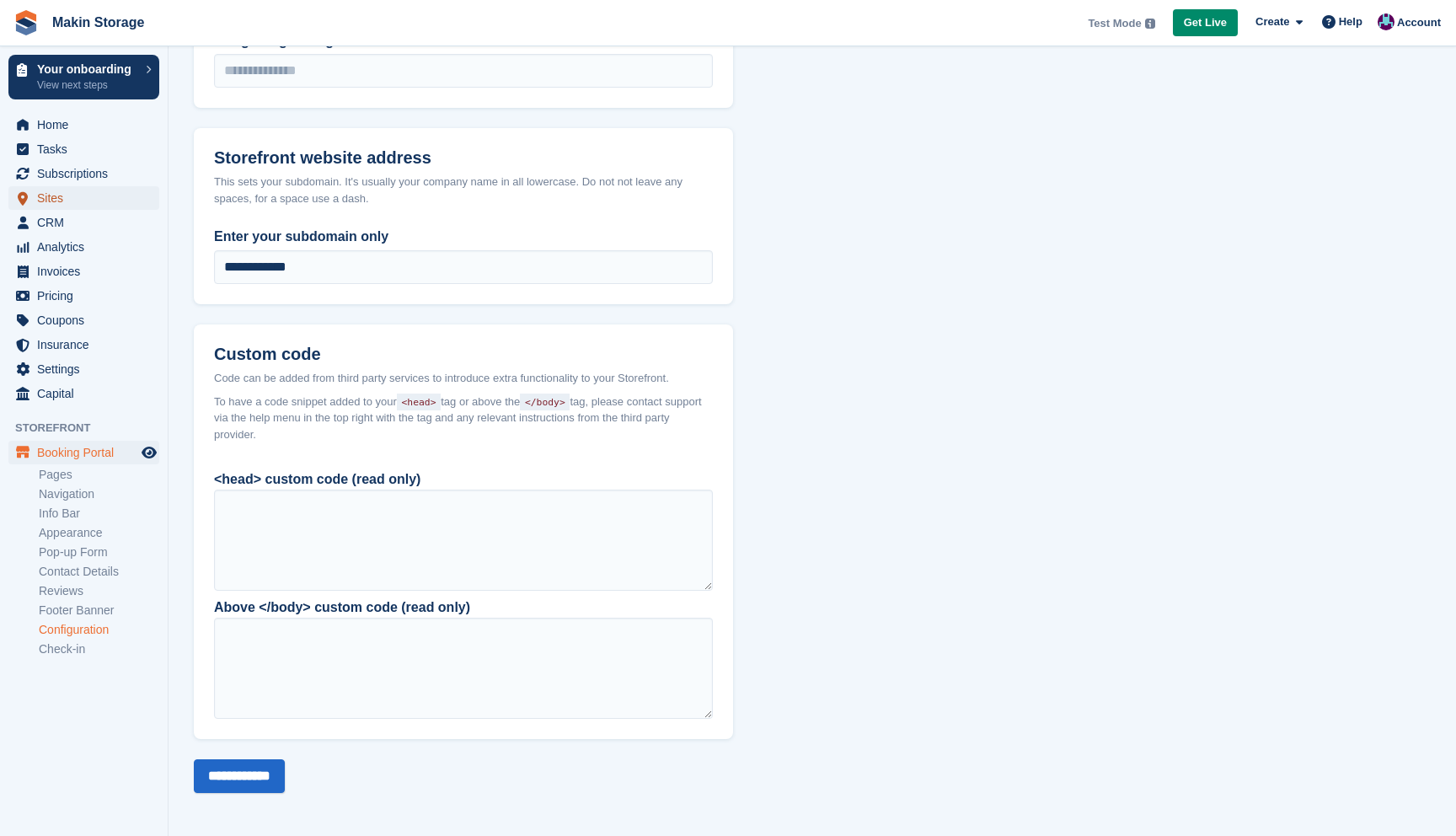
click at [85, 194] on span "Sites" at bounding box center [88, 198] width 101 height 24
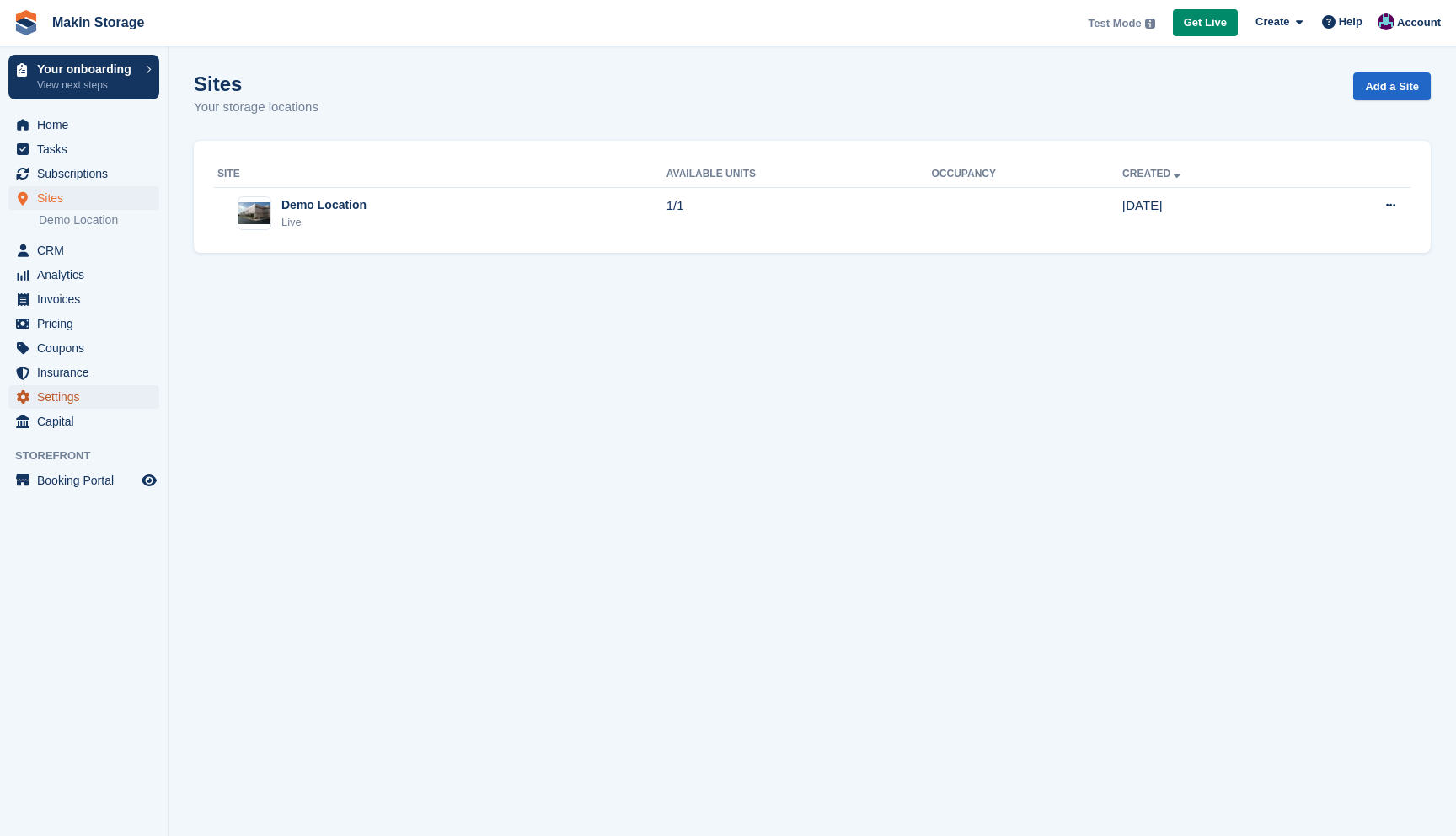
click at [94, 393] on span "Settings" at bounding box center [88, 397] width 101 height 24
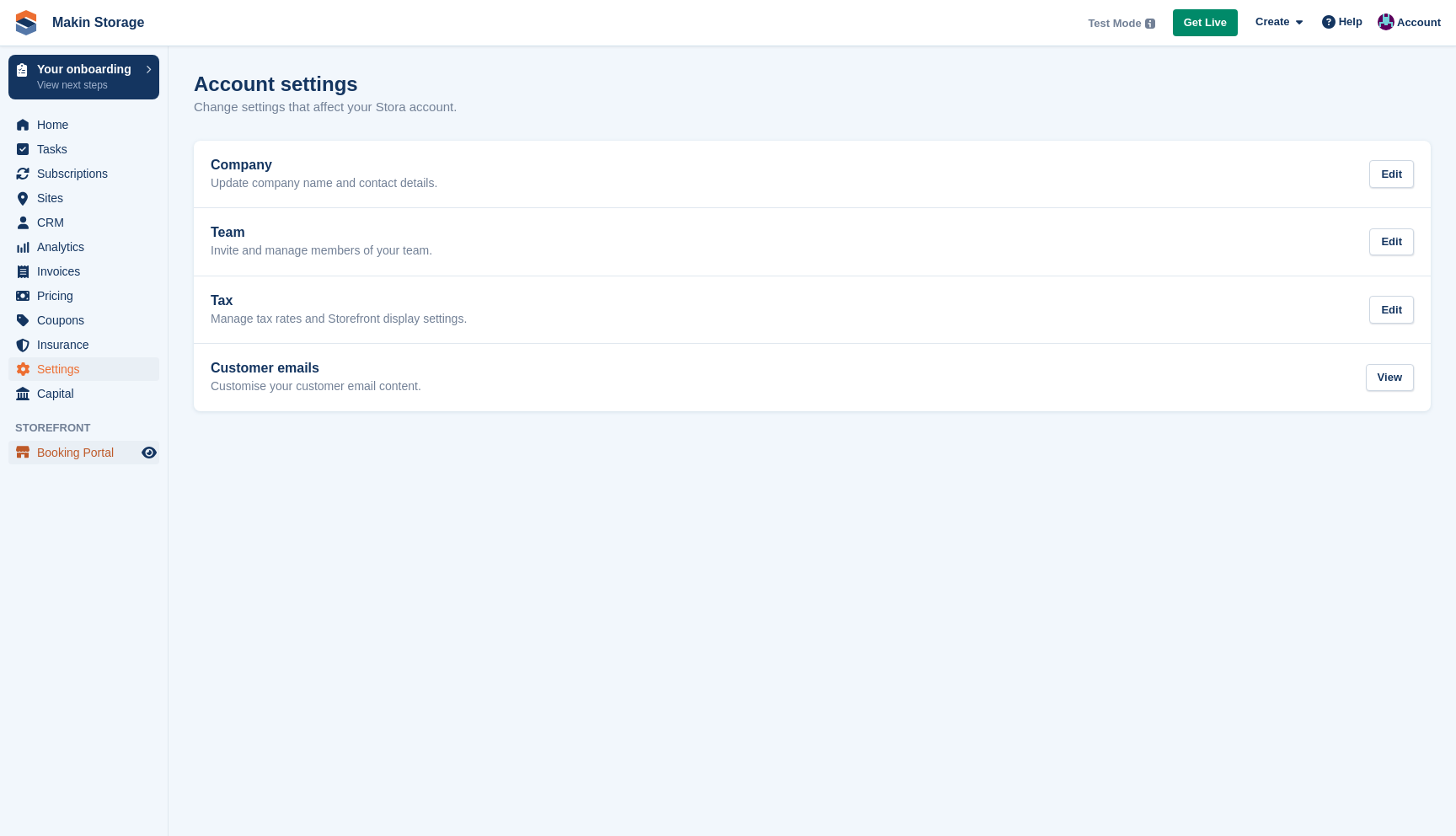
click at [89, 458] on span "Booking Portal" at bounding box center [88, 453] width 101 height 24
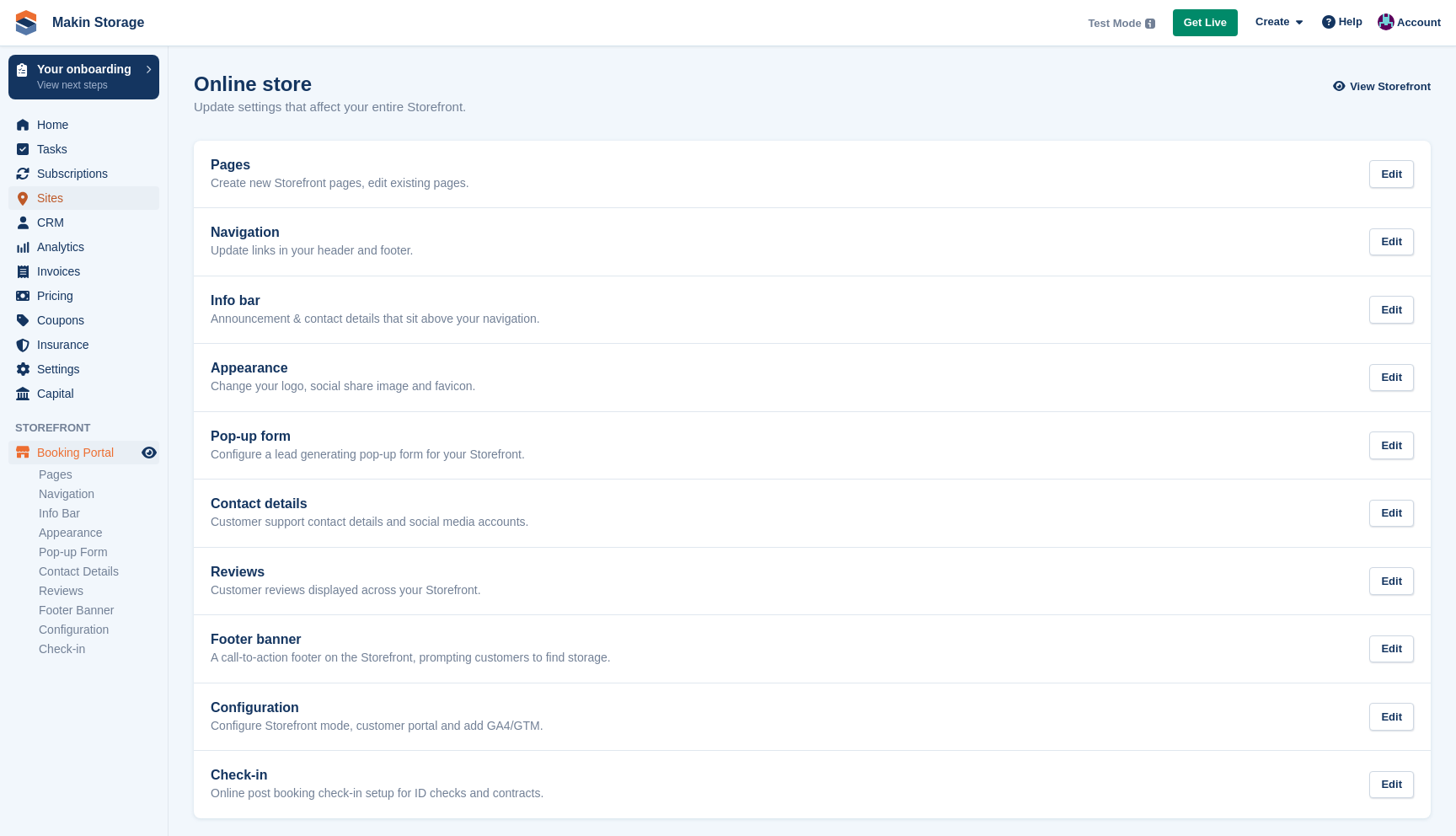
click at [75, 188] on span "Sites" at bounding box center [88, 198] width 101 height 24
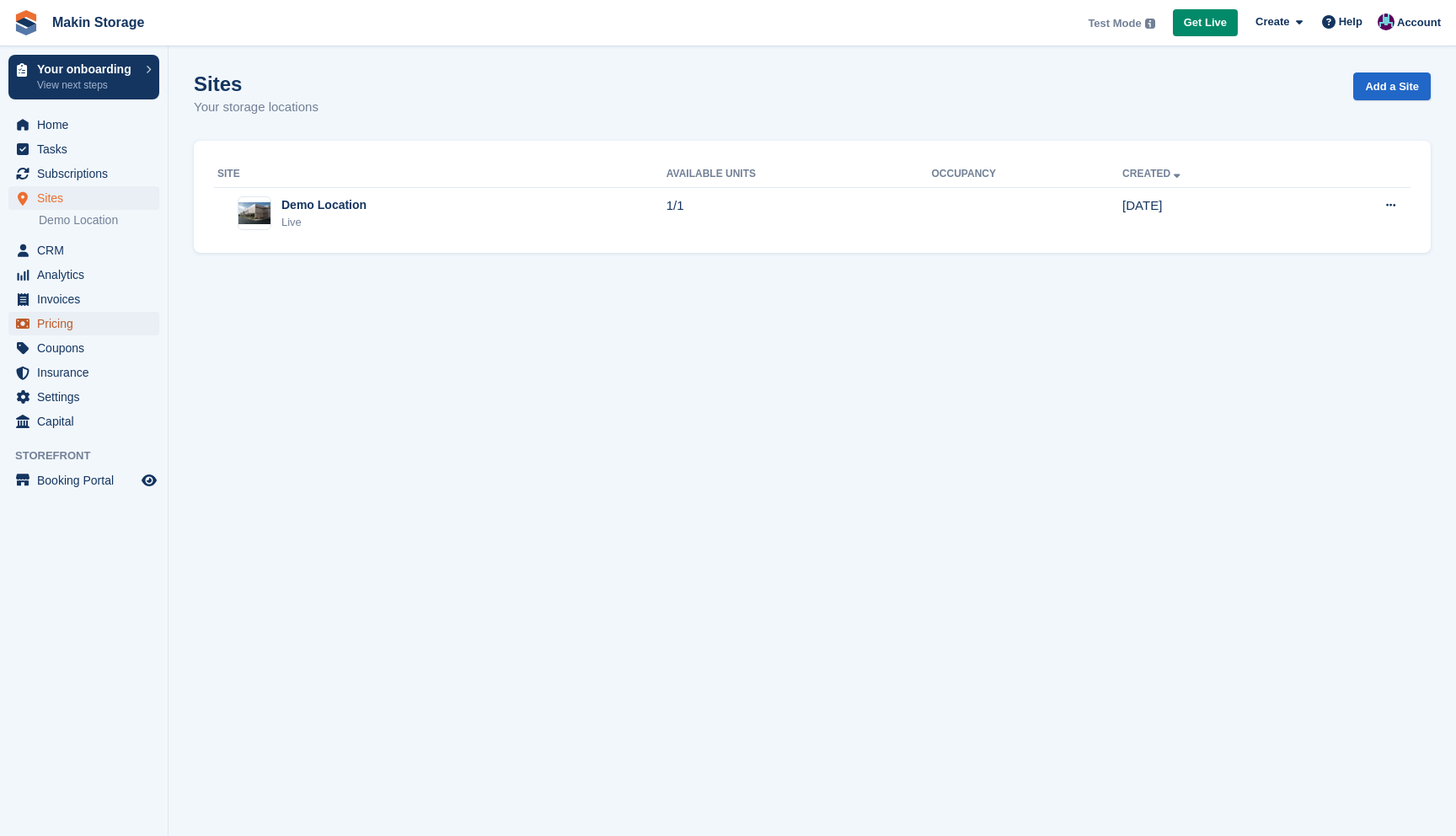
click at [89, 329] on span "Pricing" at bounding box center [88, 323] width 101 height 24
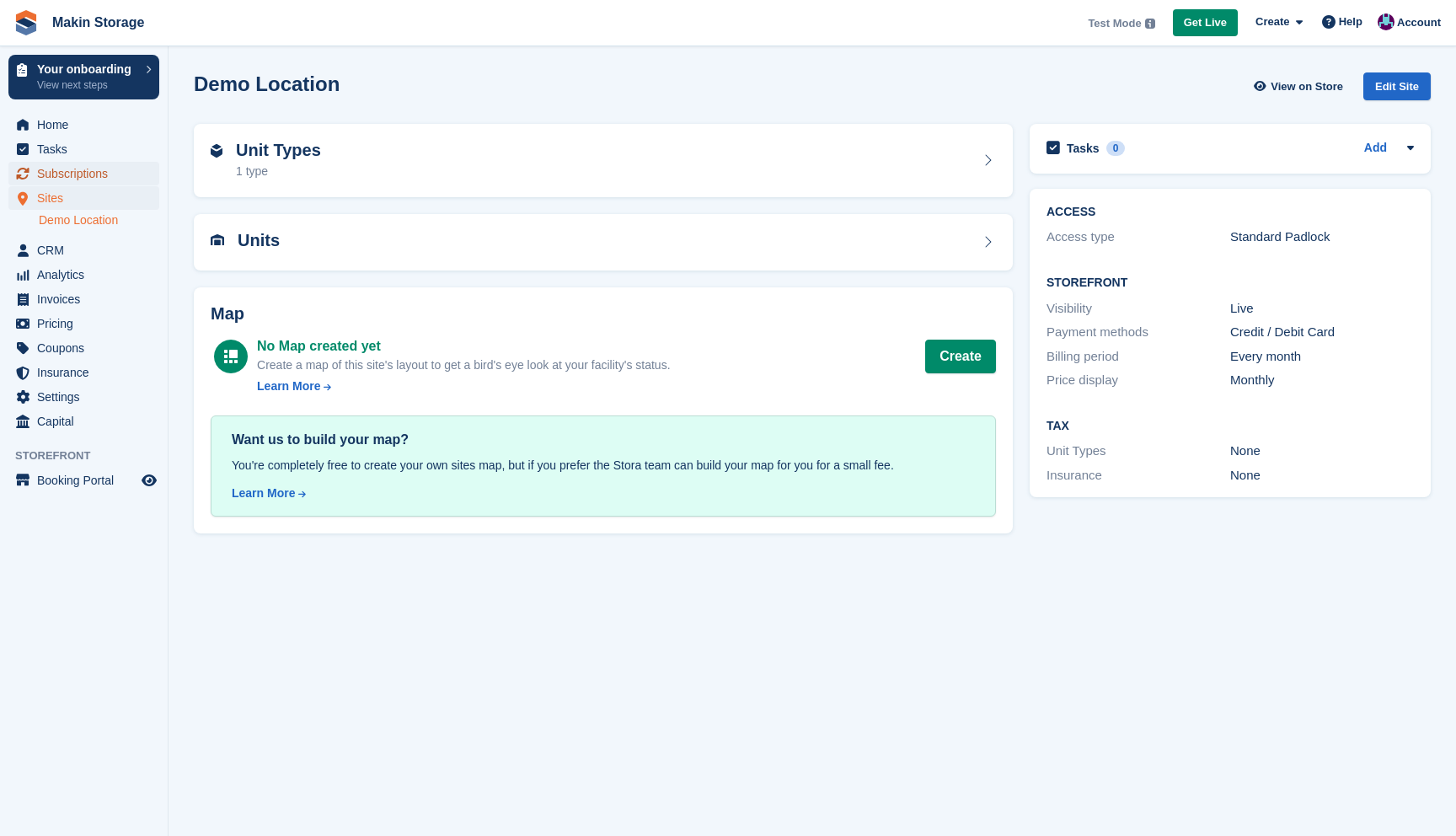
click at [94, 179] on span "Subscriptions" at bounding box center [88, 174] width 101 height 24
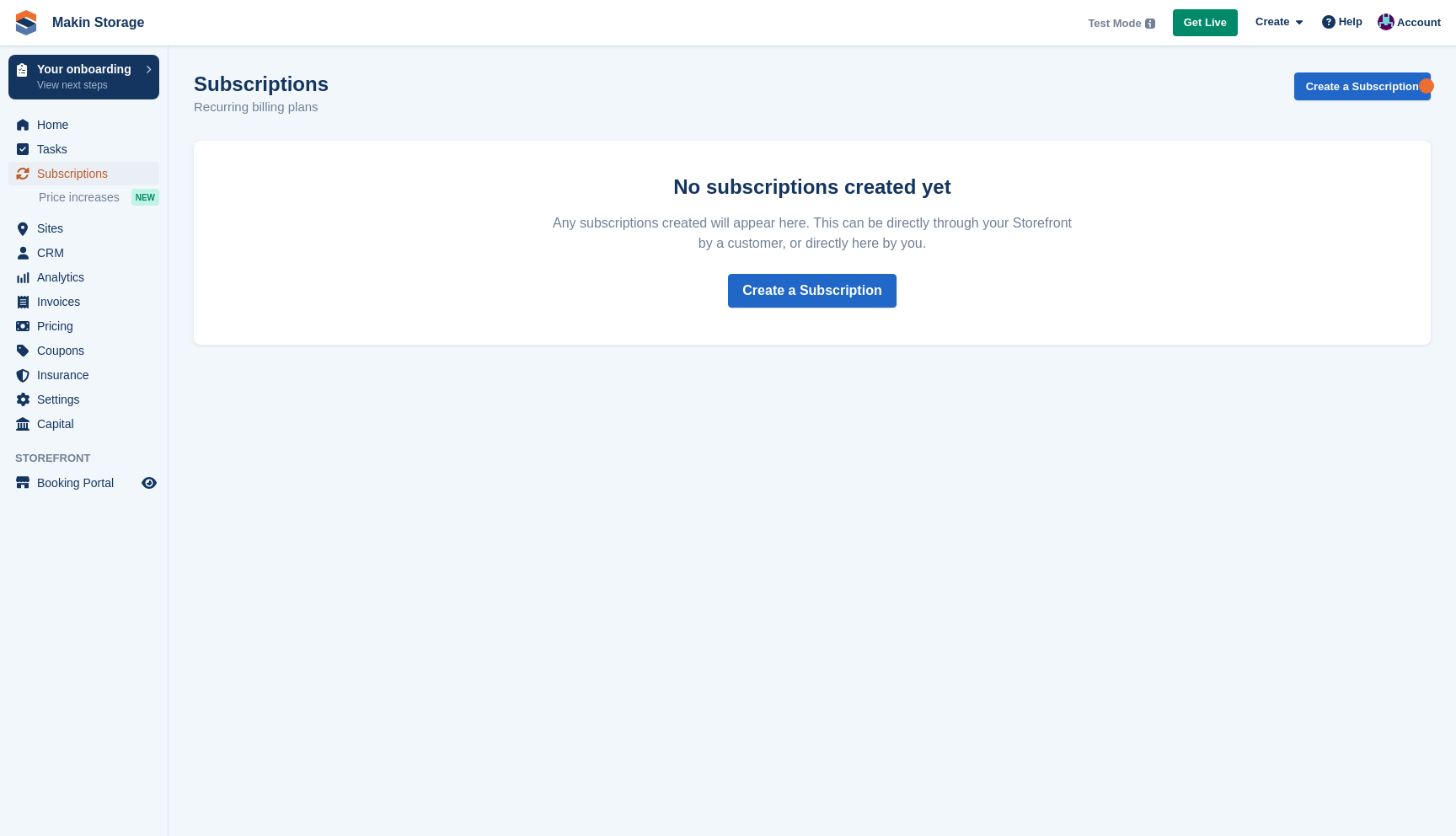
click at [99, 179] on span "Subscriptions" at bounding box center [88, 174] width 101 height 24
click at [74, 404] on span "Settings" at bounding box center [88, 399] width 101 height 24
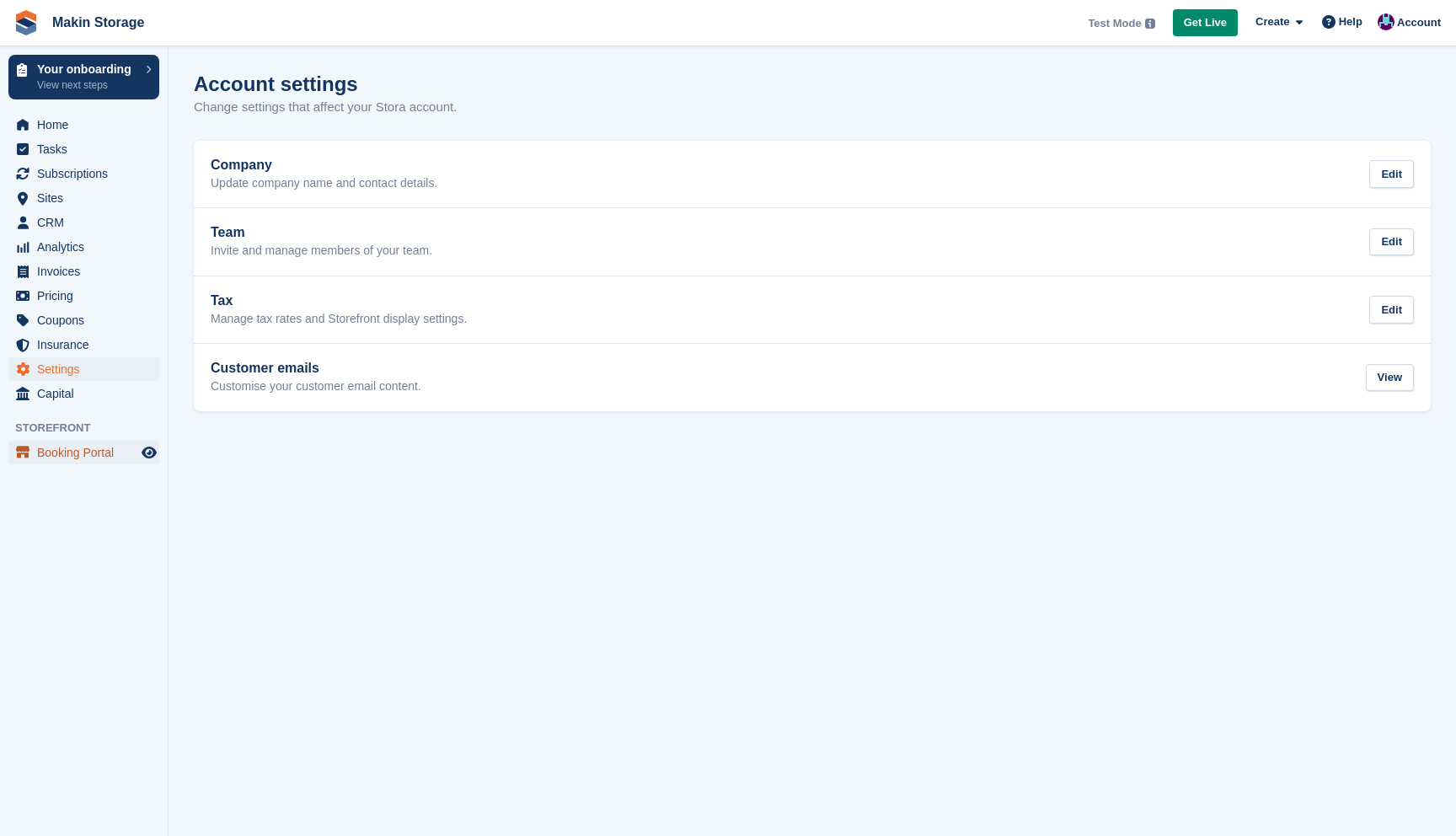
click at [86, 448] on span "Booking Portal" at bounding box center [88, 453] width 101 height 24
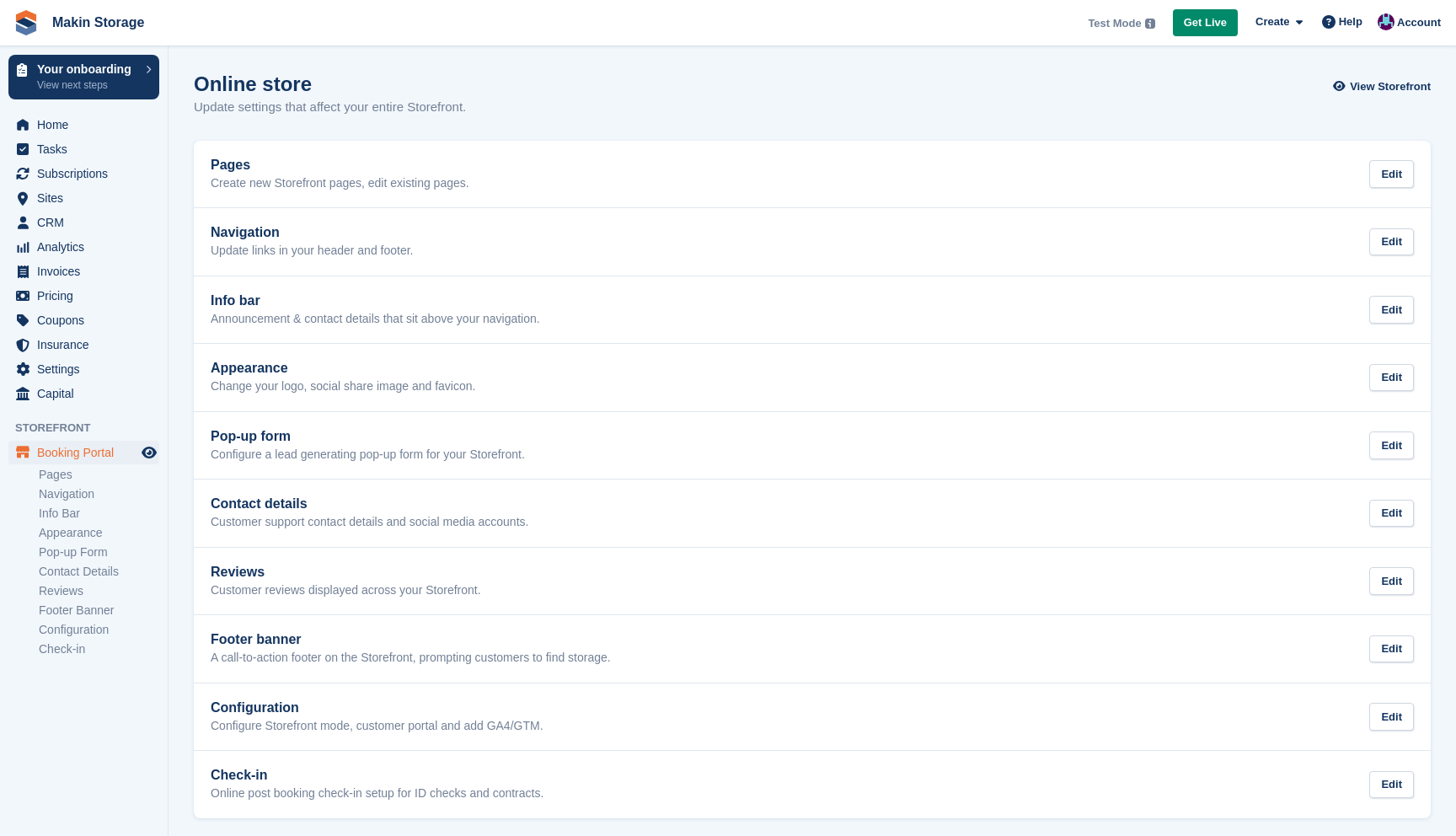
scroll to position [7, 0]
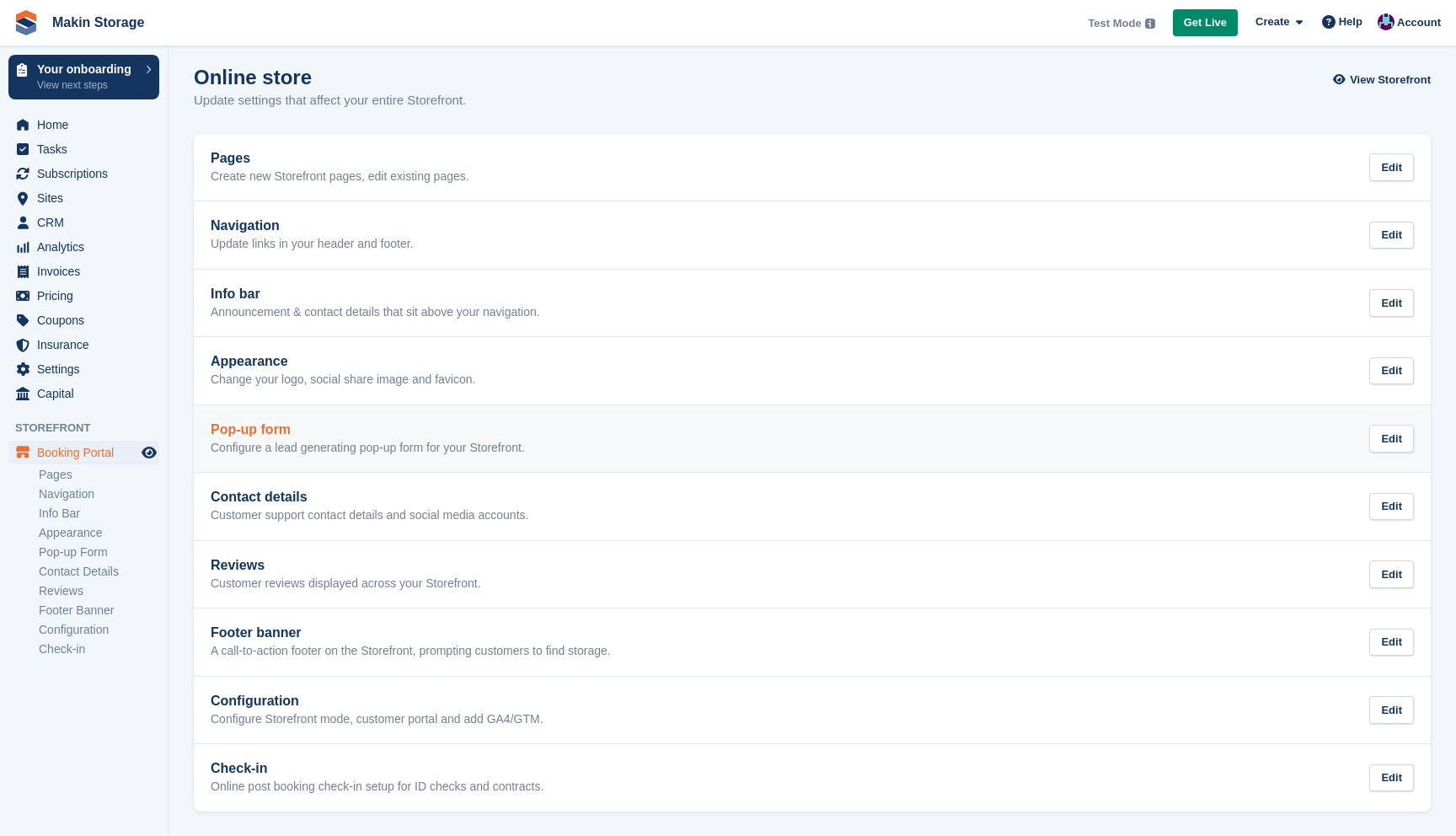
click at [427, 442] on p "Configure a lead generating pop-up form for your Storefront." at bounding box center [368, 448] width 314 height 15
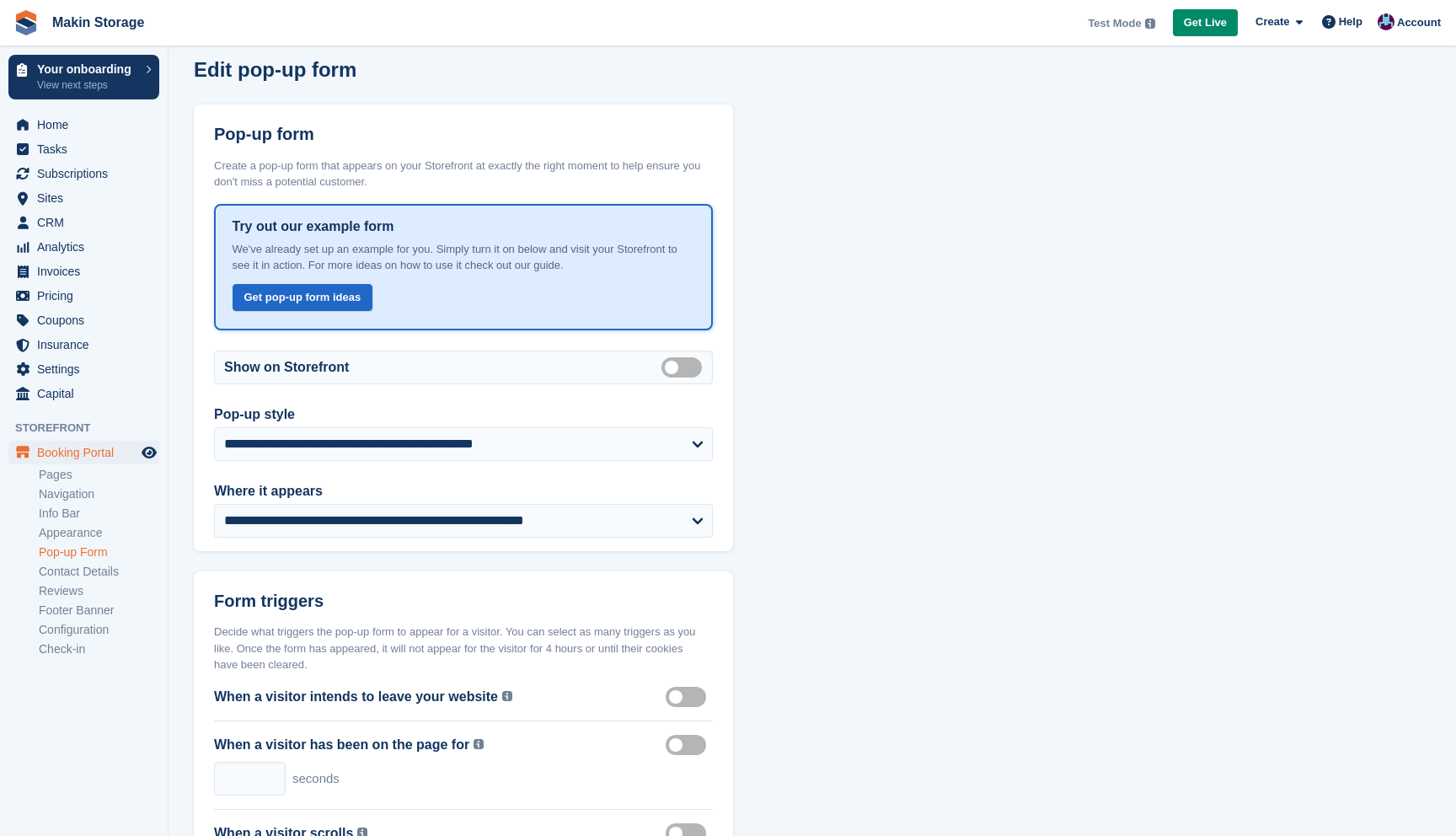
scroll to position [17, 0]
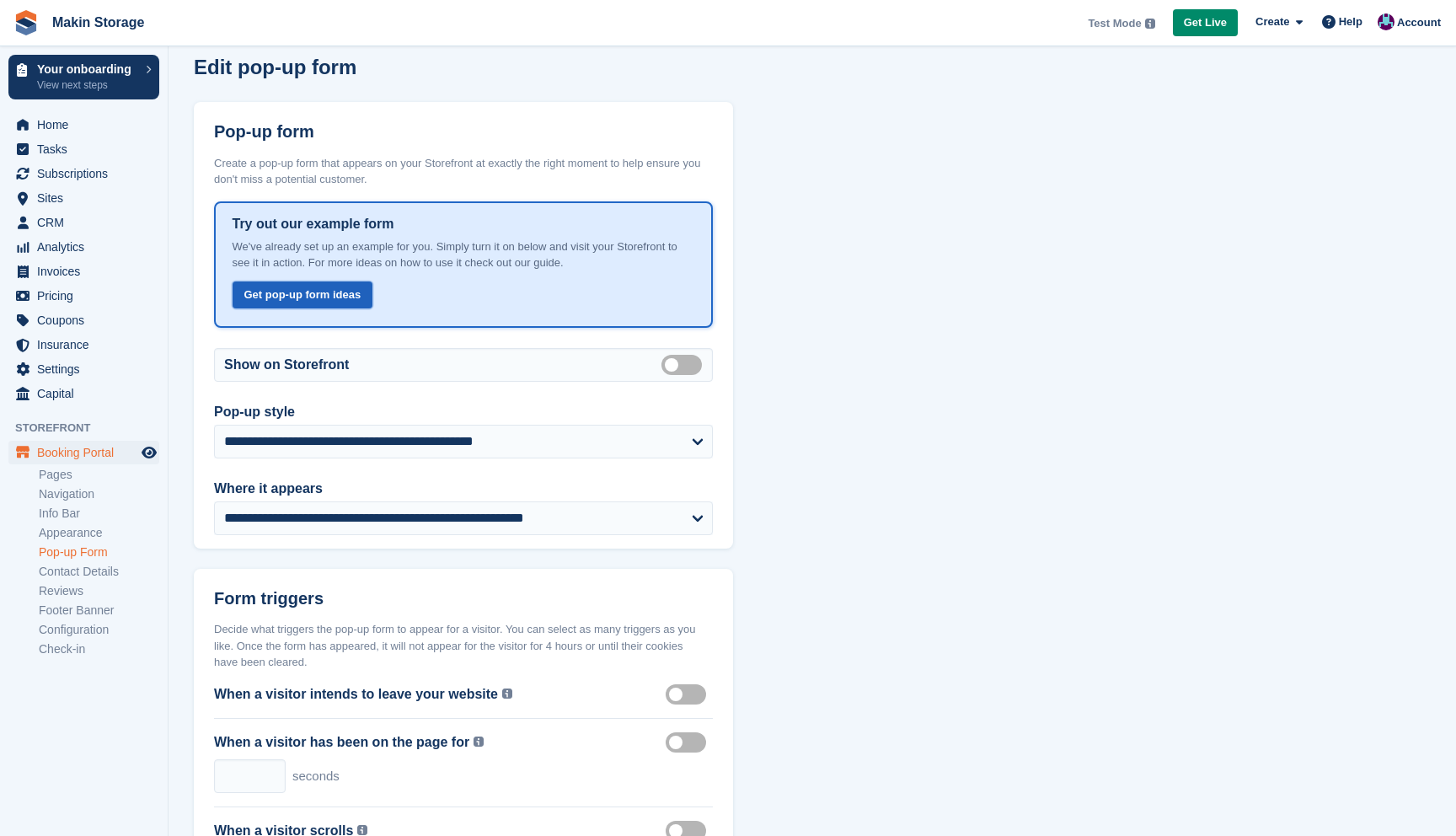
click at [353, 298] on link "Get pop-up form ideas" at bounding box center [302, 295] width 140 height 28
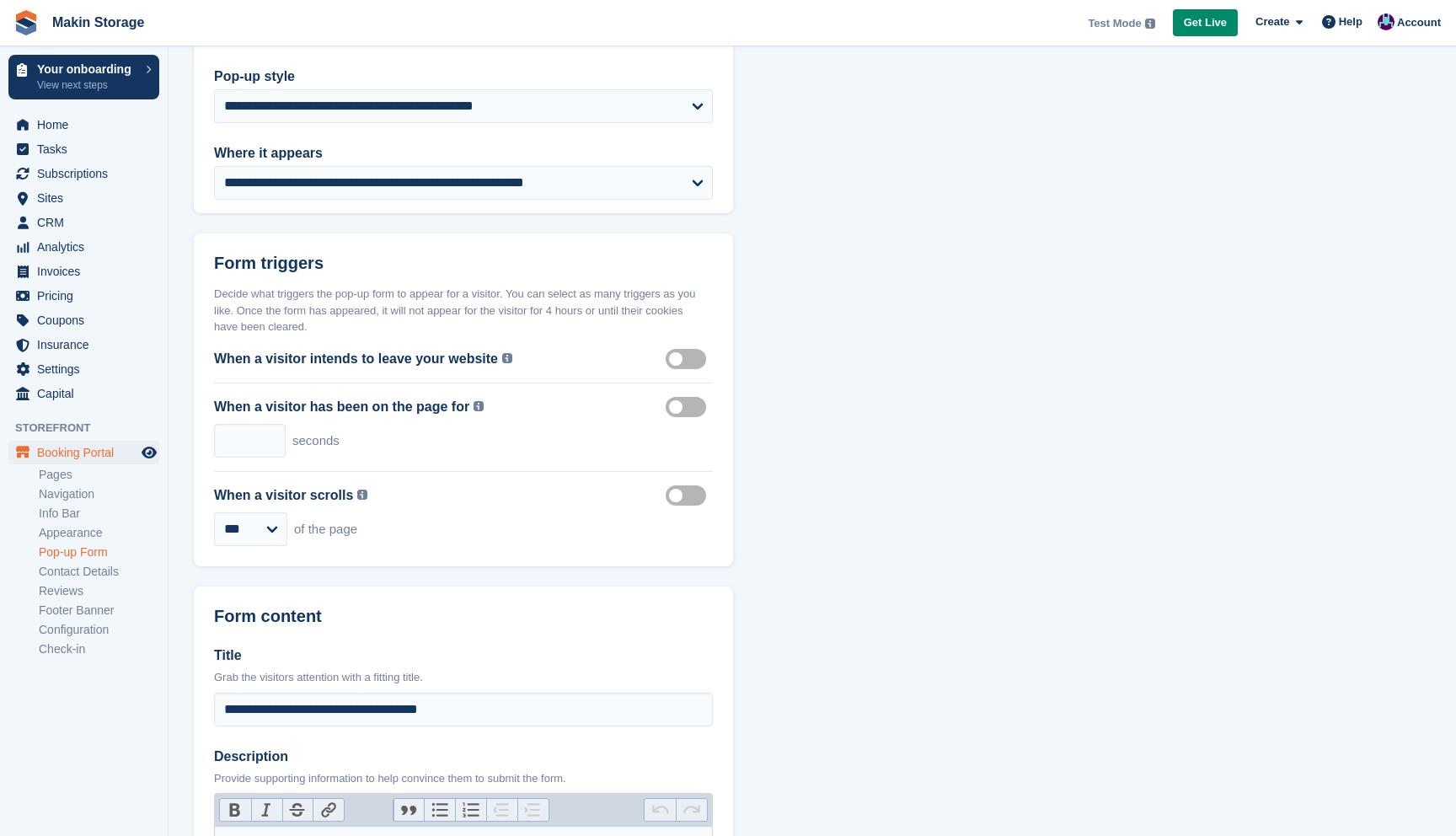
scroll to position [0, 0]
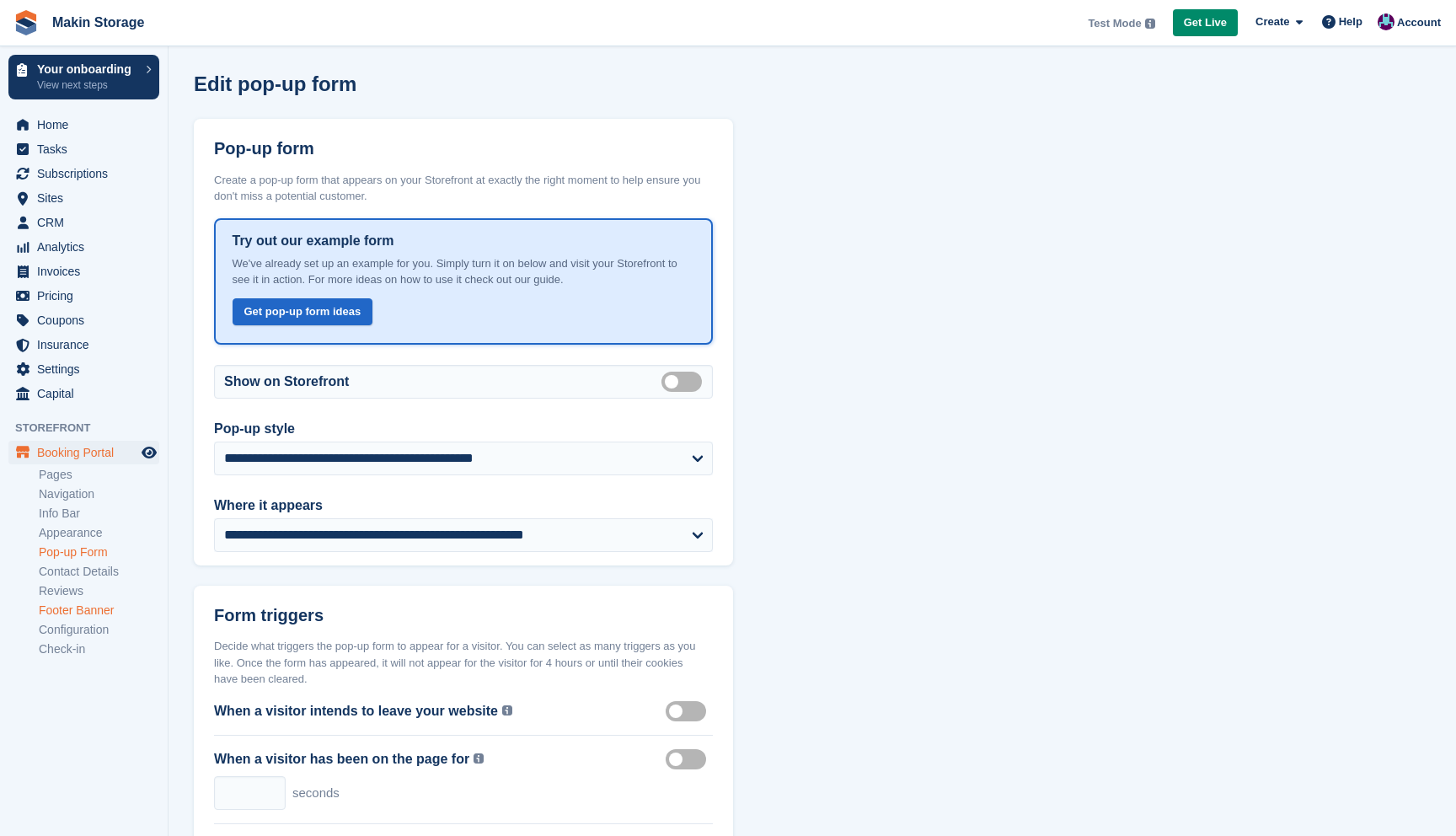
click at [68, 610] on link "Footer Banner" at bounding box center [99, 611] width 121 height 16
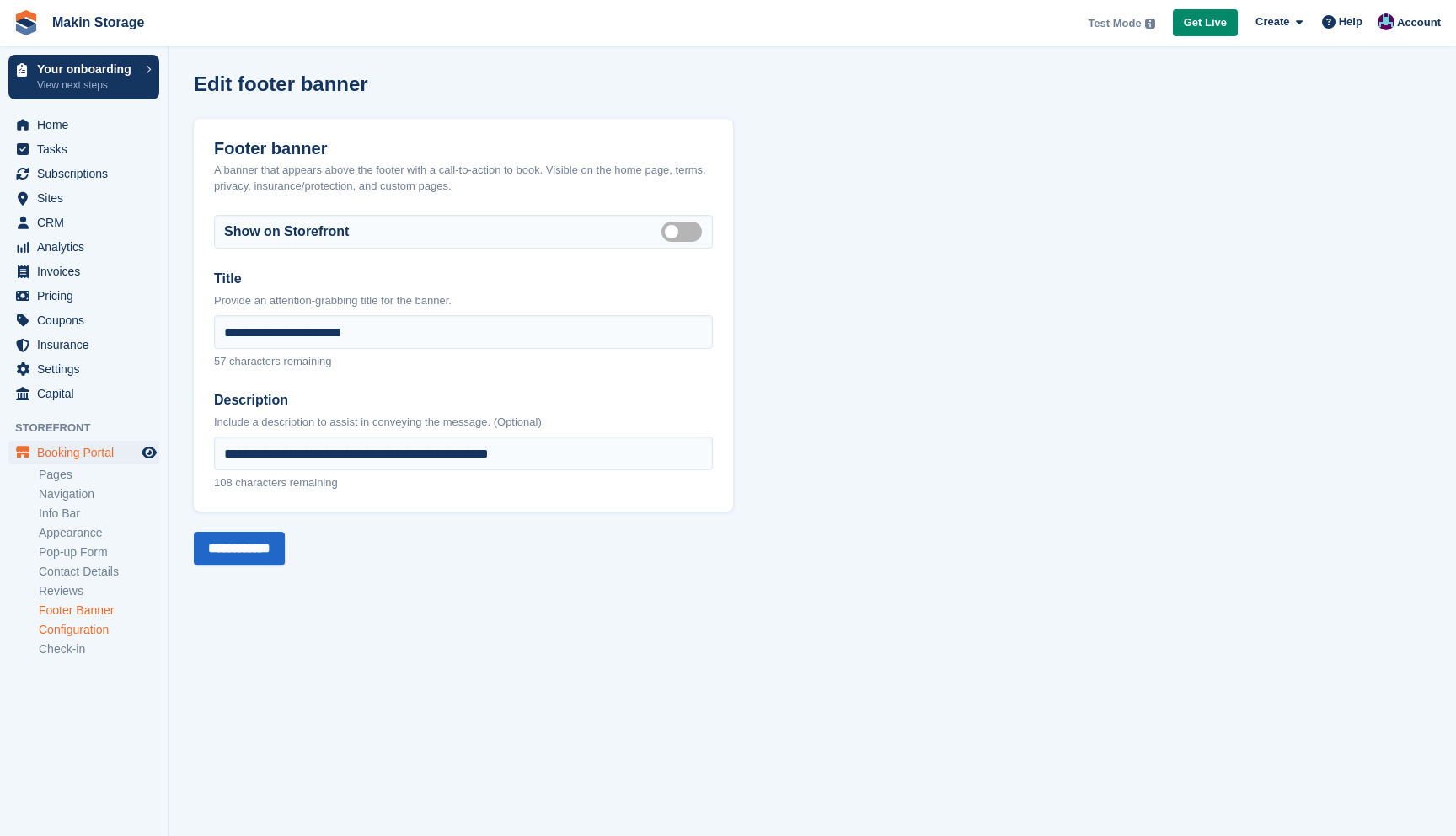
click at [91, 627] on link "Configuration" at bounding box center [99, 629] width 121 height 16
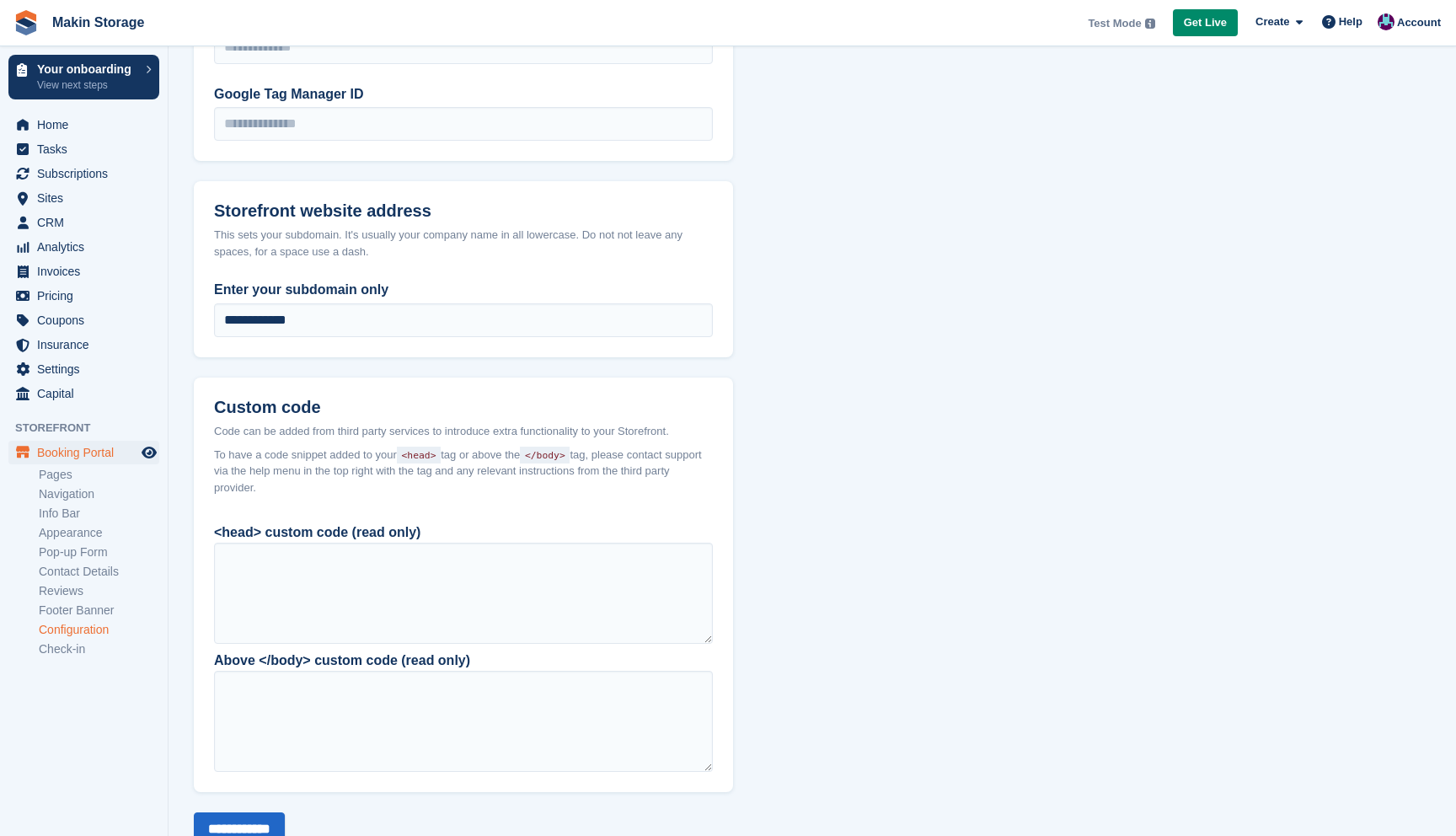
scroll to position [1243, 0]
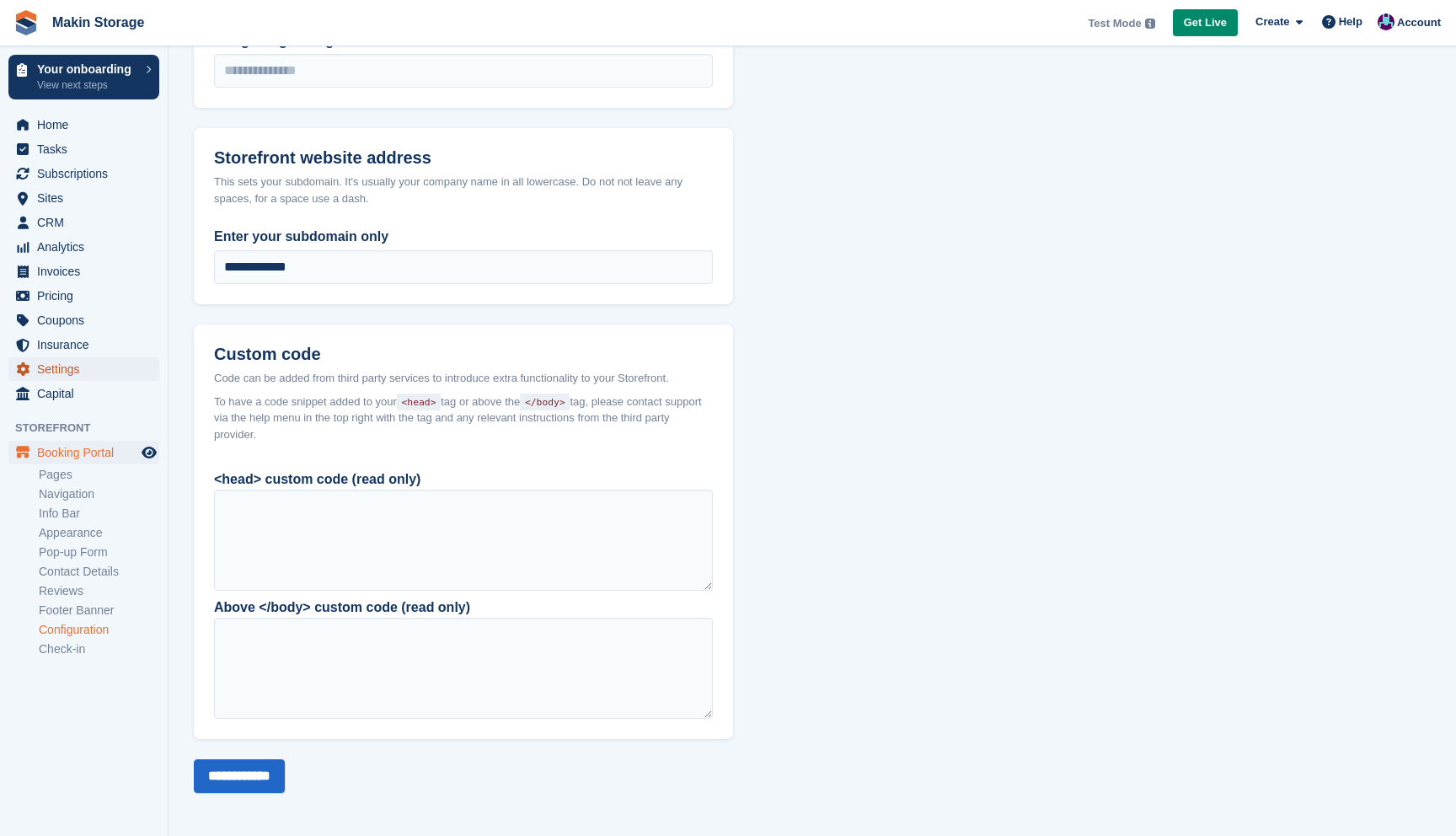
click at [88, 363] on span "Settings" at bounding box center [88, 370] width 101 height 24
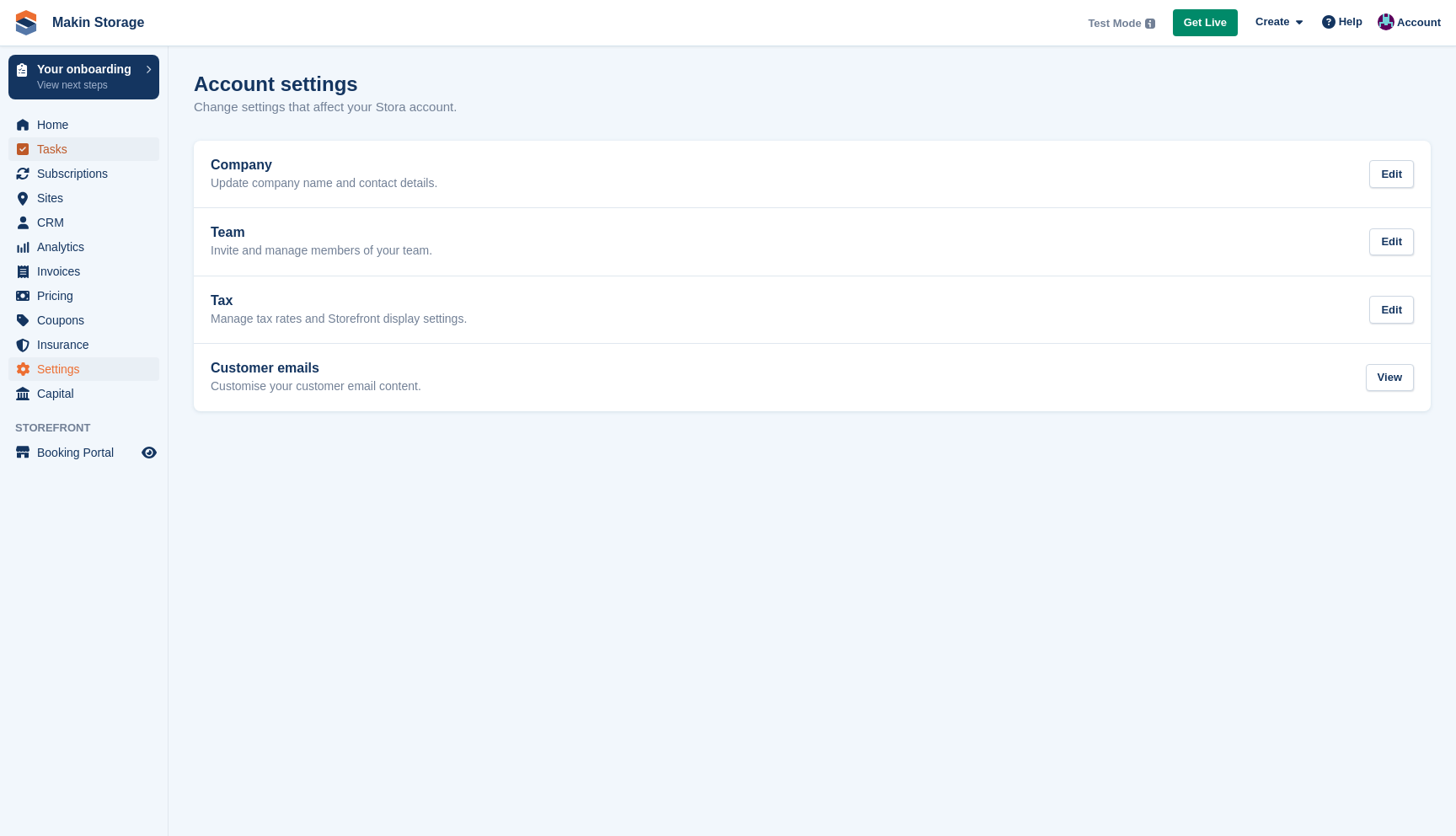
click at [79, 151] on span "Tasks" at bounding box center [88, 149] width 101 height 24
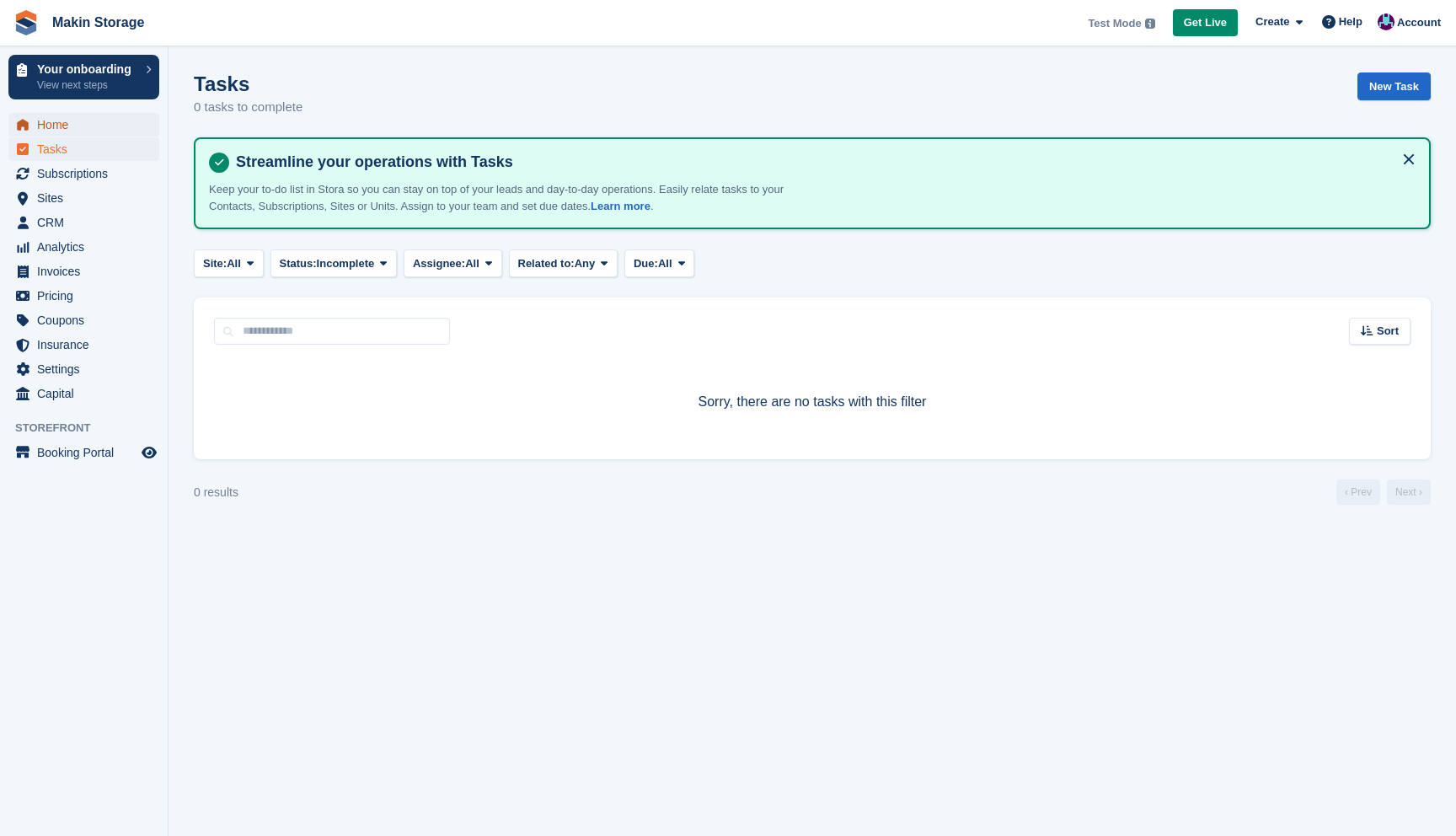
click at [77, 121] on span "Home" at bounding box center [88, 125] width 101 height 24
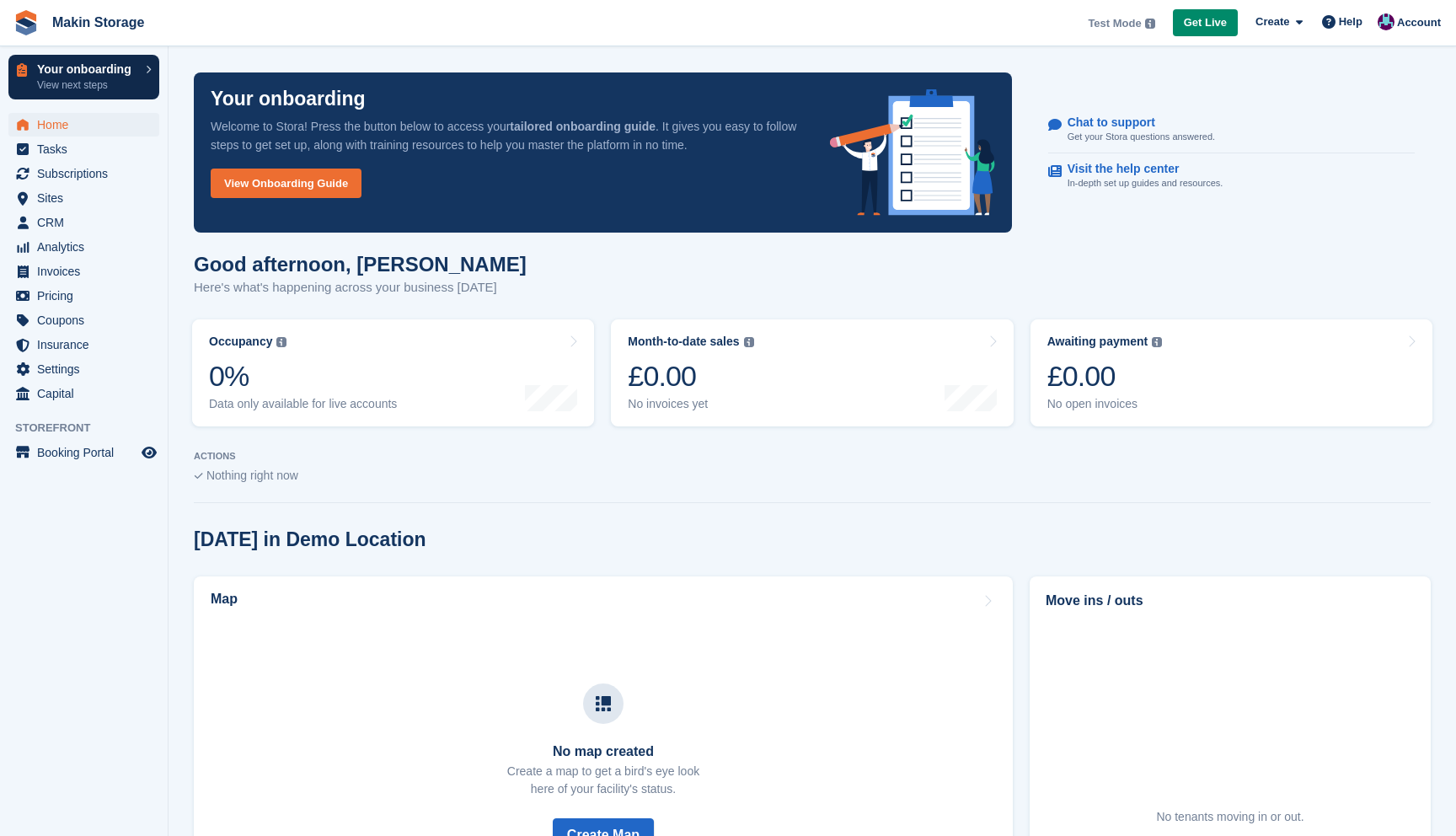
click at [108, 72] on p "Your onboarding" at bounding box center [87, 69] width 100 height 12
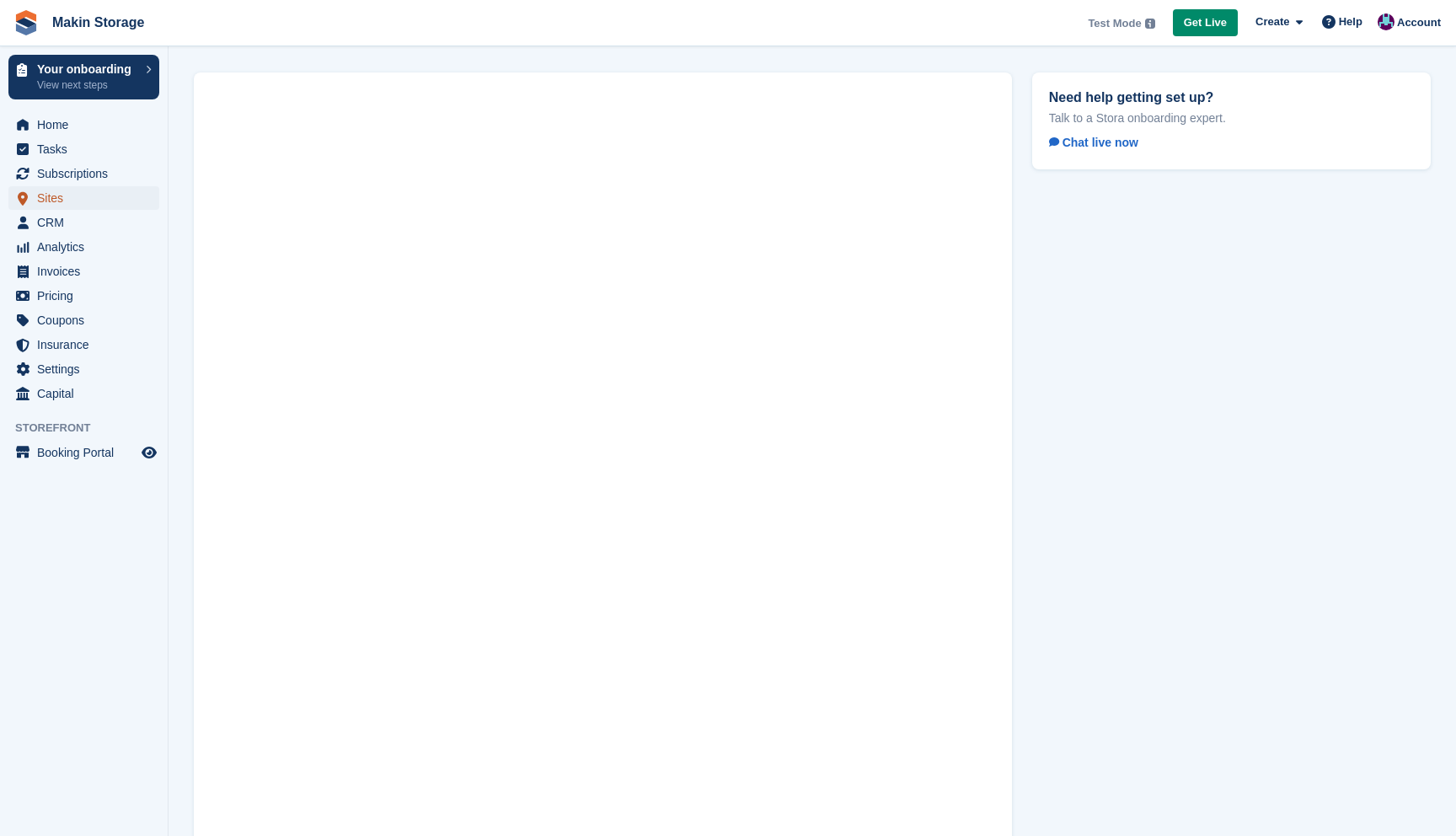
click at [91, 198] on span "Sites" at bounding box center [88, 198] width 101 height 24
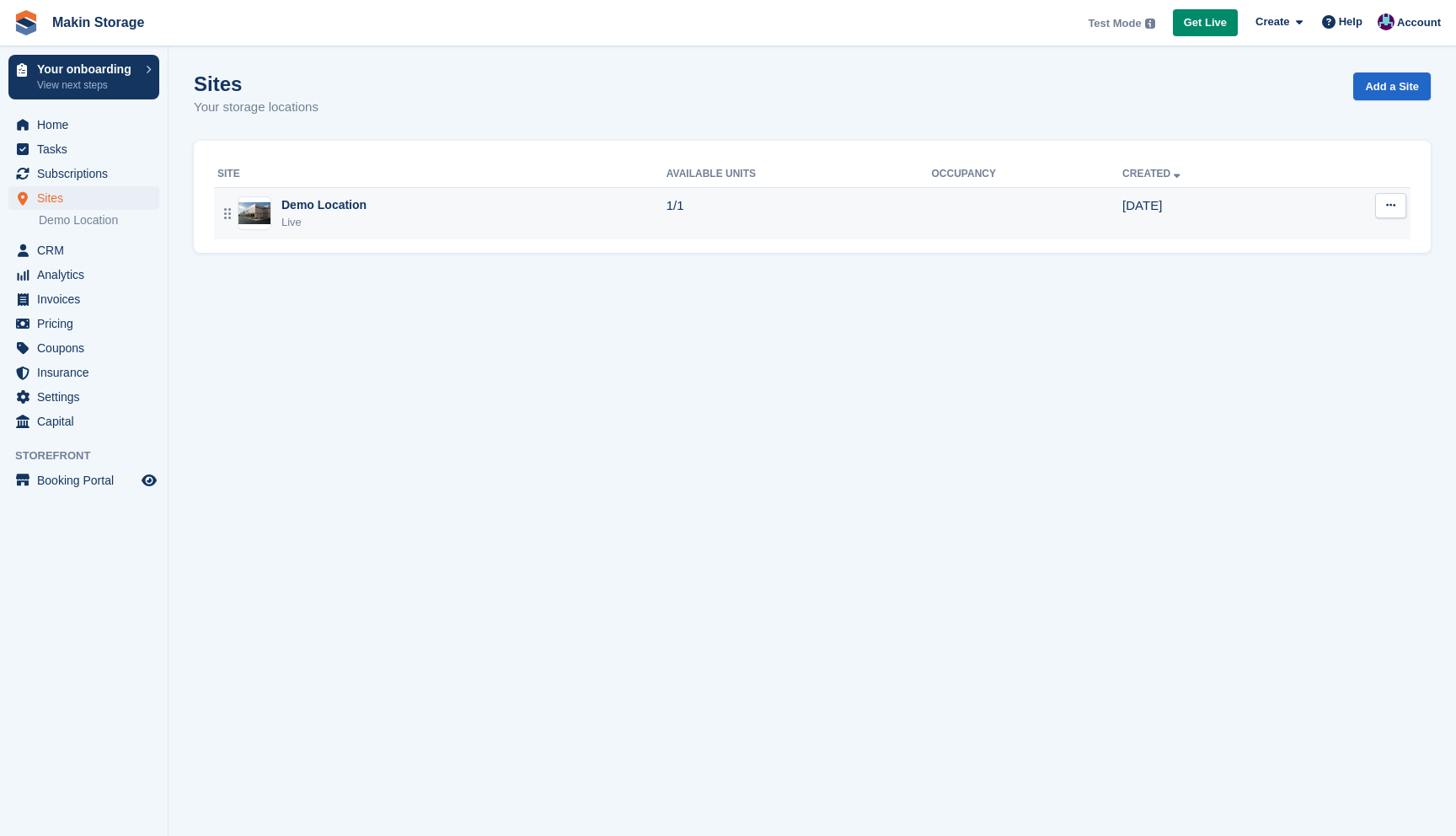
click at [317, 206] on div "Demo Location" at bounding box center [324, 206] width 85 height 18
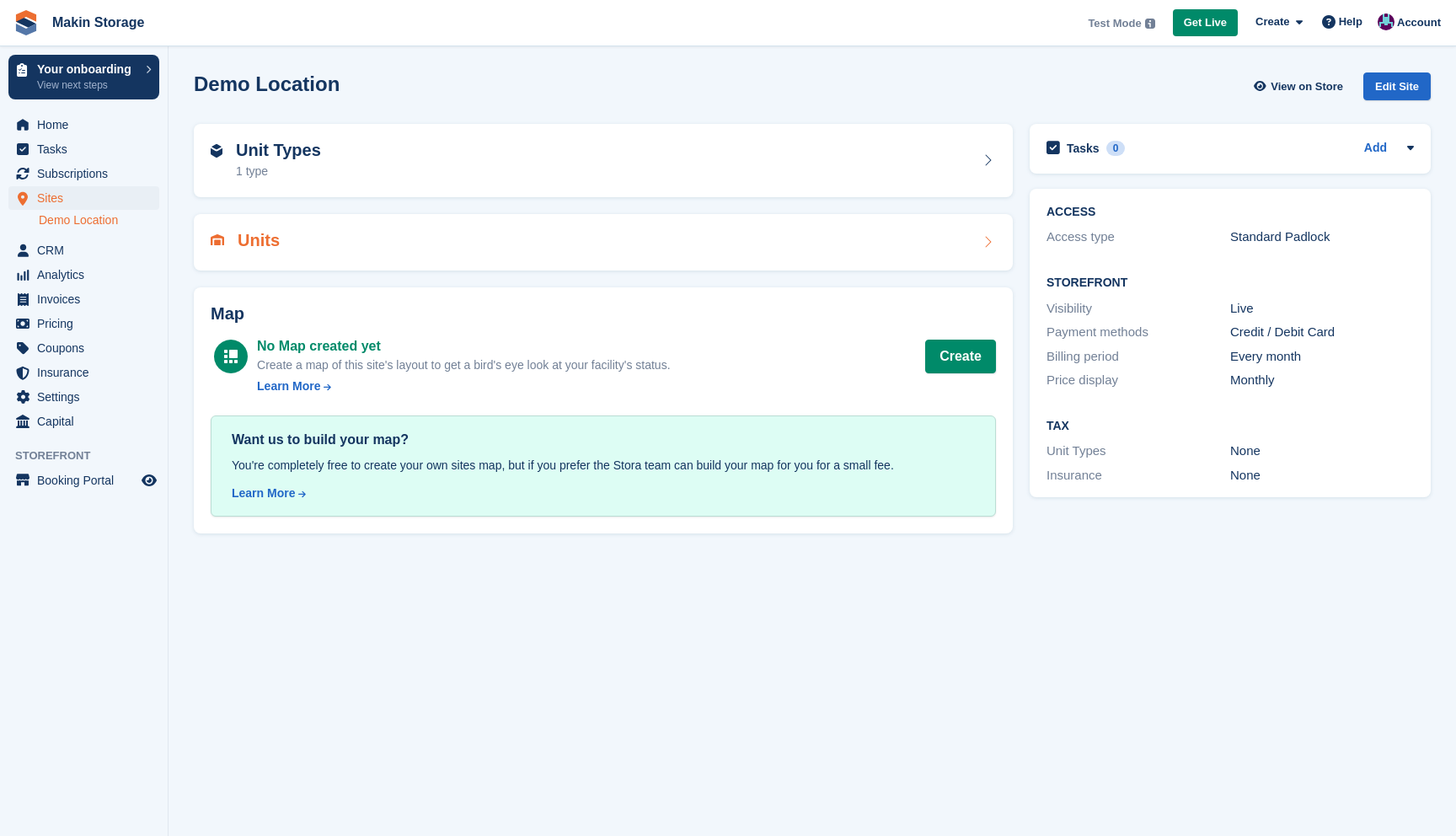
click at [737, 233] on div "Units" at bounding box center [603, 242] width 786 height 23
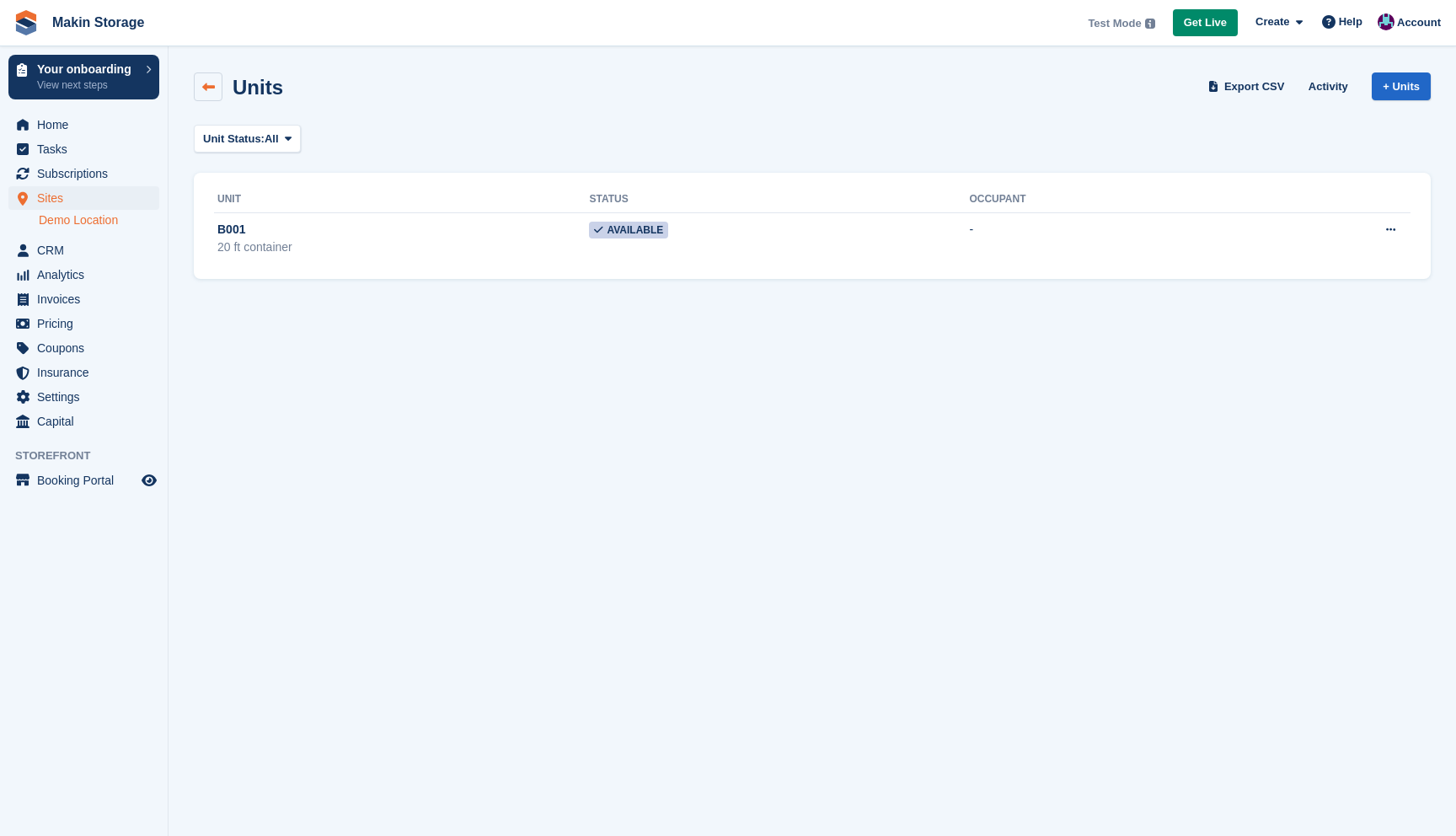
click at [209, 90] on icon at bounding box center [209, 87] width 13 height 13
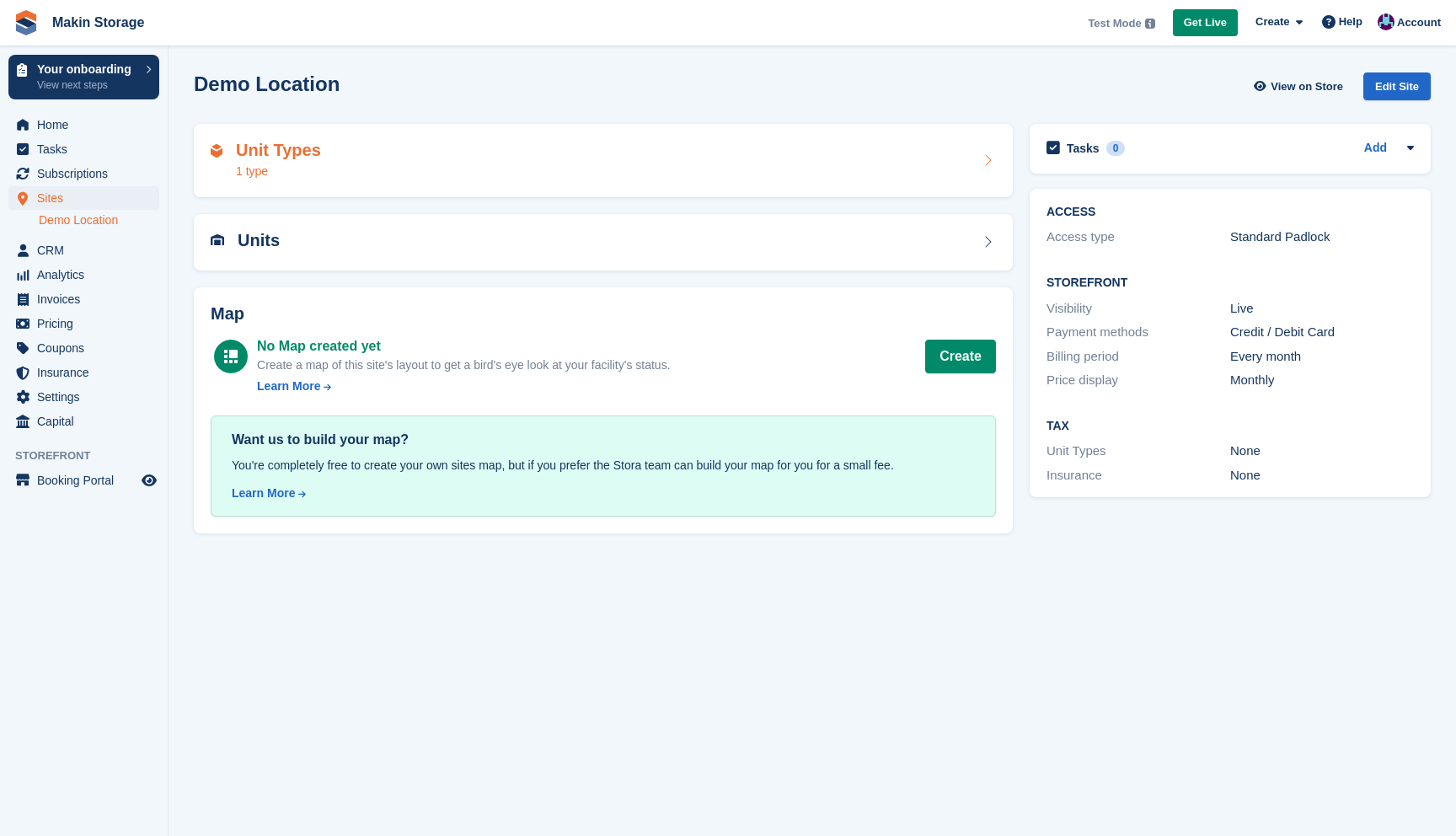
click at [467, 150] on div "Unit Types 1 type" at bounding box center [603, 160] width 786 height 41
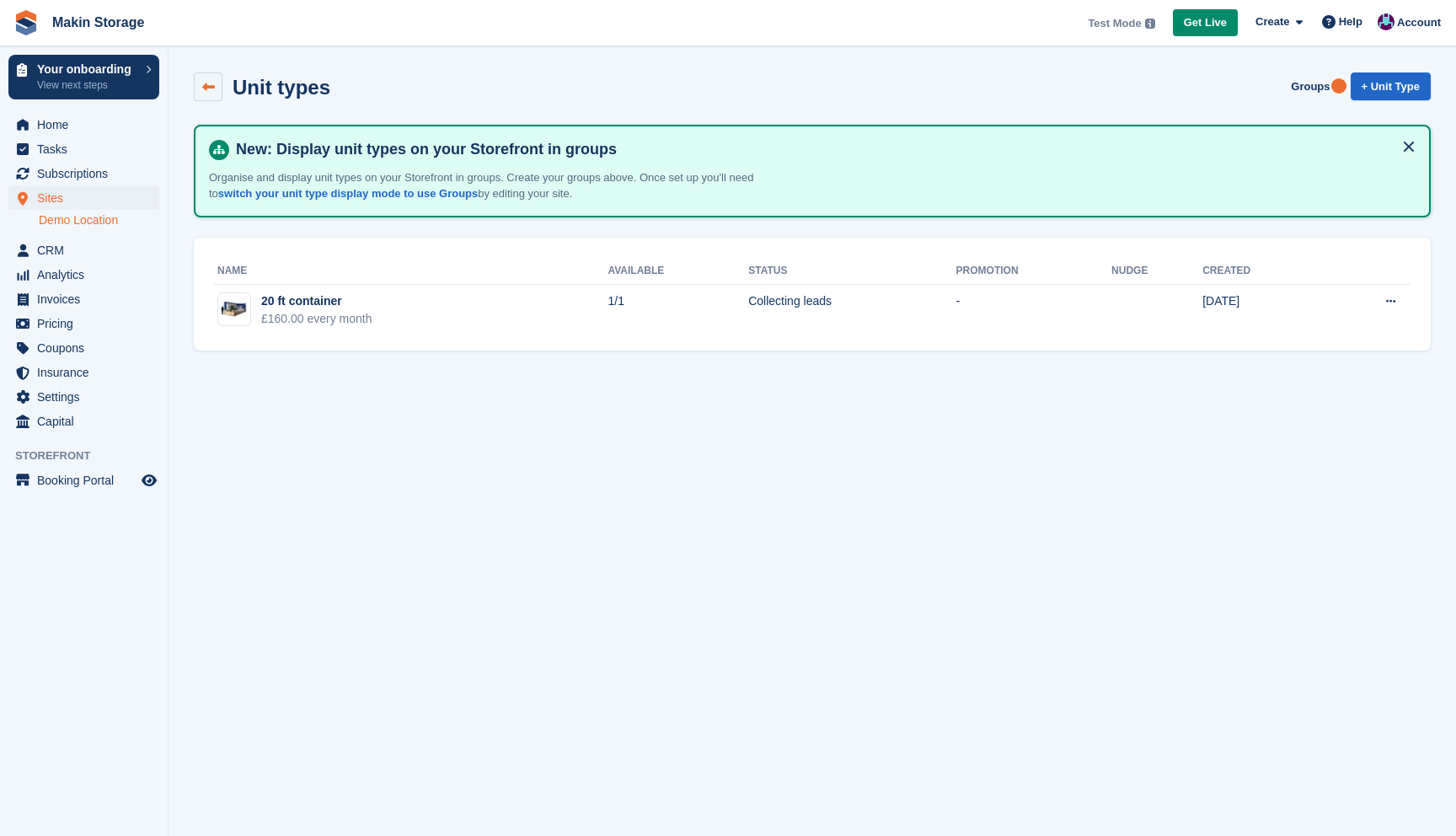
click at [205, 95] on link at bounding box center [208, 86] width 29 height 29
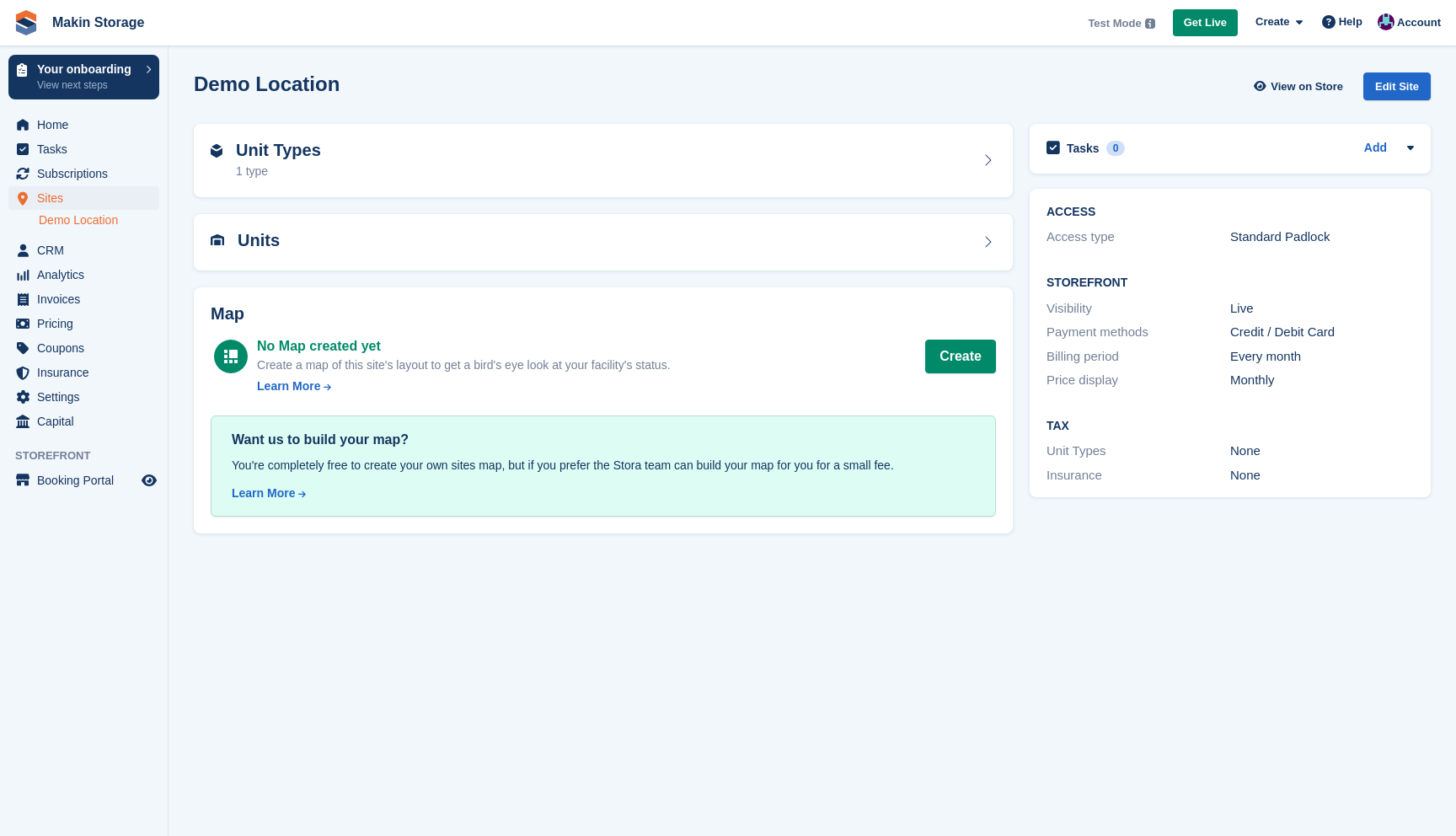
click at [101, 218] on link "Demo Location" at bounding box center [99, 220] width 121 height 16
click at [98, 197] on span "Sites" at bounding box center [88, 198] width 101 height 24
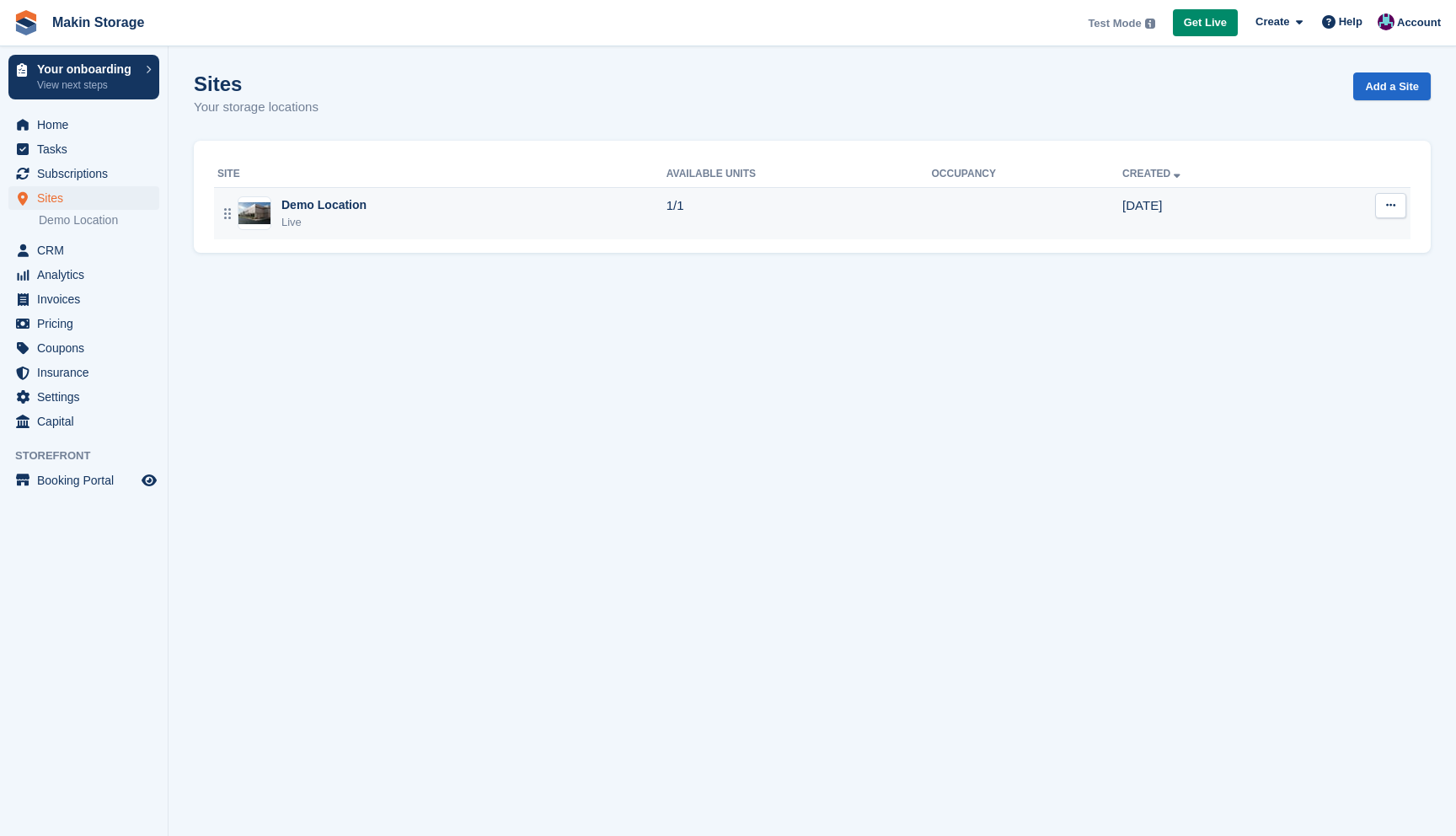
click at [1387, 206] on icon at bounding box center [1391, 205] width 9 height 11
click at [1319, 233] on p "Edit site" at bounding box center [1326, 238] width 146 height 22
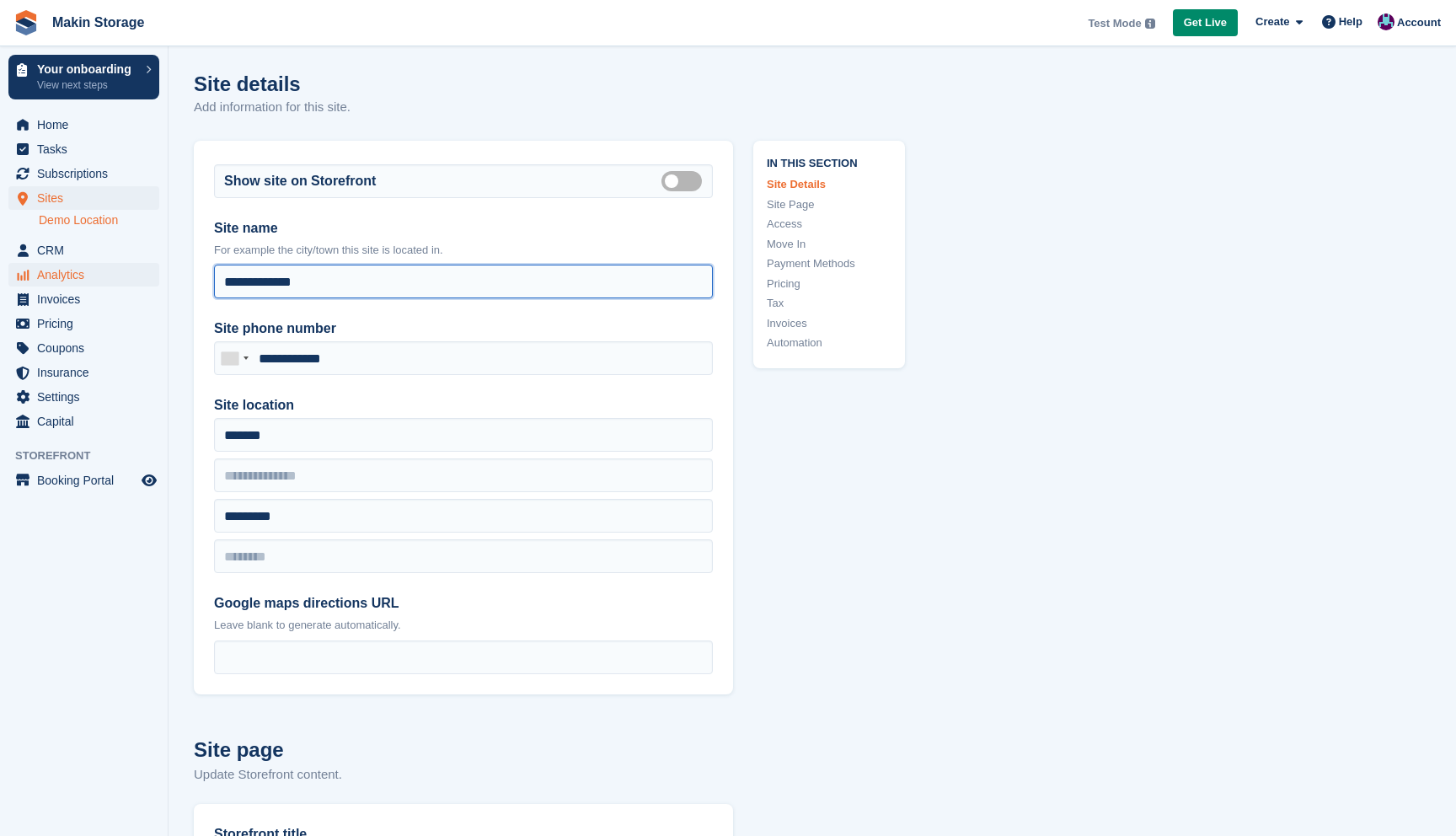
drag, startPoint x: 395, startPoint y: 280, endPoint x: 128, endPoint y: 272, distance: 267.1
type input "**********"
click at [412, 300] on div "**********" at bounding box center [464, 417] width 540 height 553
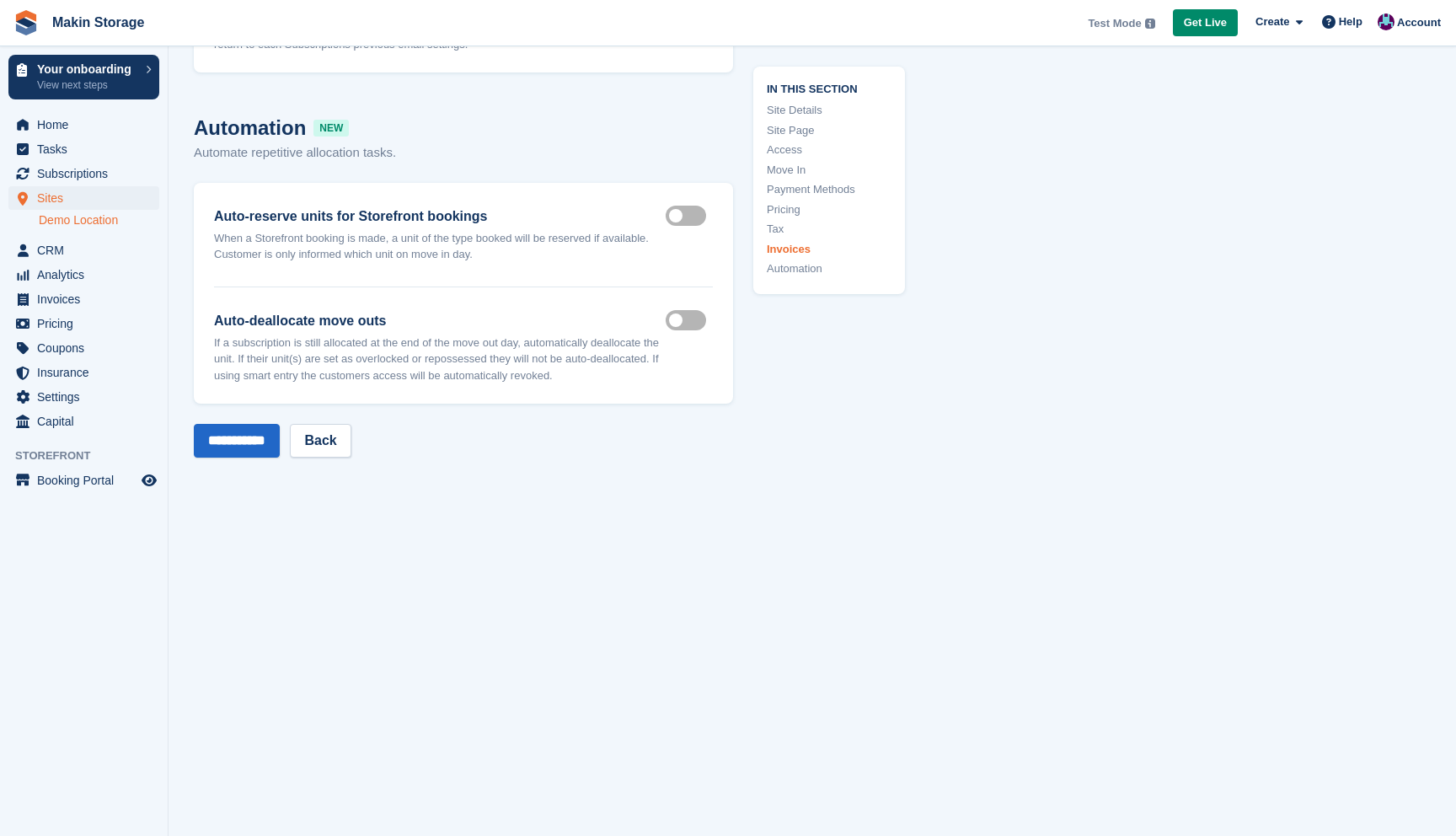
scroll to position [6767, 0]
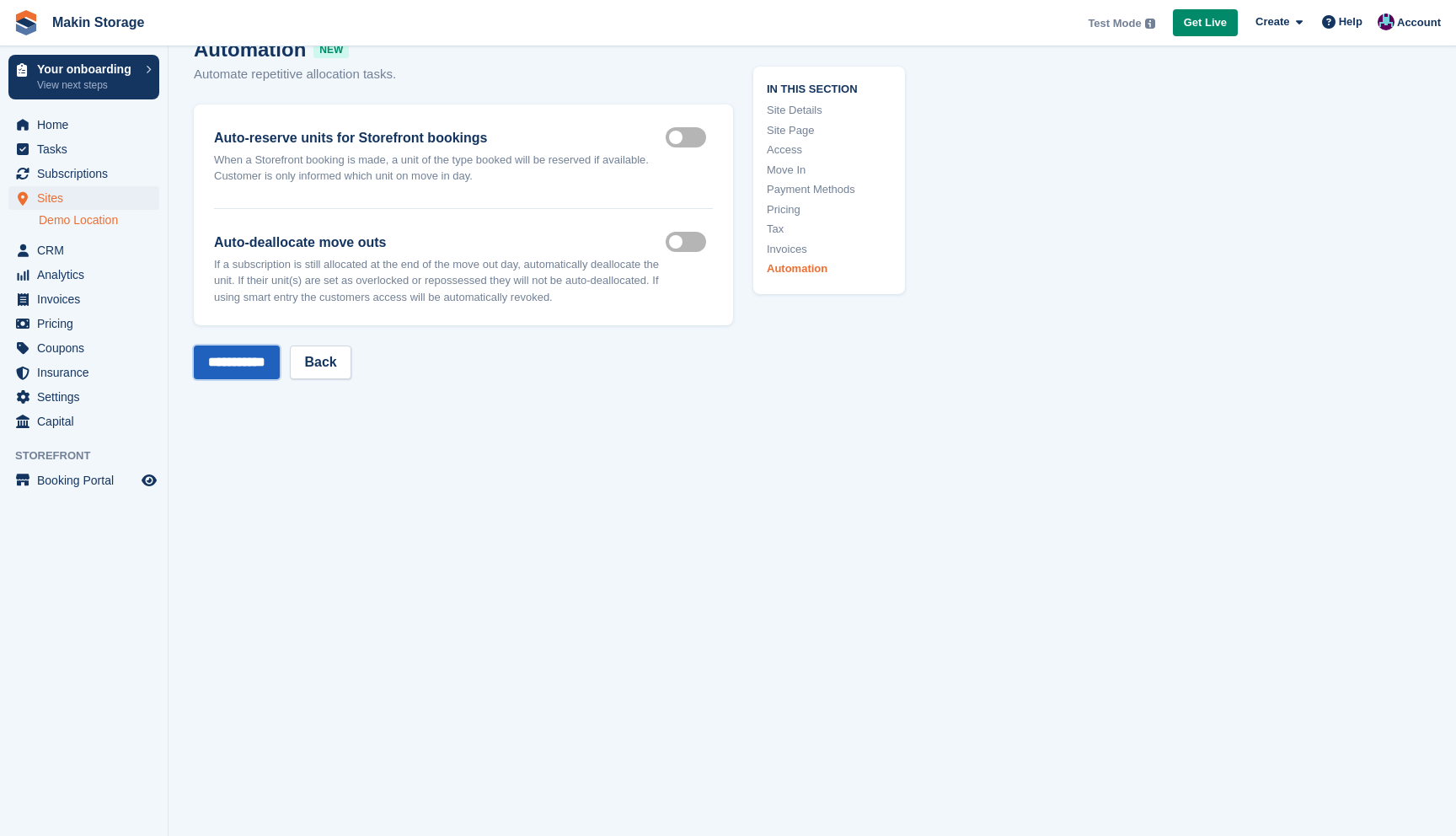
click at [265, 365] on input "**********" at bounding box center [236, 363] width 86 height 34
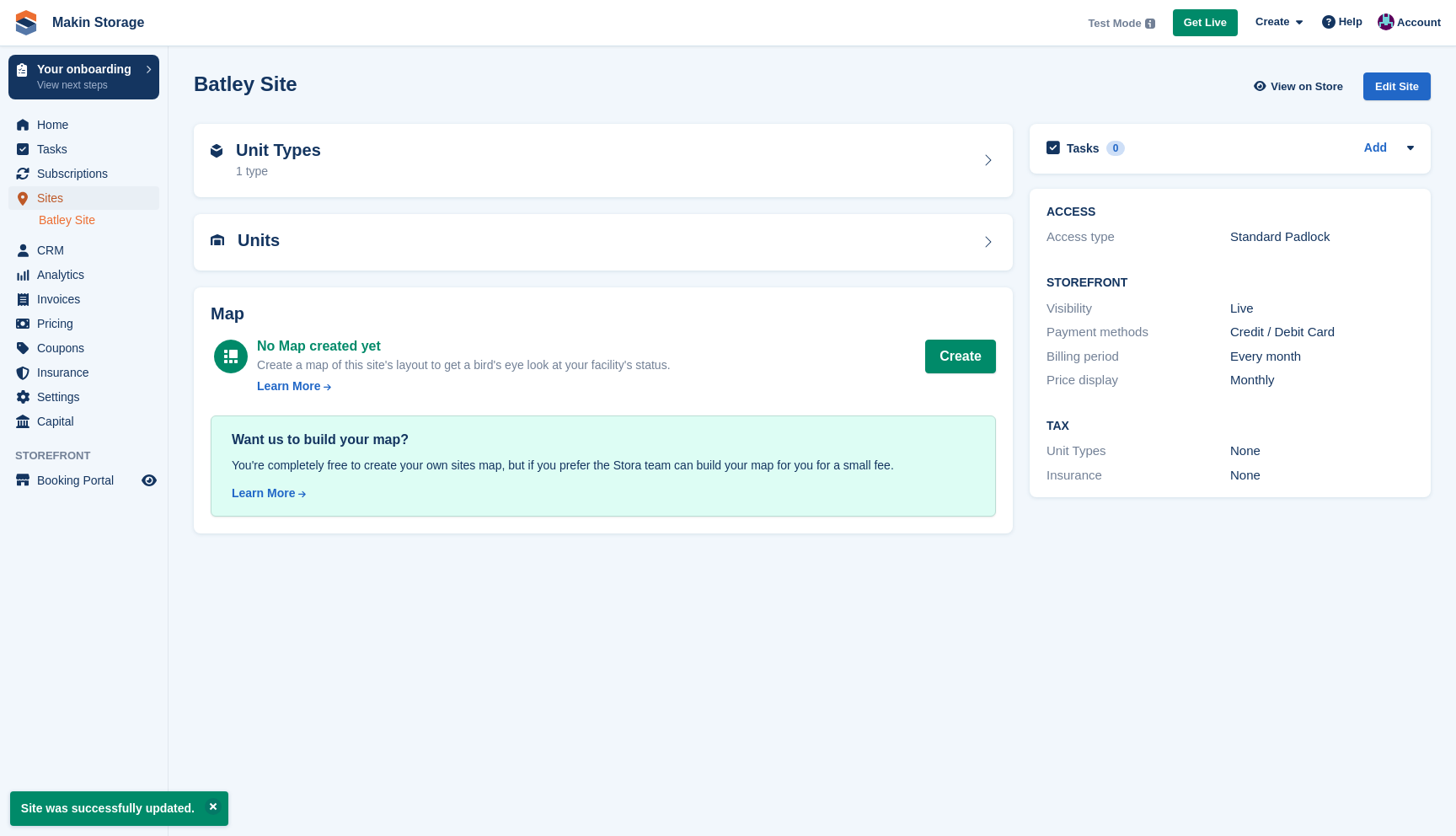
click at [84, 193] on span "Sites" at bounding box center [88, 198] width 101 height 24
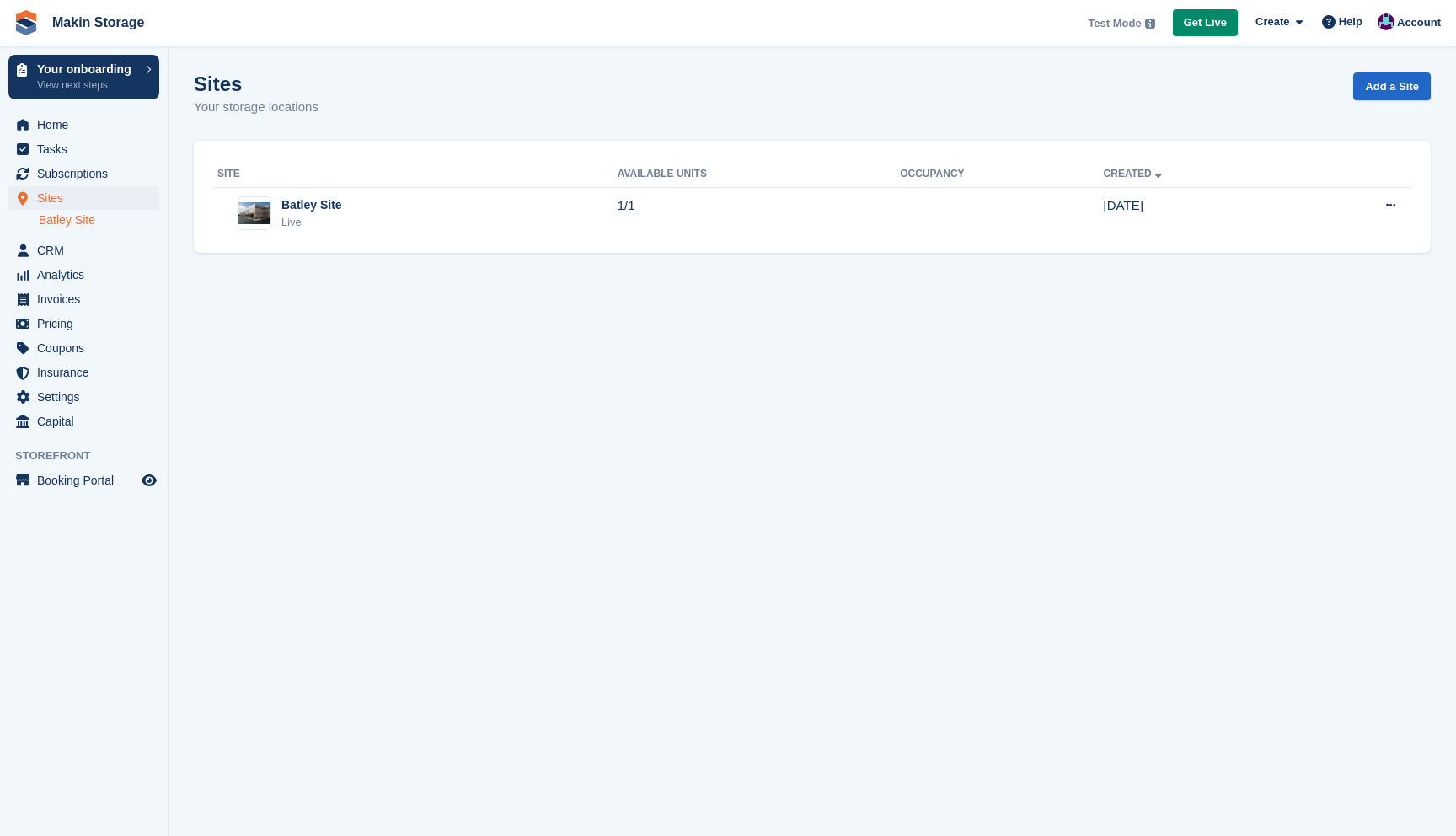
click at [71, 223] on link "Batley Site" at bounding box center [99, 220] width 121 height 16
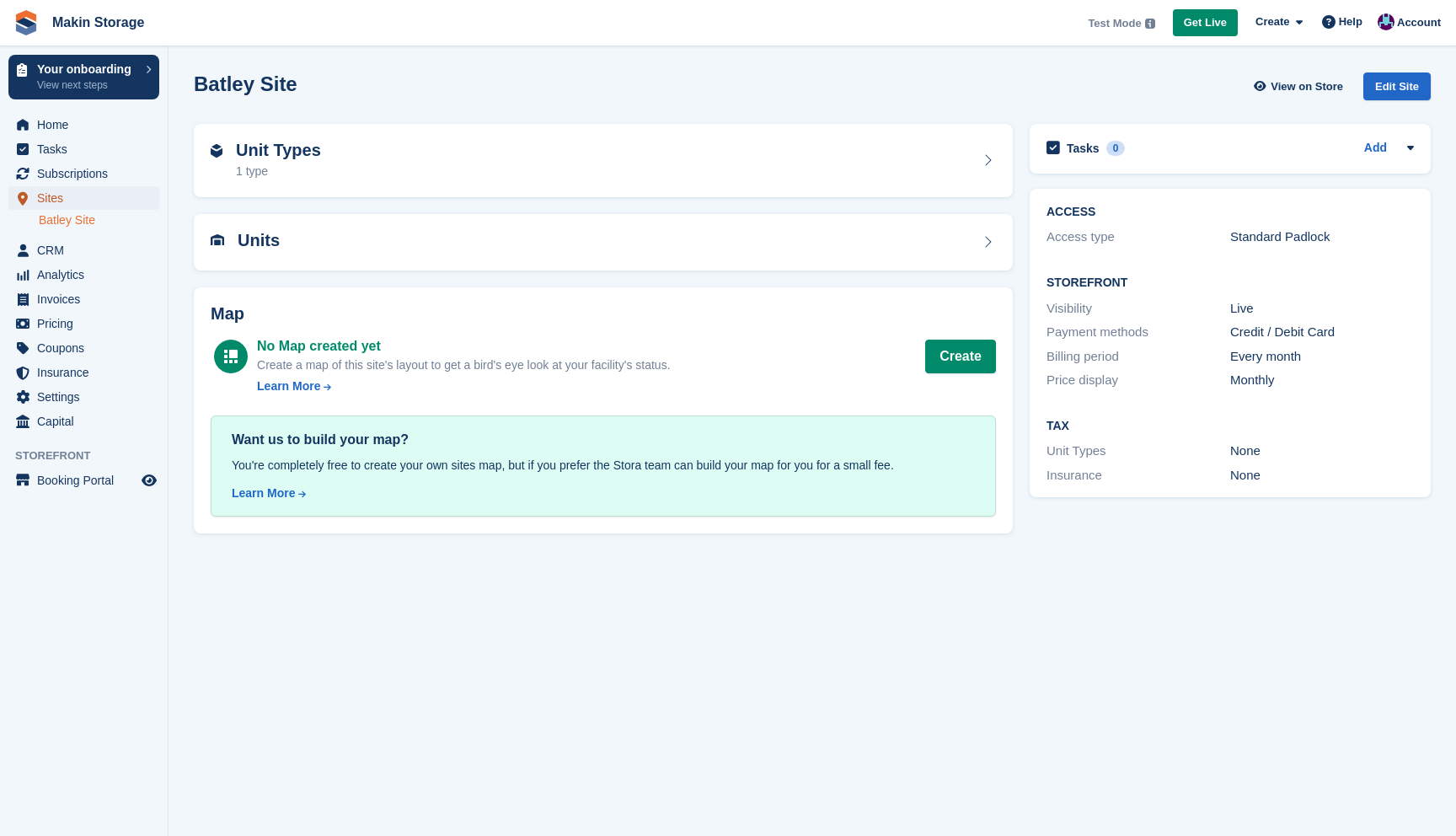
click at [87, 193] on span "Sites" at bounding box center [88, 198] width 101 height 24
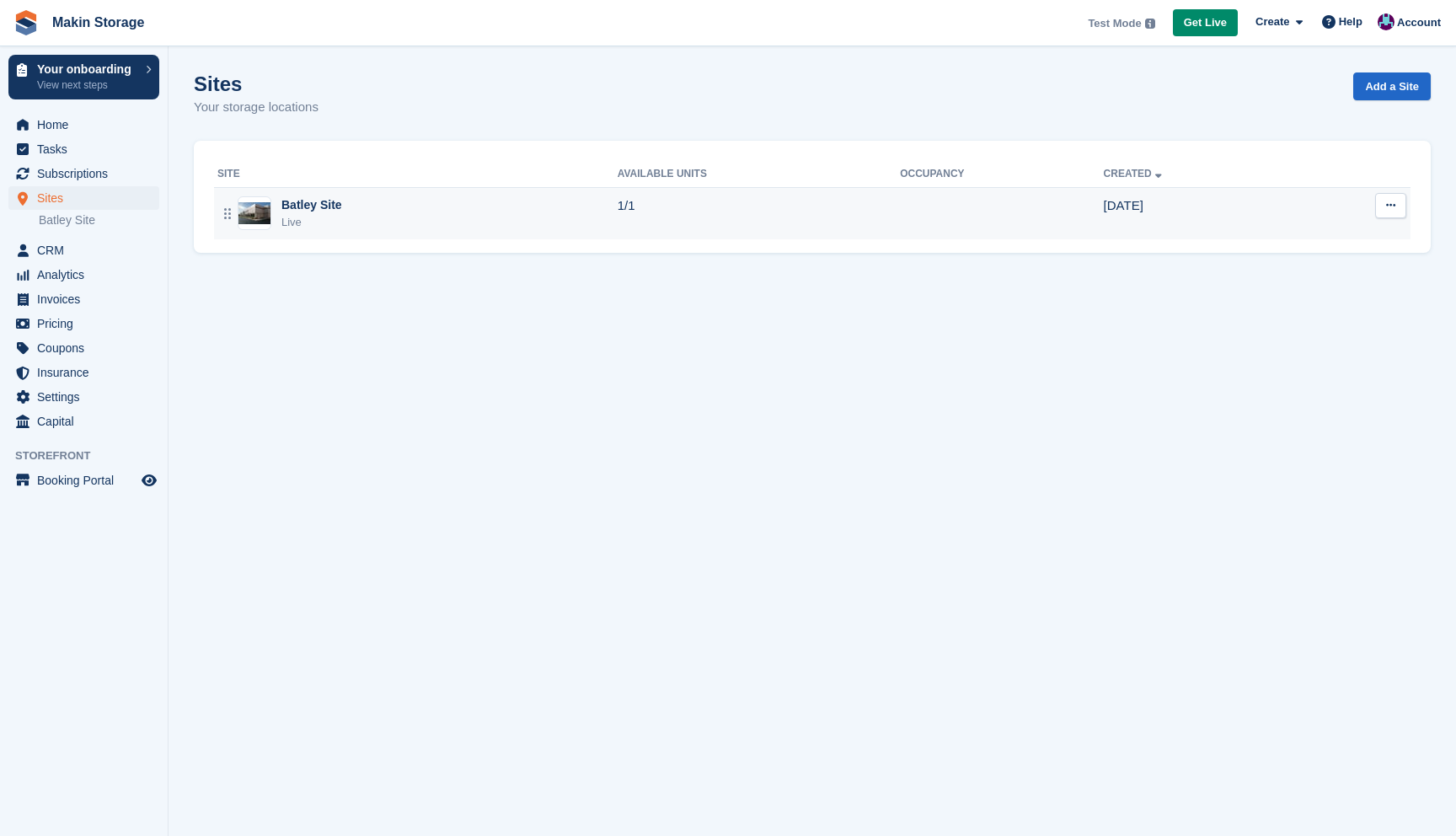
click at [391, 202] on div "Batley Site Live" at bounding box center [417, 213] width 400 height 35
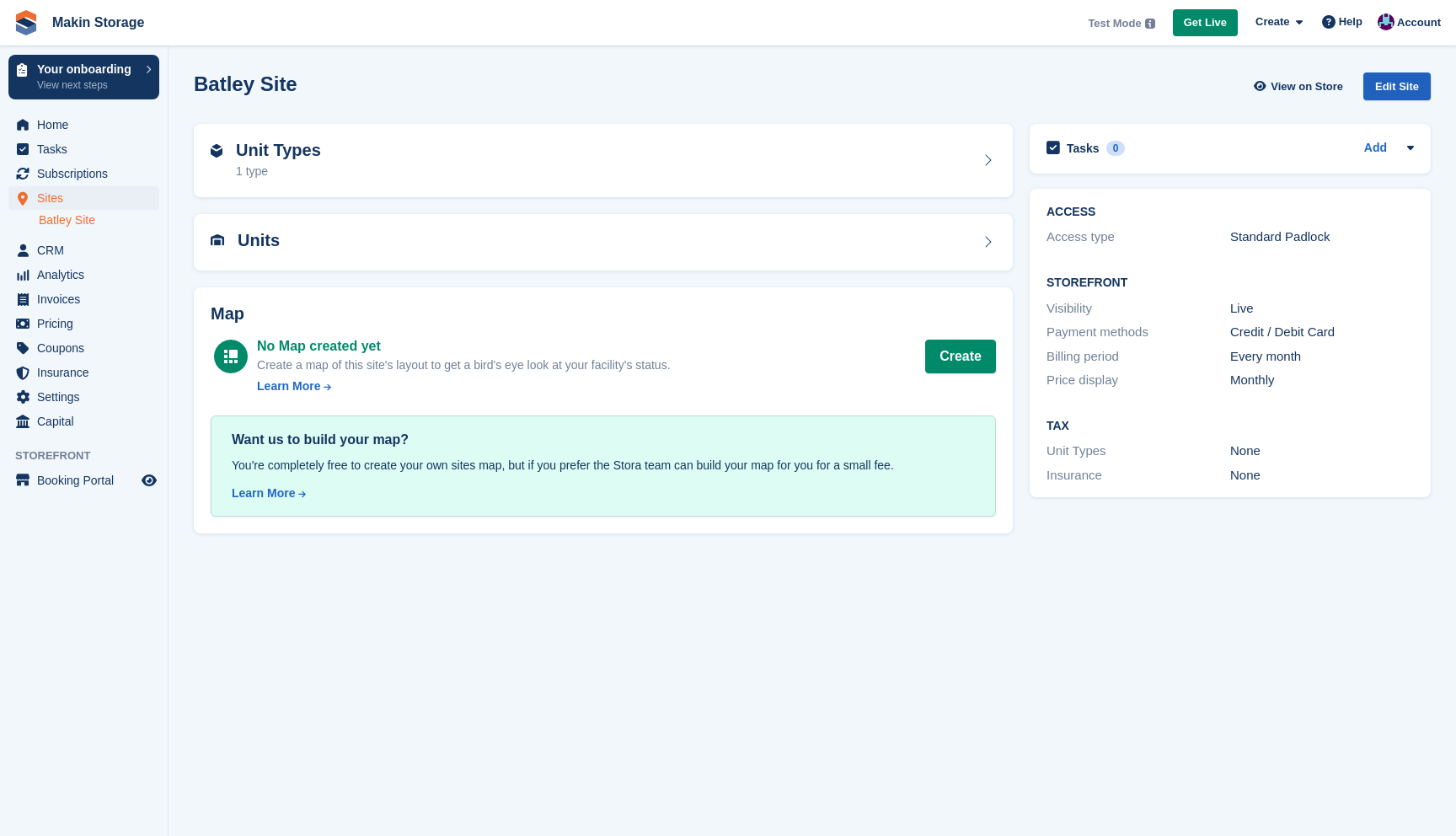
click at [1397, 91] on div "Edit Site" at bounding box center [1398, 86] width 67 height 28
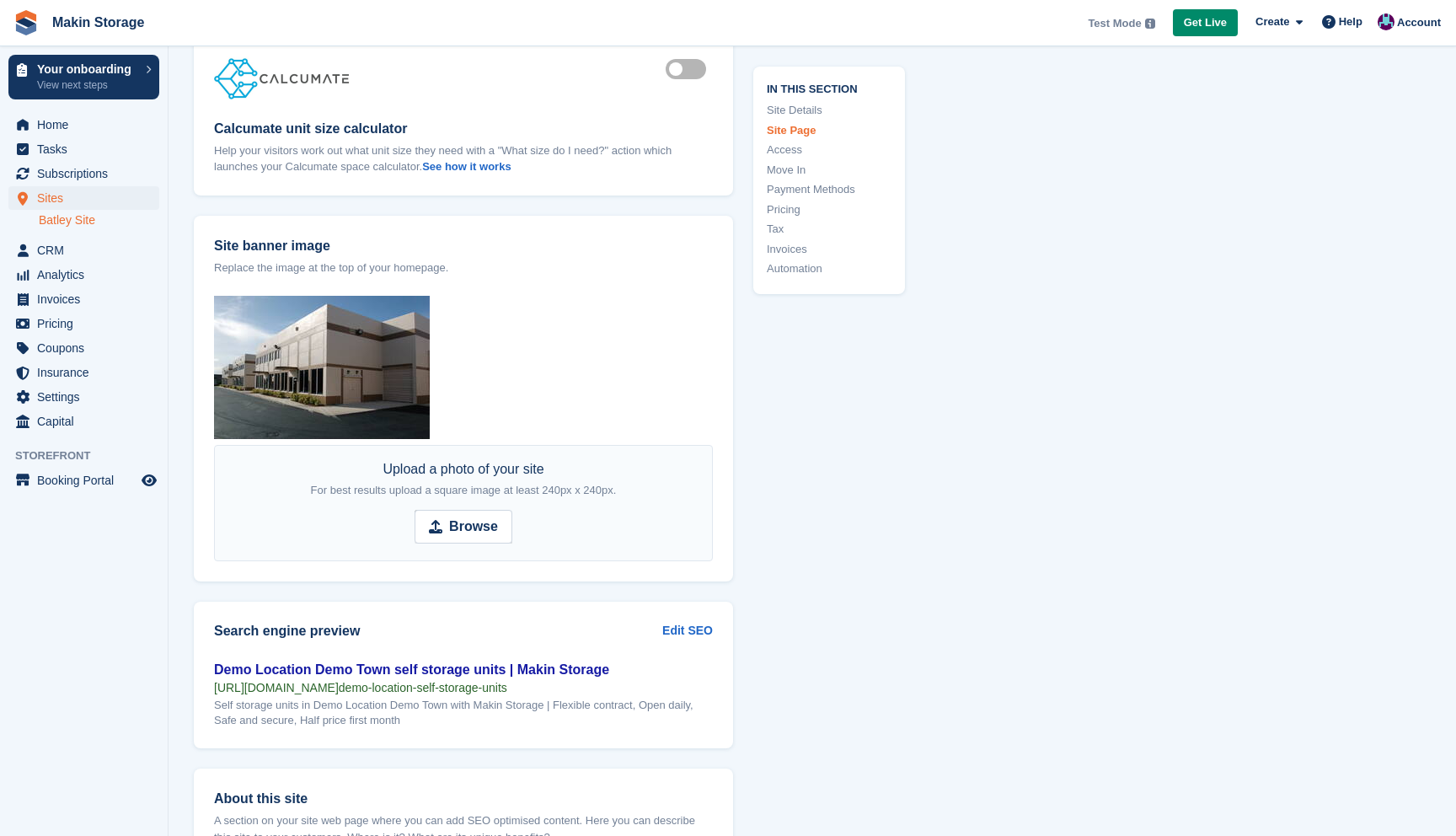
scroll to position [1733, 0]
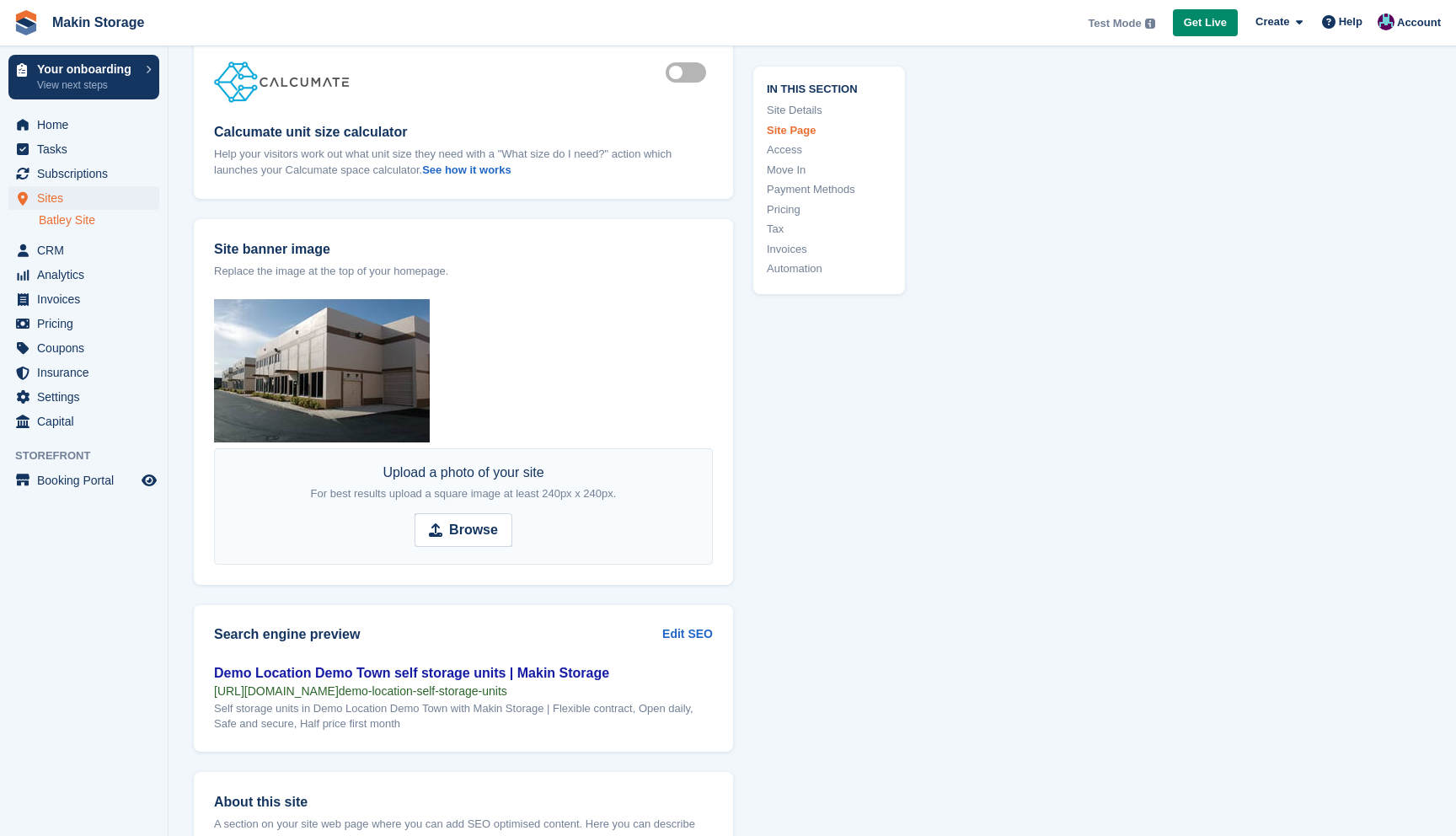
click at [363, 360] on img at bounding box center [322, 371] width 215 height 143
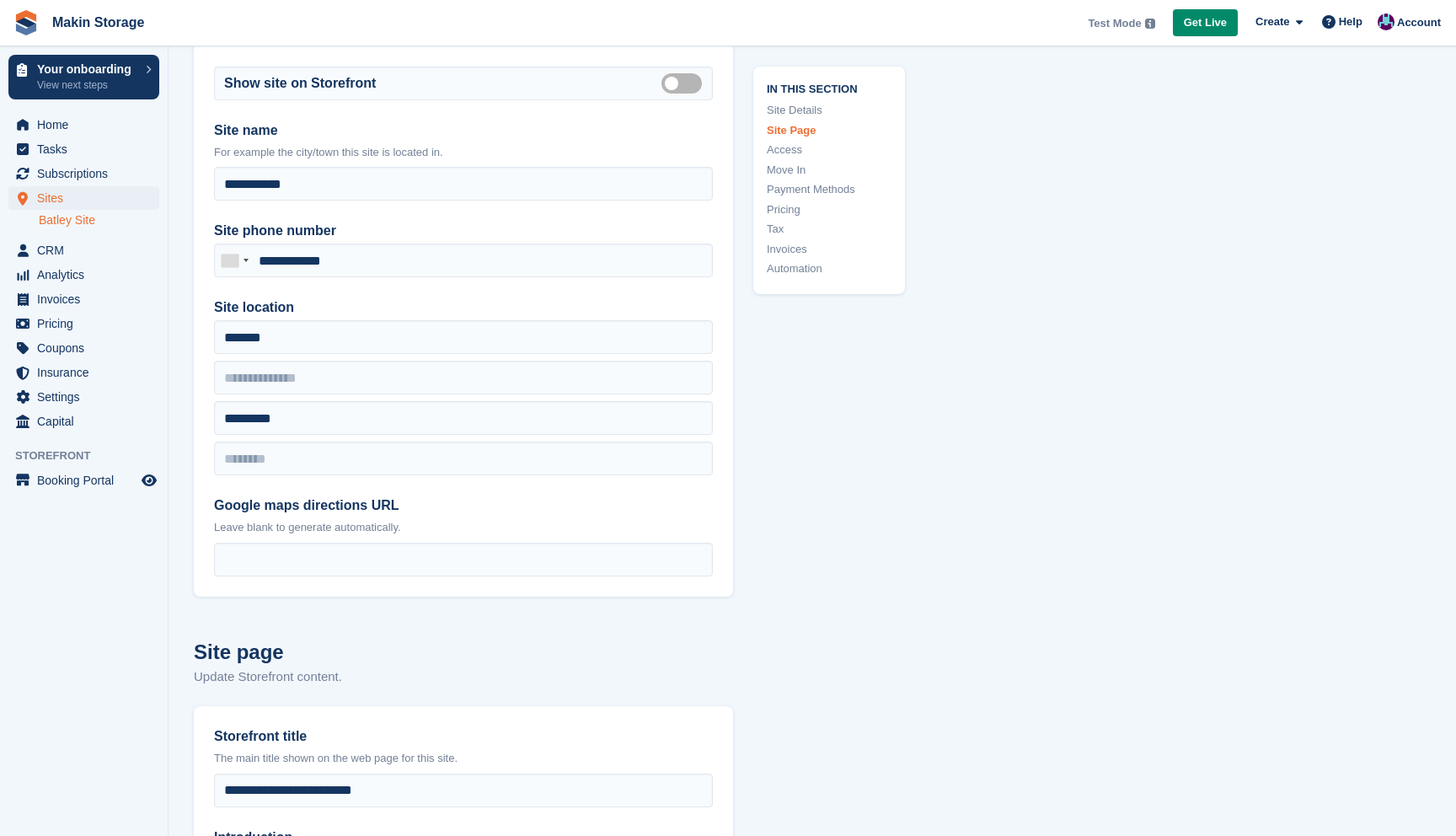
scroll to position [0, 0]
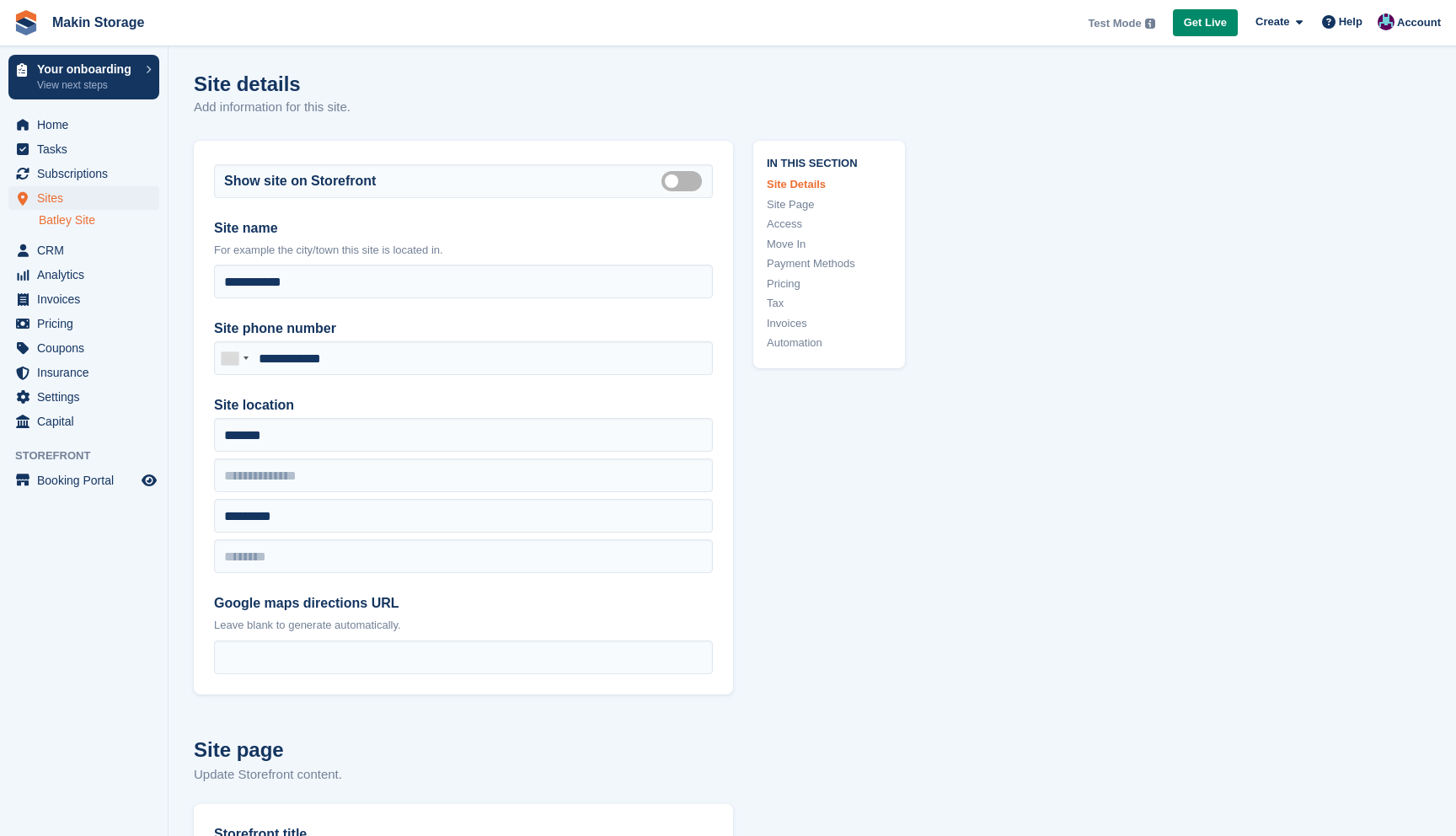
drag, startPoint x: 393, startPoint y: 390, endPoint x: 977, endPoint y: 6, distance: 698.9
click at [92, 474] on span "Booking Portal" at bounding box center [88, 480] width 101 height 24
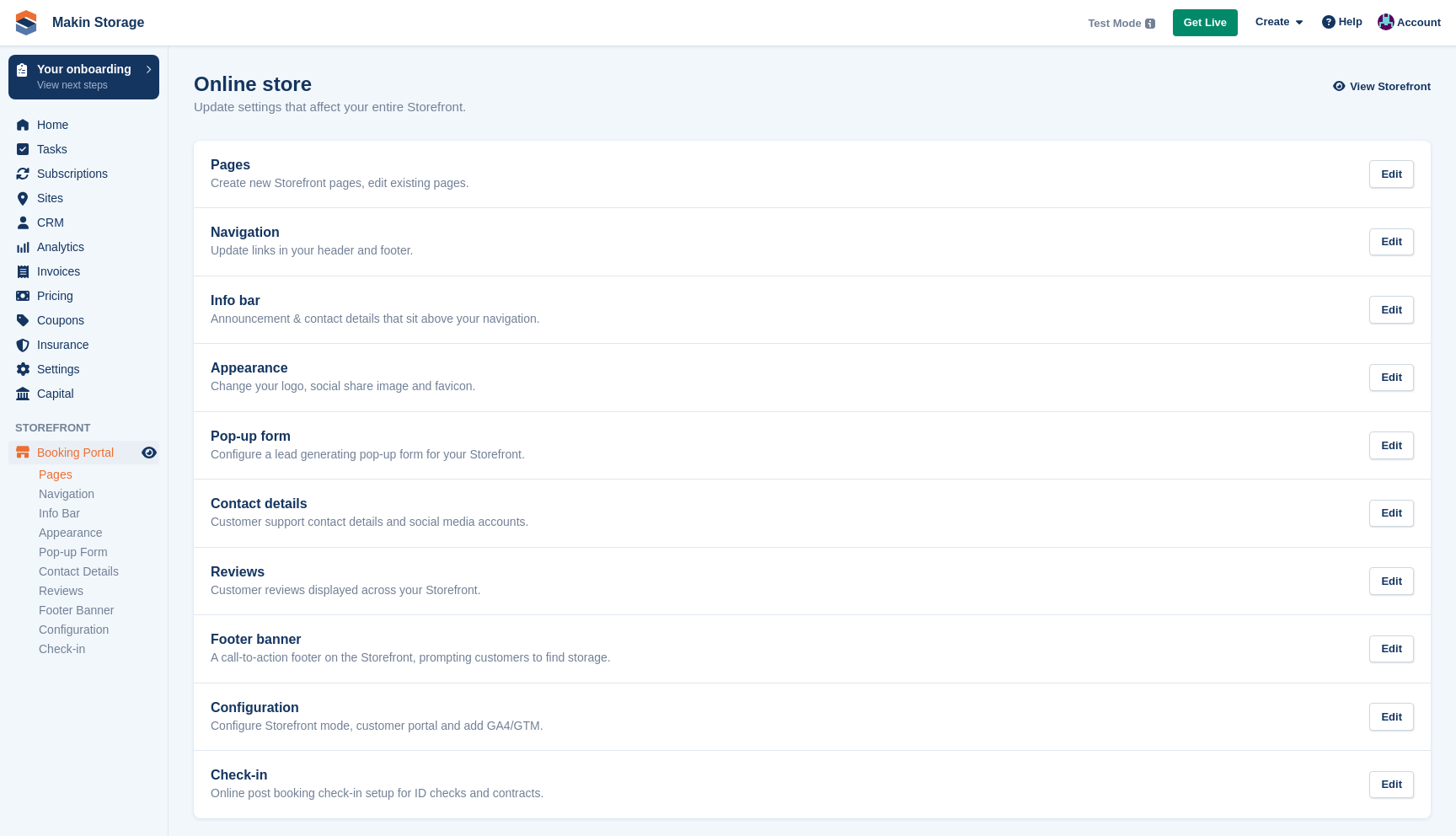
click at [83, 471] on link "Pages" at bounding box center [99, 474] width 121 height 16
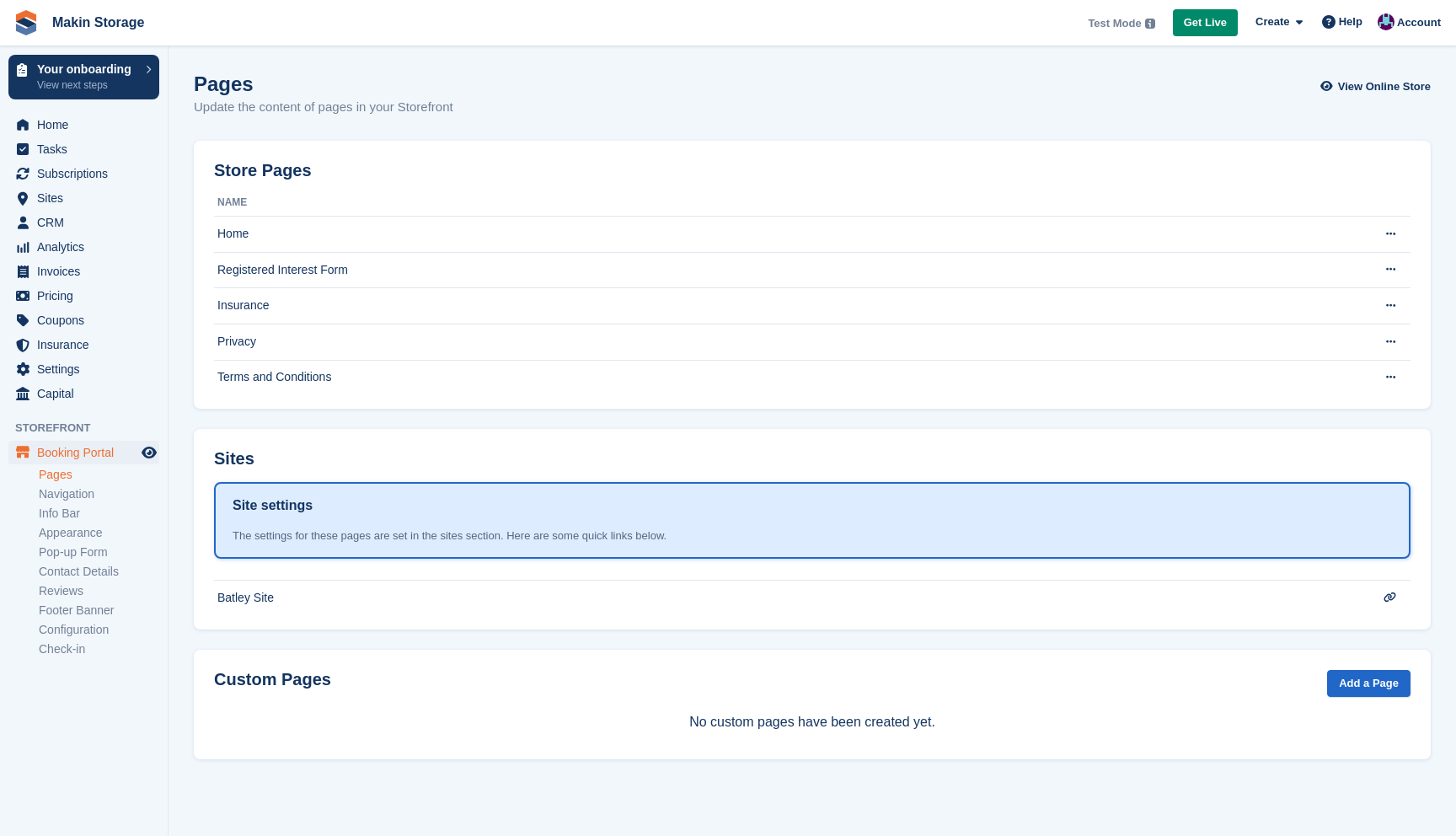
click at [54, 480] on link "Pages" at bounding box center [99, 474] width 121 height 16
click at [310, 228] on td "Home" at bounding box center [783, 234] width 1137 height 37
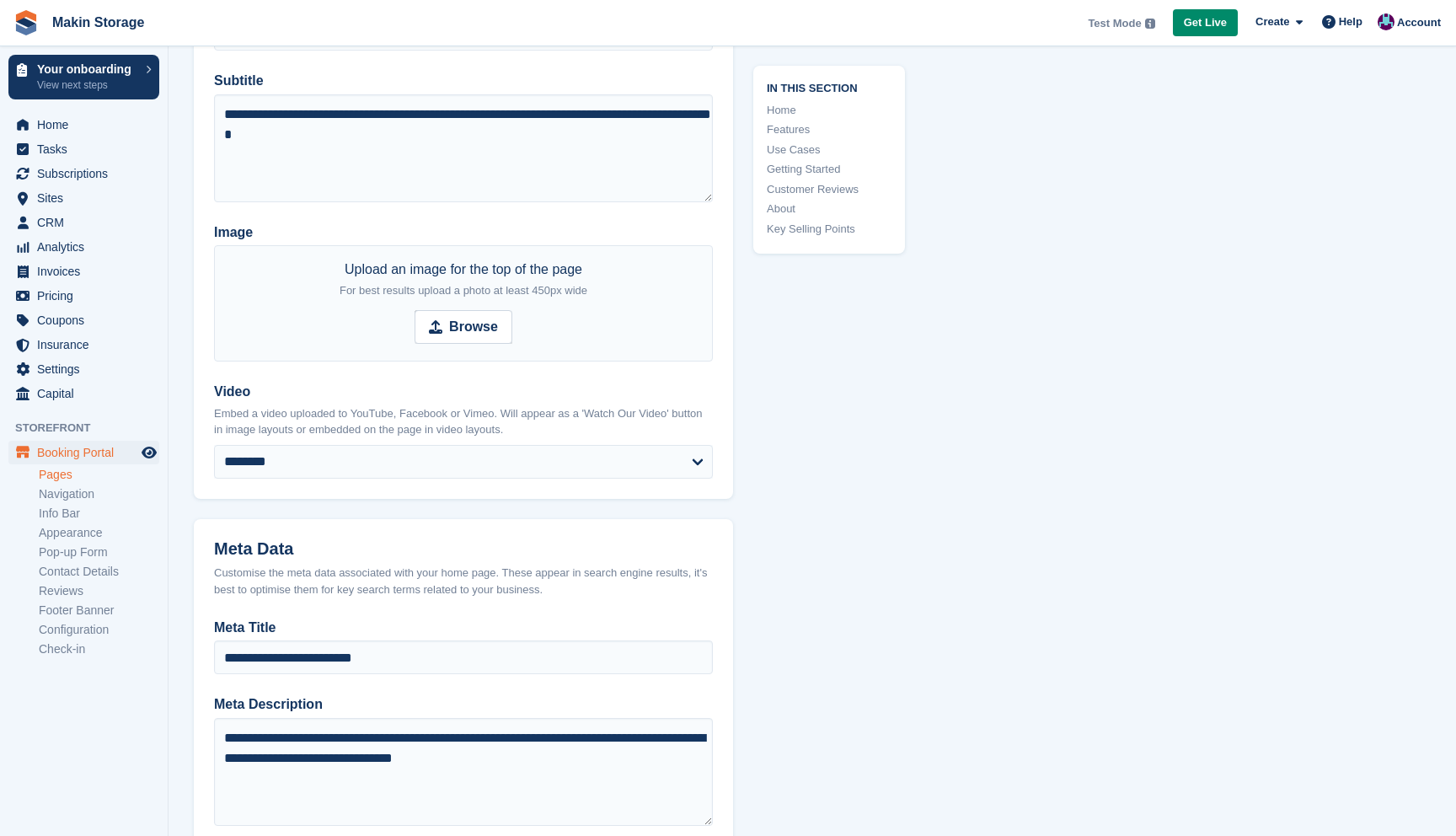
scroll to position [329, 0]
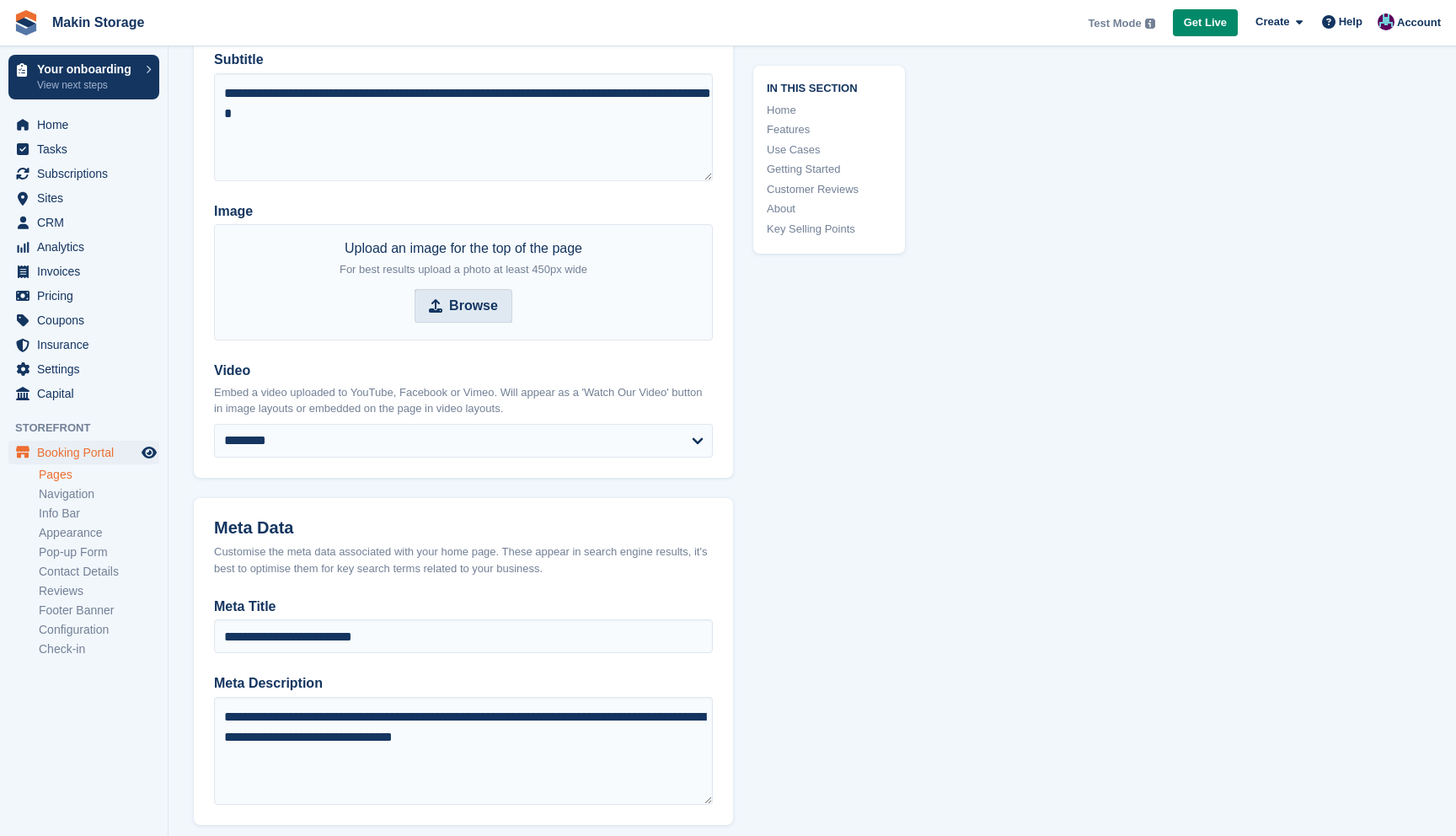
click at [450, 313] on strong "Browse" at bounding box center [472, 305] width 48 height 20
click at [450, 313] on input "Browse" at bounding box center [464, 305] width 98 height 34
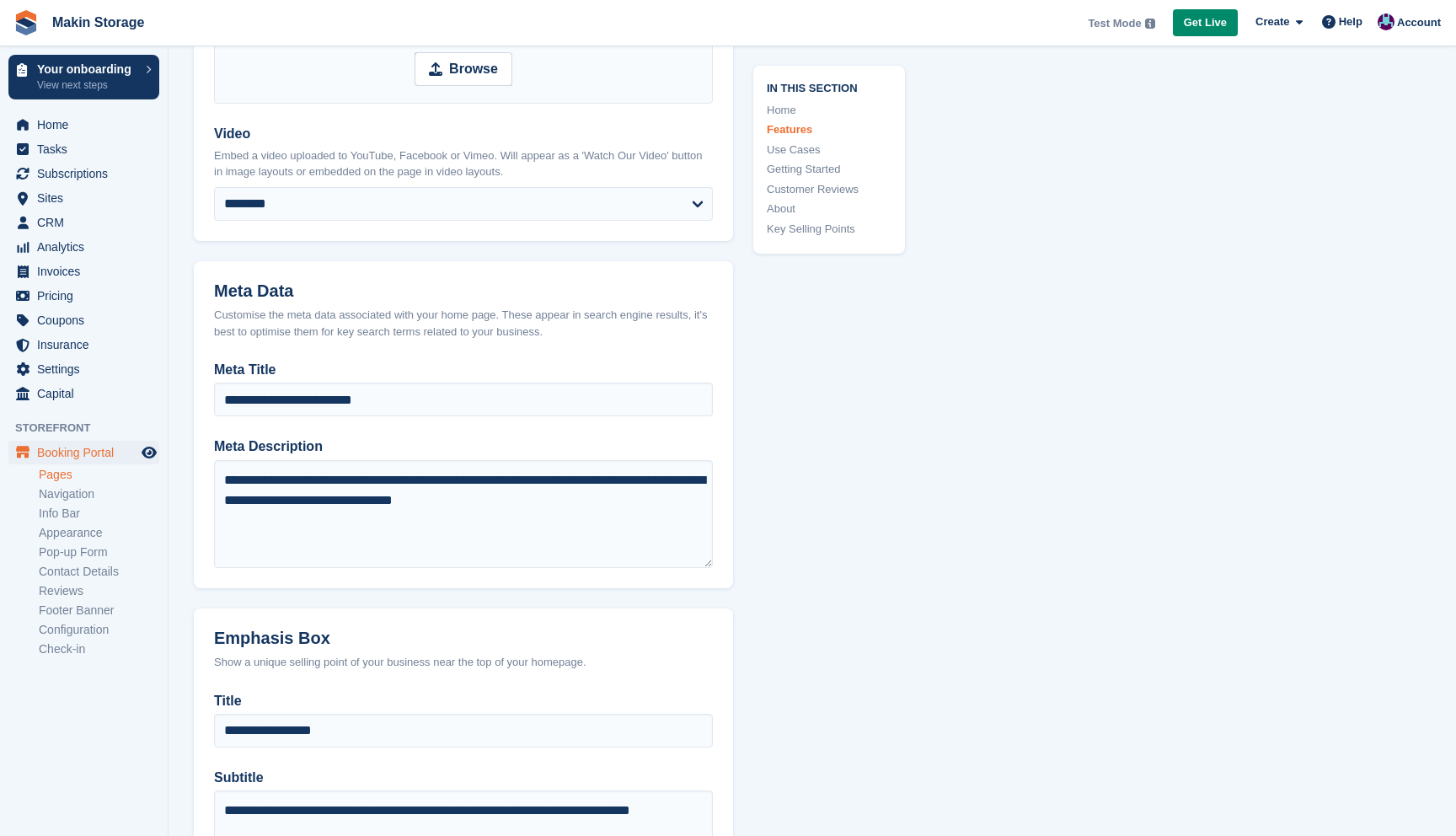
scroll to position [0, 0]
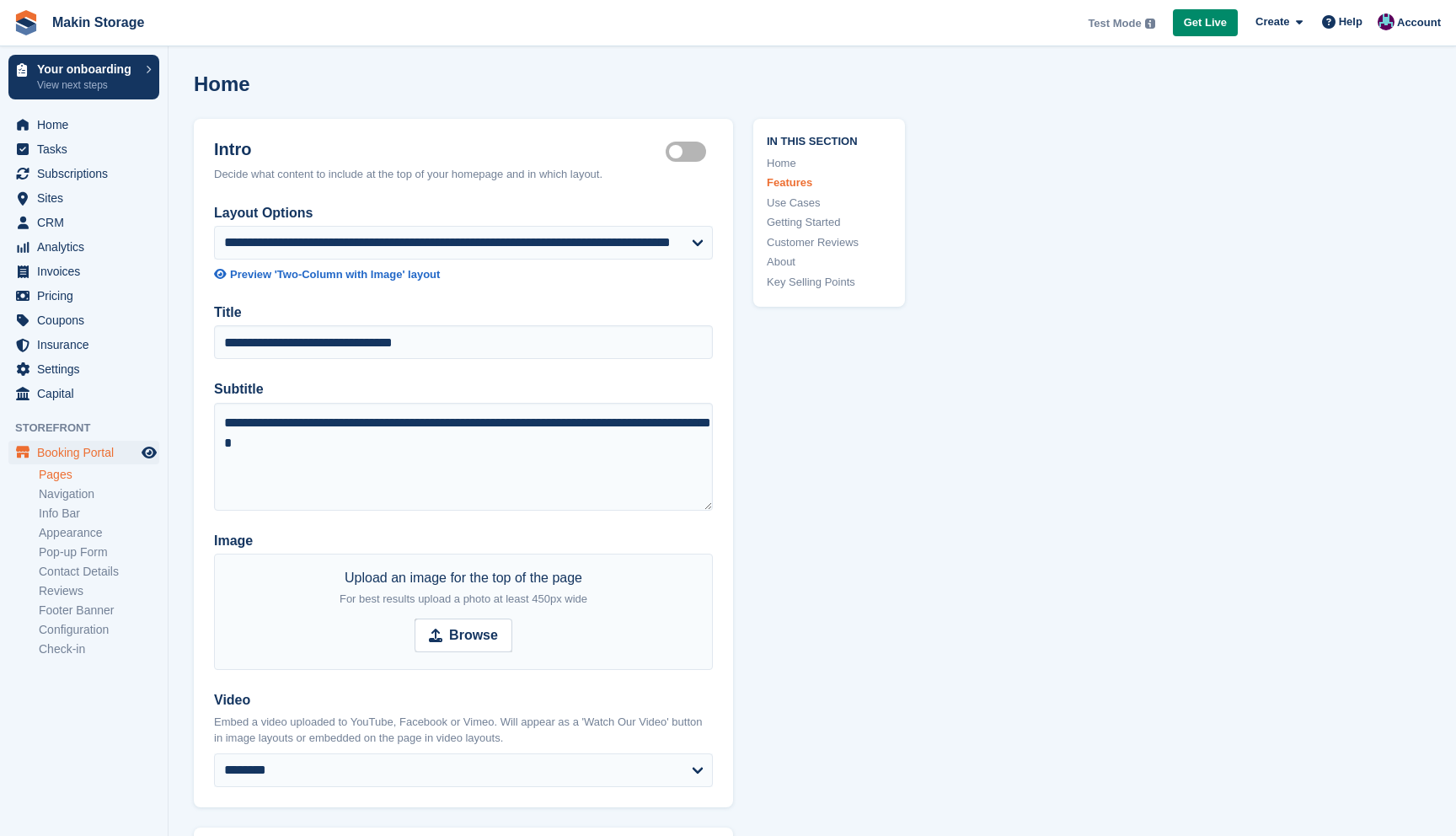
click at [82, 472] on link "Pages" at bounding box center [99, 474] width 121 height 16
